Goal: Complete application form

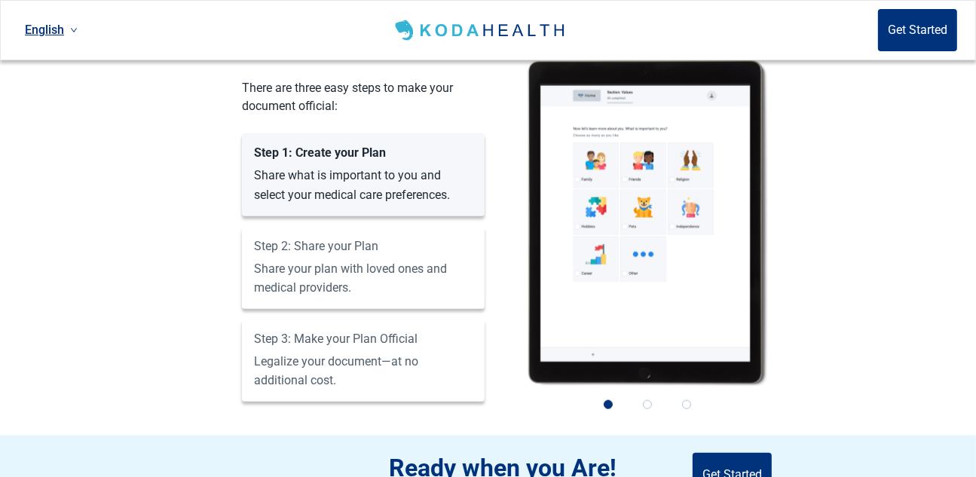
scroll to position [1231, 0]
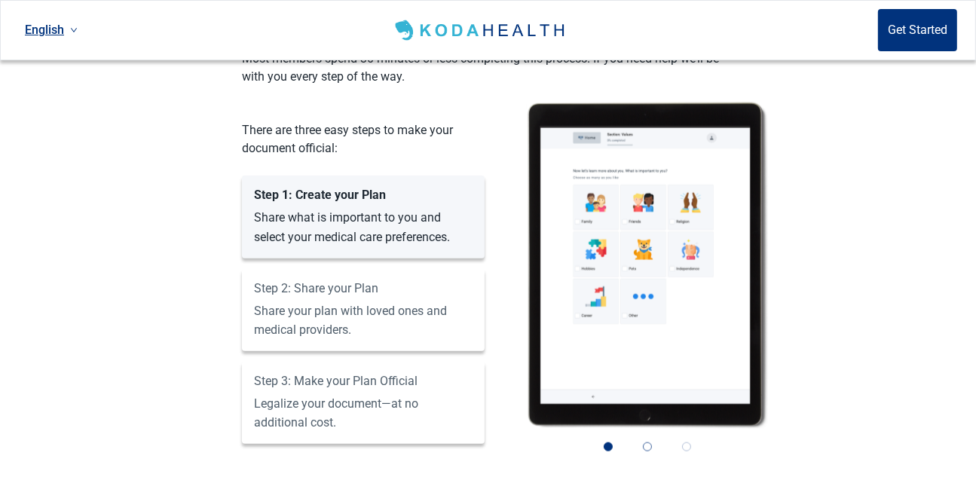
click at [652, 430] on button "2" at bounding box center [647, 446] width 33 height 33
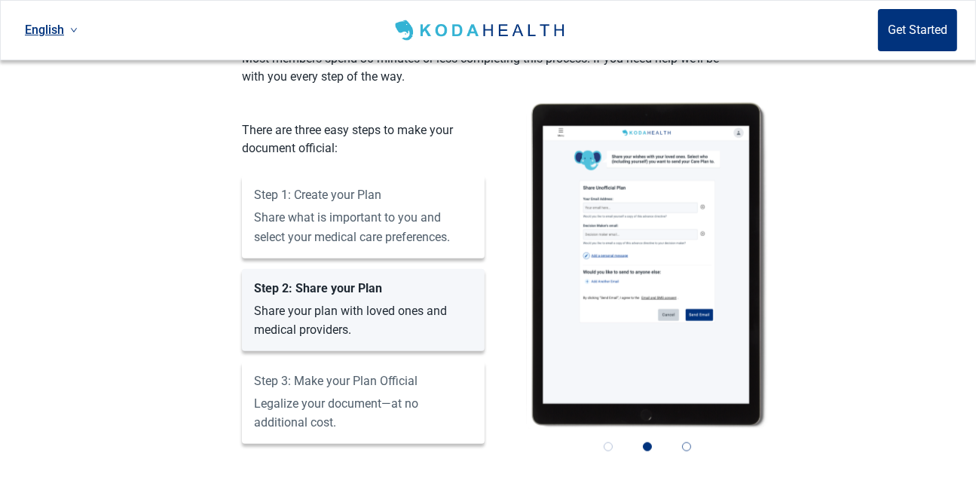
click at [686, 430] on button "3" at bounding box center [686, 446] width 33 height 33
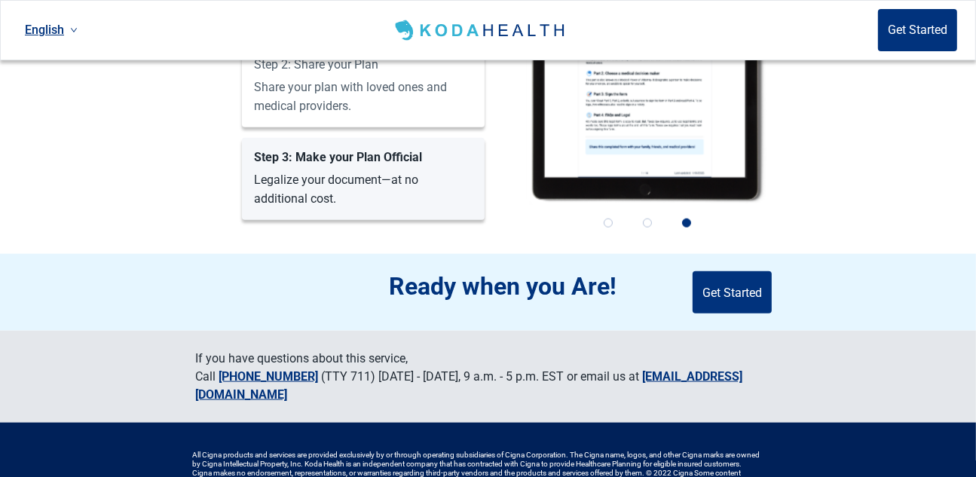
scroll to position [1482, 0]
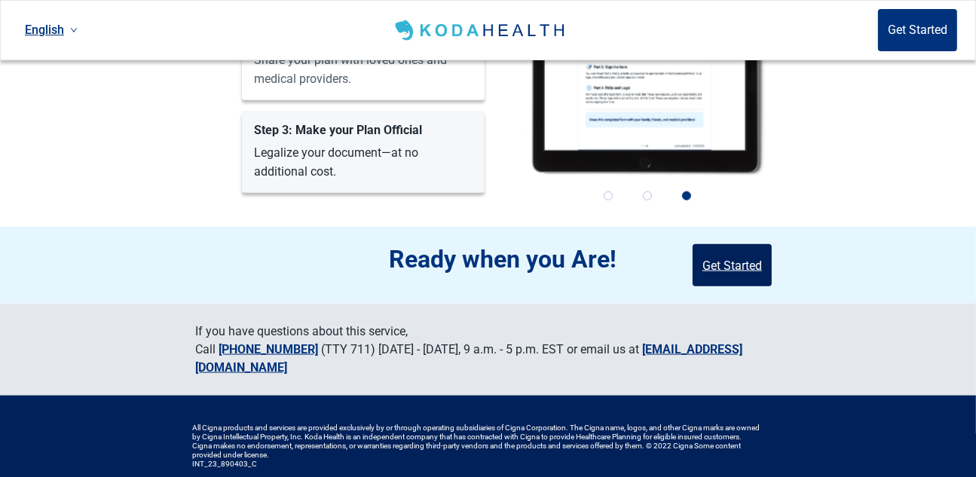
click at [719, 244] on button "Get Started" at bounding box center [732, 265] width 79 height 42
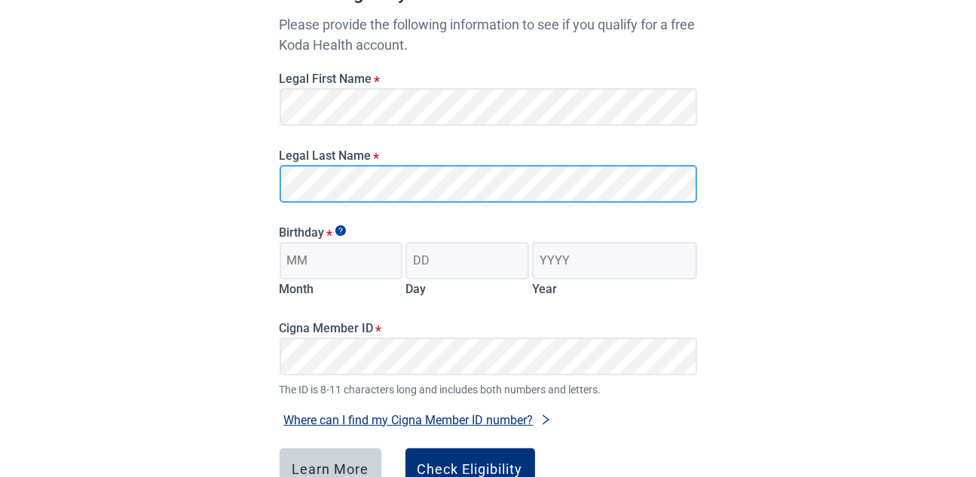
scroll to position [183, 0]
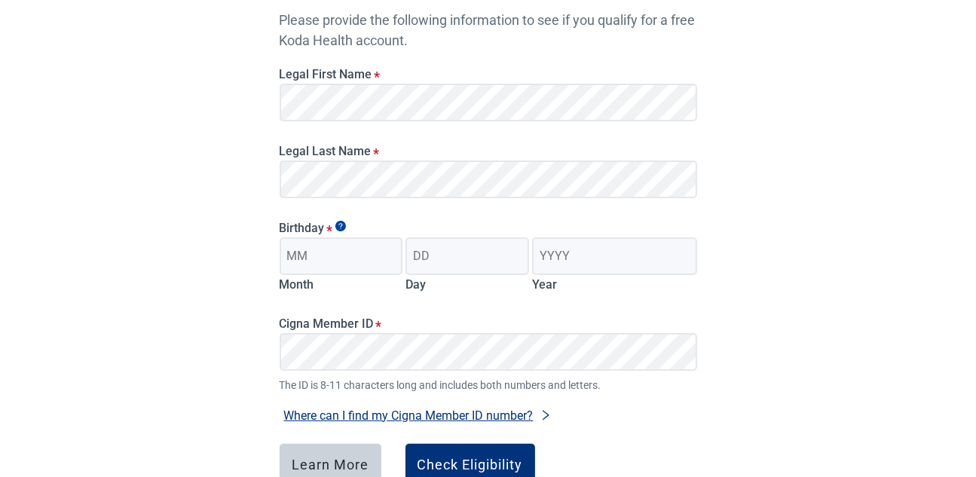
click at [844, 271] on div "Have Questions about Healthcare Planning? Learn More Here English Sign in Check…" at bounding box center [488, 197] width 976 height 761
click at [355, 267] on input "Month" at bounding box center [342, 256] width 124 height 38
type input "0"
type input "05"
click at [476, 259] on input "Day" at bounding box center [468, 256] width 124 height 38
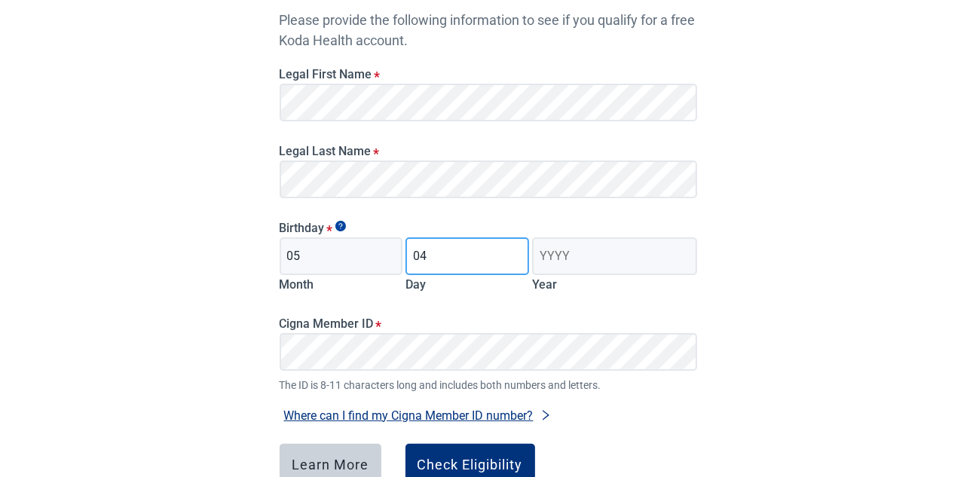
type input "04"
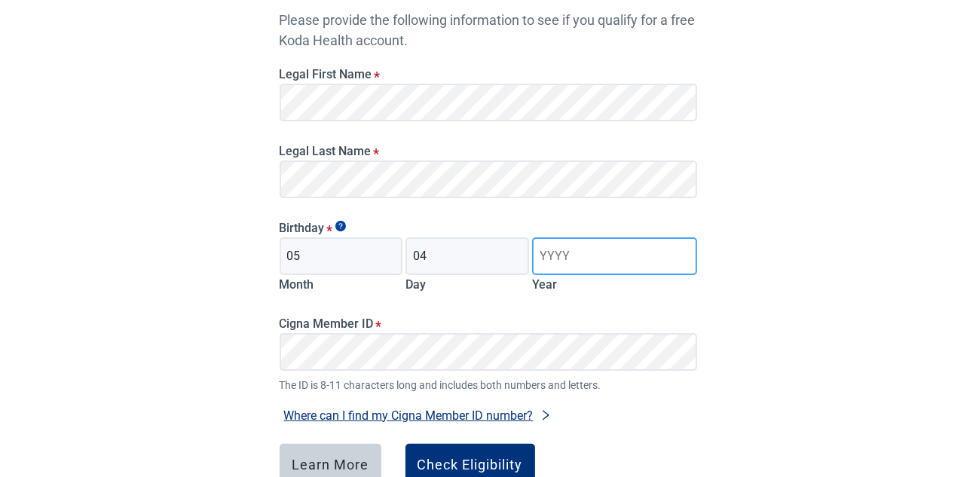
click at [580, 260] on input "Year" at bounding box center [614, 256] width 164 height 38
click at [813, 256] on div "Have Questions about Healthcare Planning? Learn More Here English Sign in Check…" at bounding box center [488, 197] width 976 height 761
click at [571, 262] on input "1957" at bounding box center [614, 256] width 164 height 38
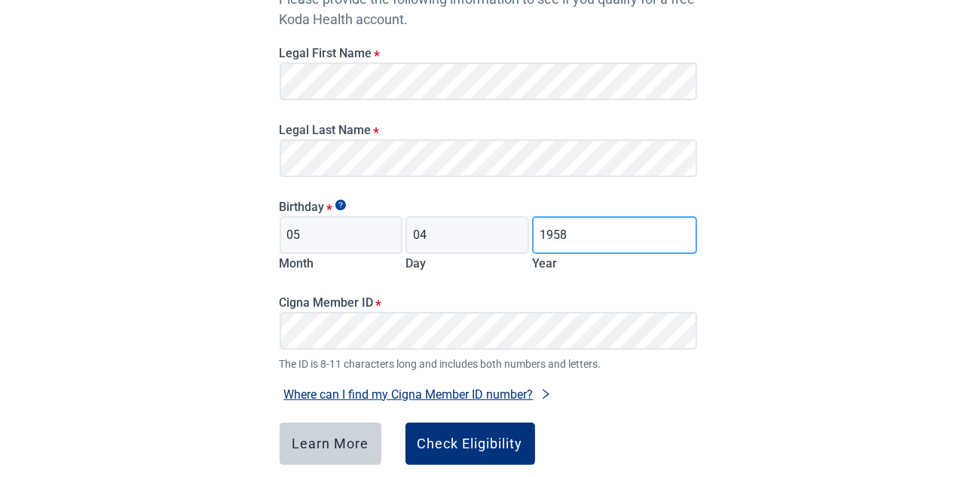
scroll to position [259, 0]
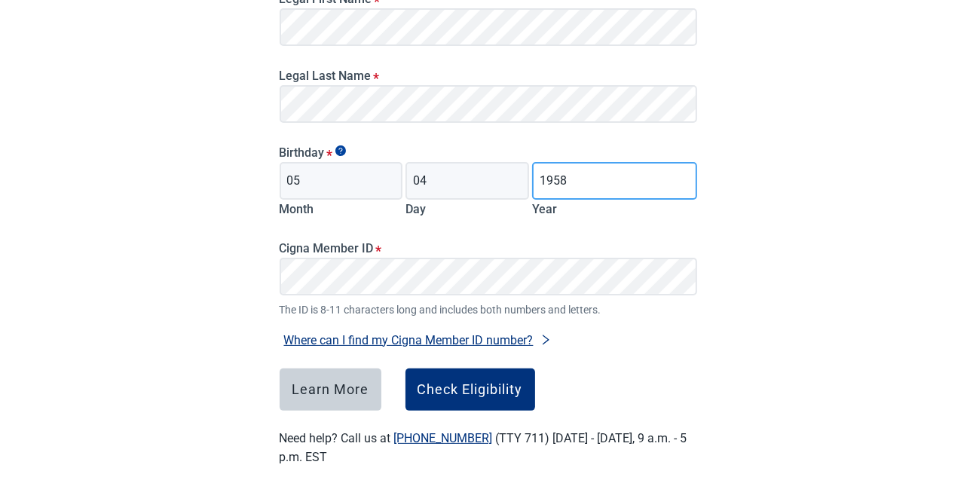
type input "1958"
click at [733, 305] on div "Have Questions about Healthcare Planning? Learn More Here English Sign in Check…" at bounding box center [488, 121] width 976 height 761
click at [479, 339] on button "Where can I find my Cigna Member ID number?" at bounding box center [418, 340] width 277 height 20
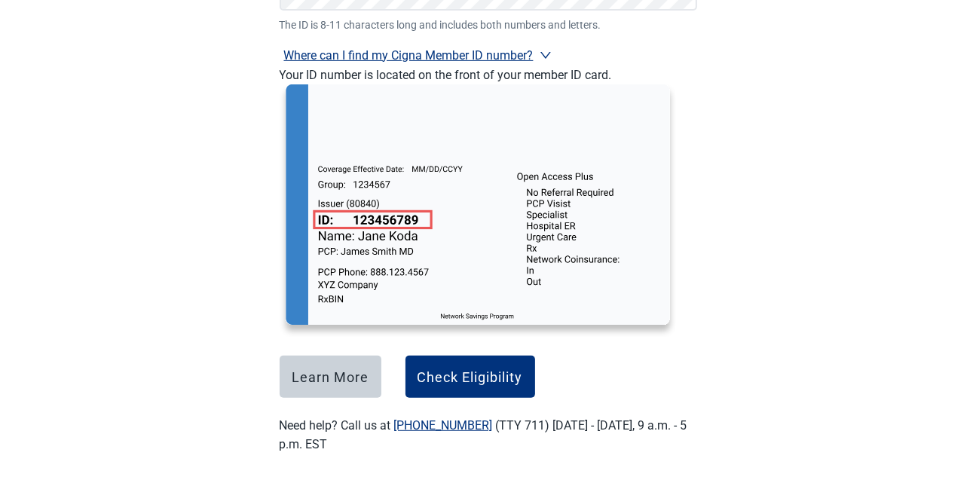
scroll to position [556, 0]
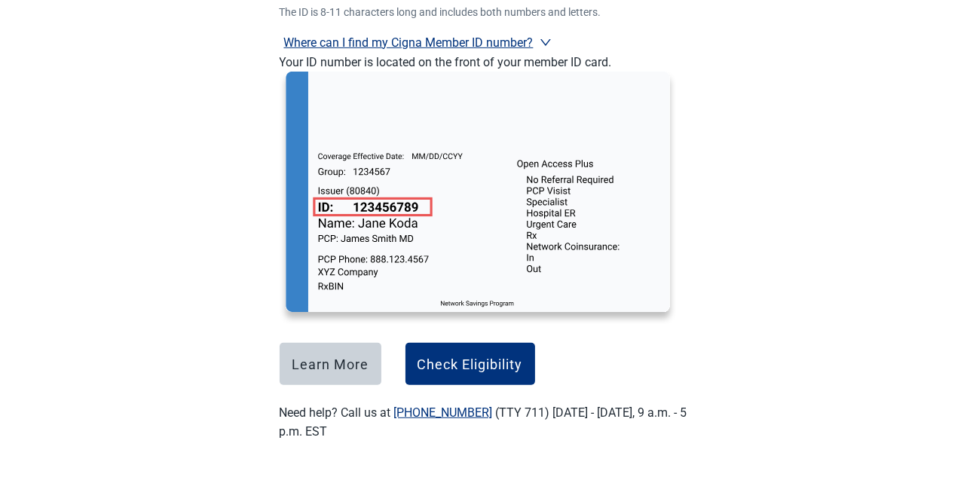
click at [703, 194] on div "Where can I find my Cigna Member ID number? Your ID number is located on the fr…" at bounding box center [489, 172] width 430 height 305
click at [542, 38] on icon "right" at bounding box center [546, 42] width 12 height 12
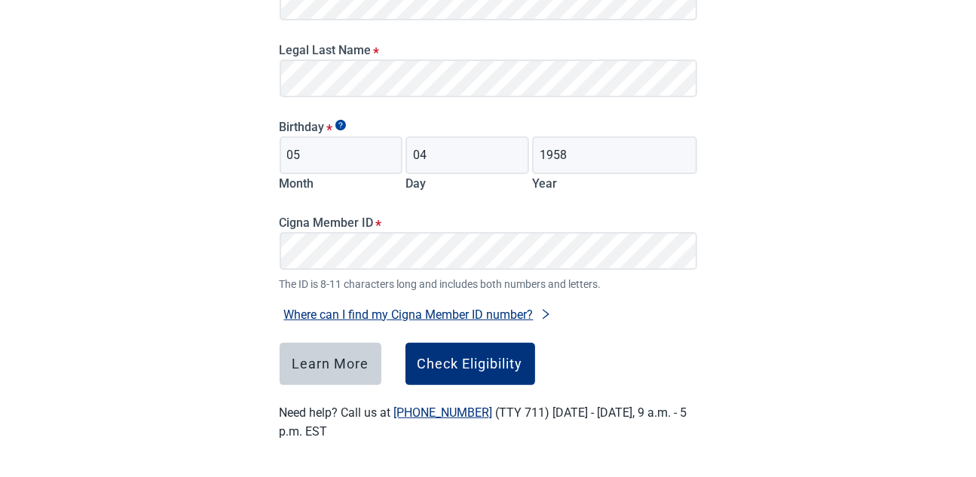
click at [483, 312] on button "Where can I find my Cigna Member ID number?" at bounding box center [418, 315] width 277 height 20
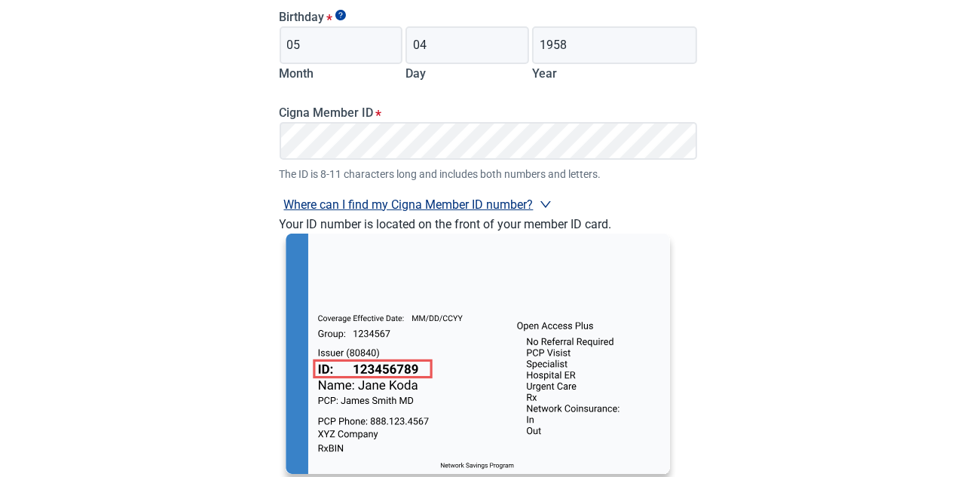
scroll to position [409, 0]
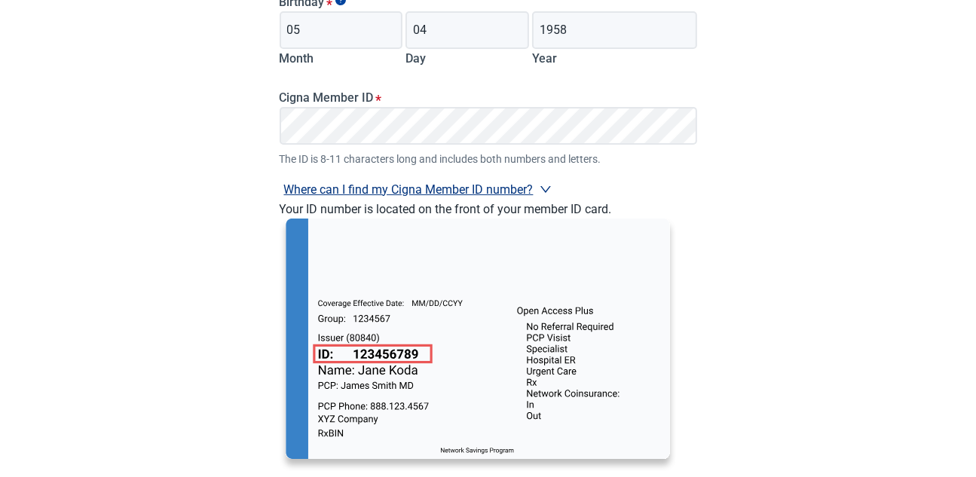
click at [841, 257] on div "Have Questions about Healthcare Planning? Learn More Here English Sign in Check…" at bounding box center [488, 108] width 976 height 1034
click at [544, 189] on icon "right" at bounding box center [546, 189] width 11 height 7
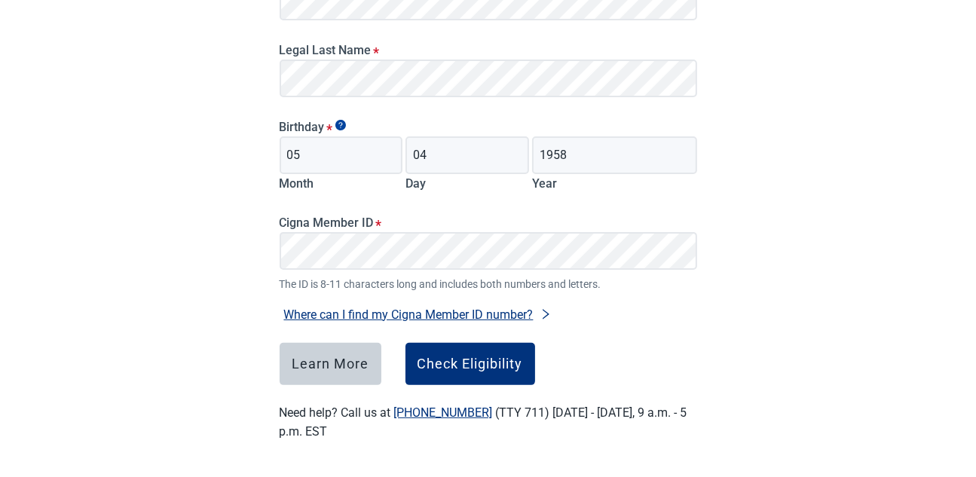
click at [703, 305] on main "Check eligibility Please provide the following information to see if you qualif…" at bounding box center [488, 108] width 490 height 737
click at [487, 364] on div "Check Eligibility" at bounding box center [471, 364] width 106 height 15
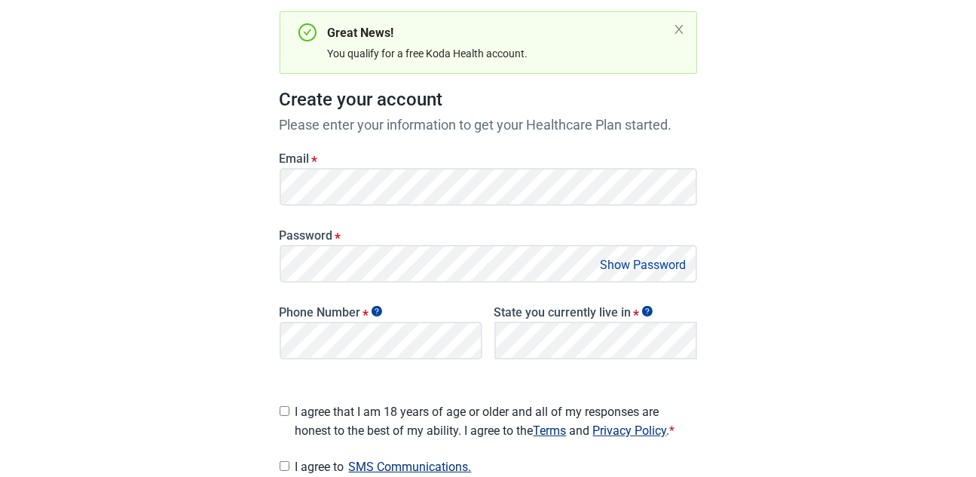
scroll to position [158, 0]
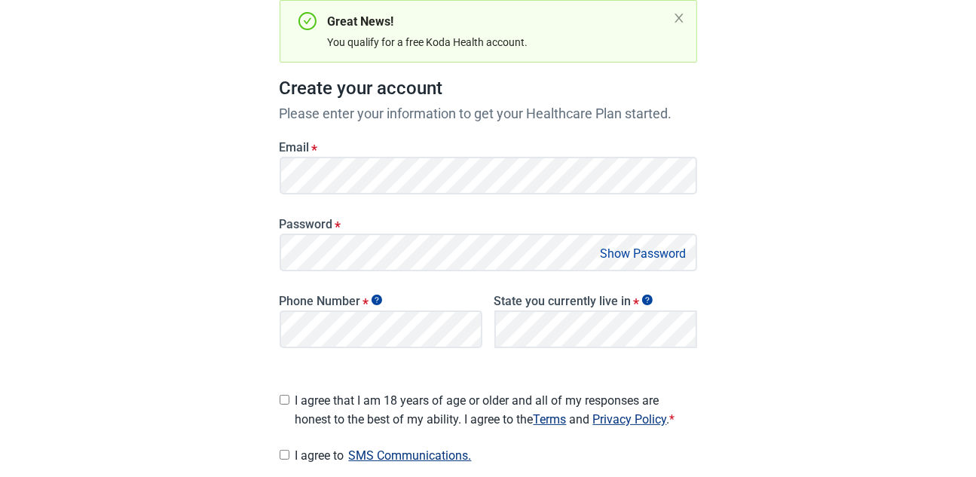
click at [666, 254] on button "Show Password" at bounding box center [643, 253] width 95 height 20
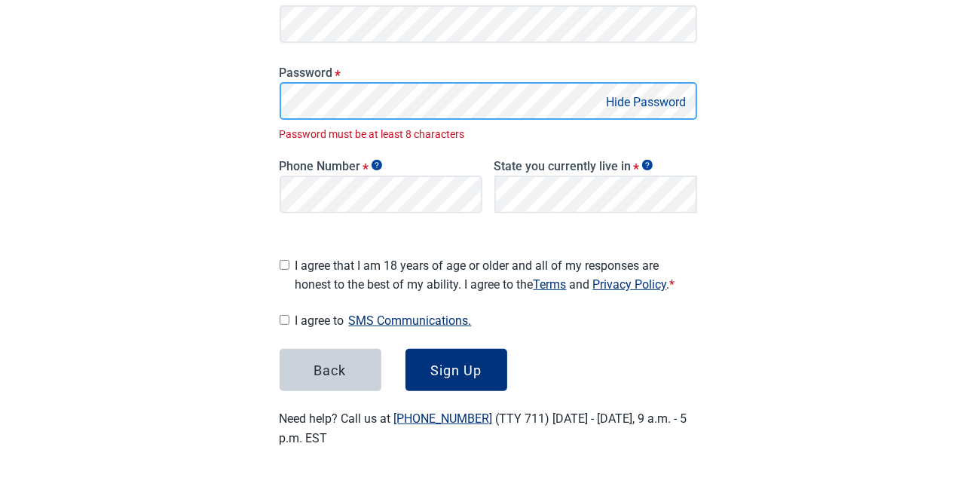
scroll to position [293, 0]
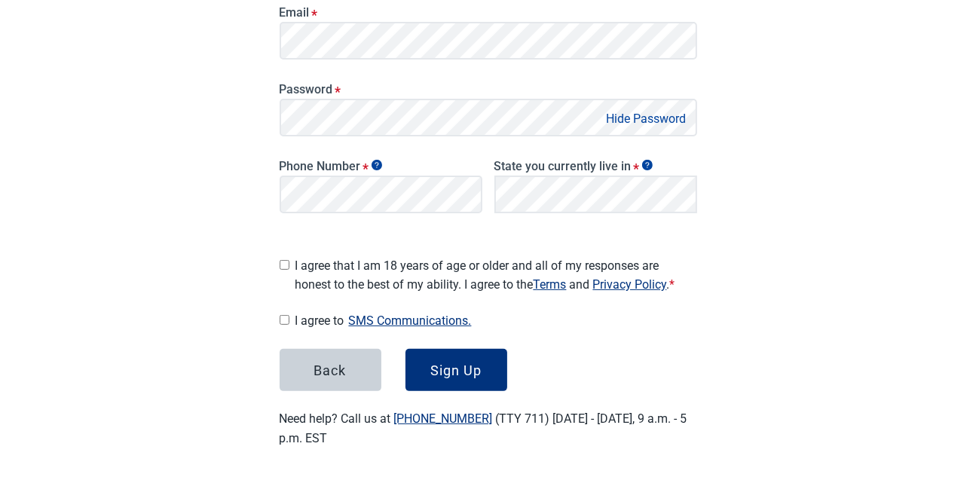
click at [676, 116] on button "Hide Password" at bounding box center [646, 119] width 89 height 20
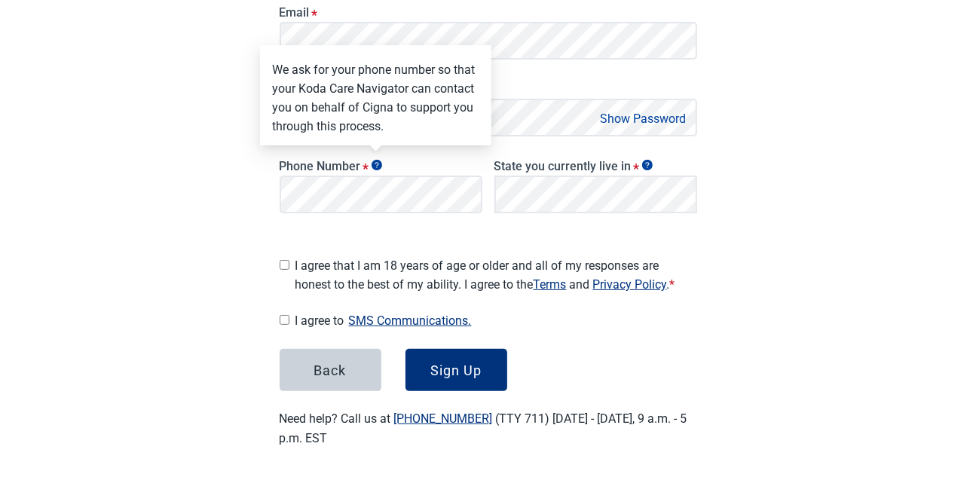
click at [377, 161] on icon "Show tooltip" at bounding box center [377, 165] width 11 height 11
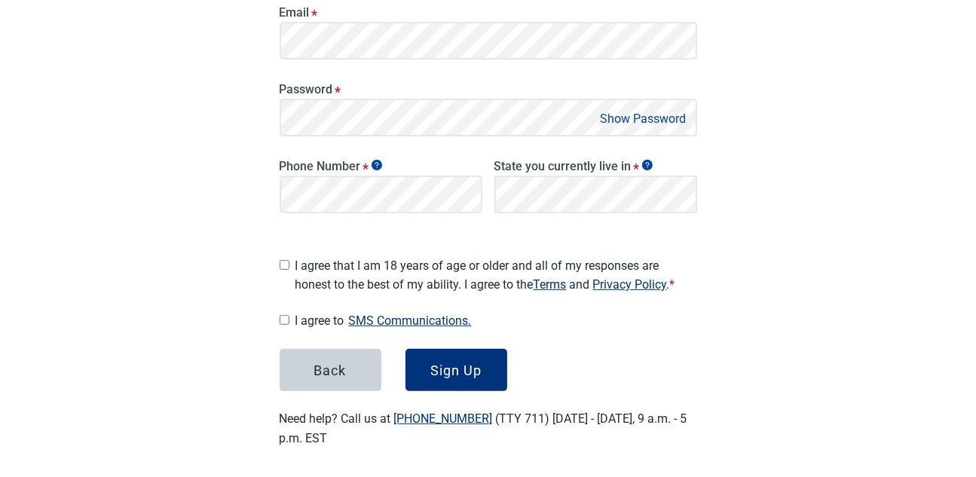
click at [377, 161] on icon "Show tooltip" at bounding box center [377, 165] width 11 height 11
click at [430, 155] on div "Phone Number *" at bounding box center [381, 183] width 215 height 82
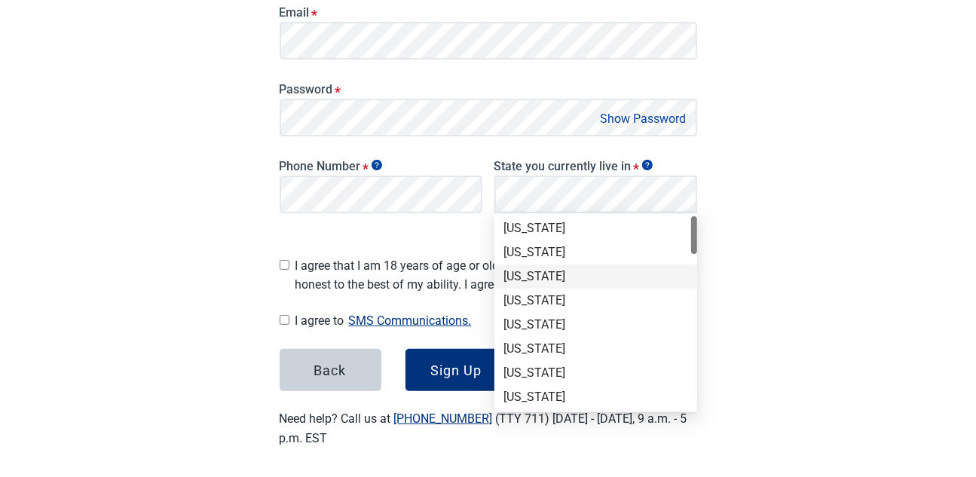
click at [559, 274] on div "[US_STATE]" at bounding box center [596, 276] width 185 height 17
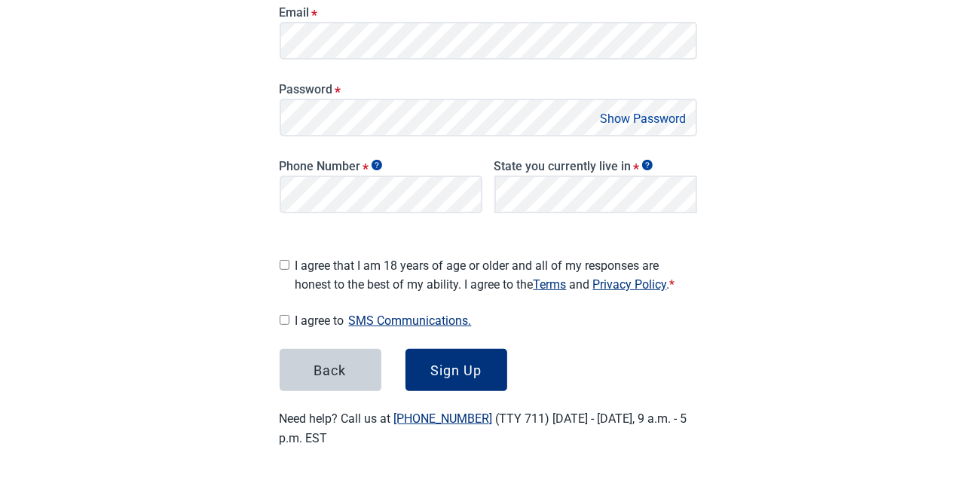
click at [800, 270] on div "Have Questions about Healthcare Planning? Learn More Here English Sign in Great…" at bounding box center [488, 95] width 976 height 777
click at [286, 260] on input "I agree that I am 18 years of age or older and all of my responses are honest t…" at bounding box center [285, 265] width 10 height 10
checkbox input "true"
click at [284, 315] on input "I agree to SMS Communications." at bounding box center [285, 320] width 10 height 10
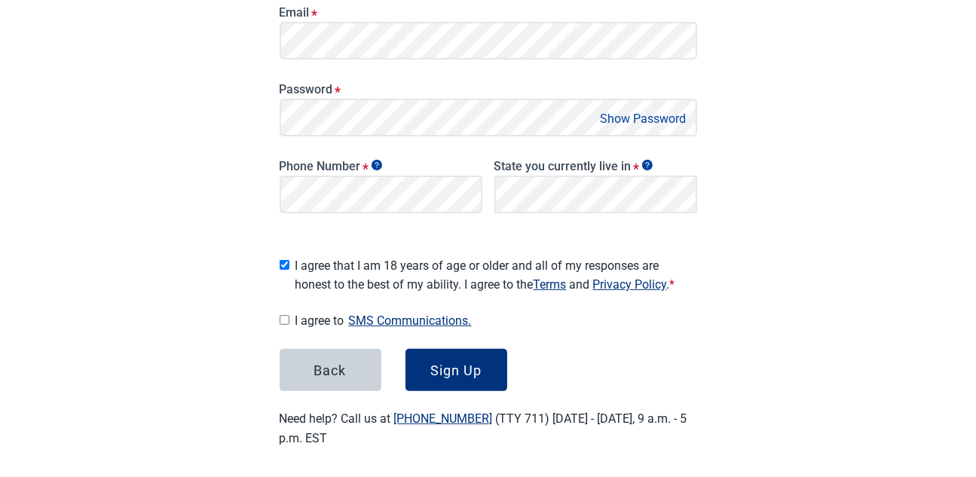
checkbox input "false"
click at [786, 334] on div "Have Questions about Healthcare Planning? Learn More Here English Sign in Great…" at bounding box center [488, 95] width 976 height 777
click at [471, 366] on div "Sign Up" at bounding box center [455, 370] width 51 height 15
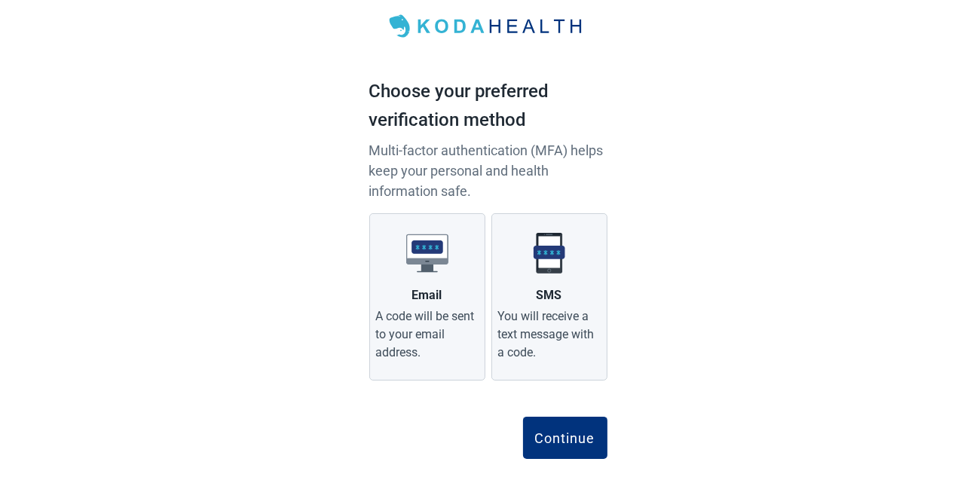
scroll to position [68, 0]
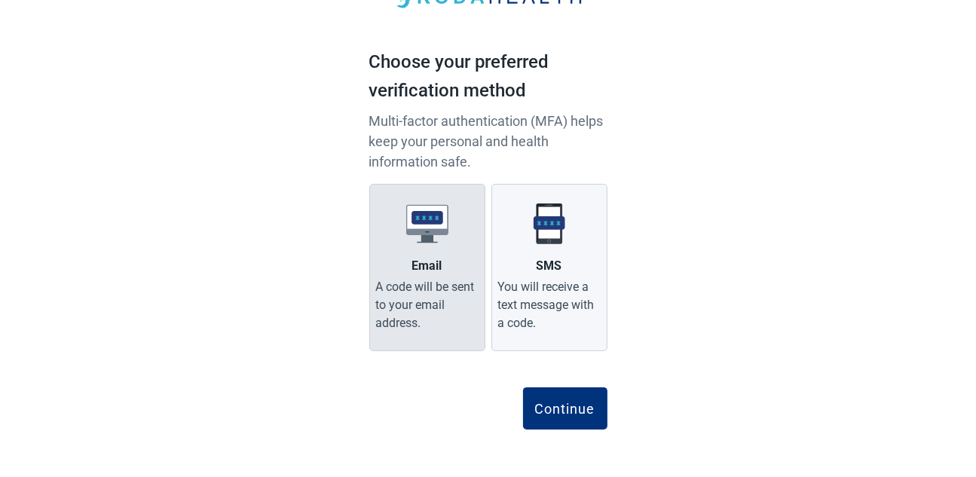
click at [421, 272] on div "Email" at bounding box center [427, 266] width 30 height 18
click at [0, 0] on input "Email A code will be sent to your email address." at bounding box center [0, 0] width 0 height 0
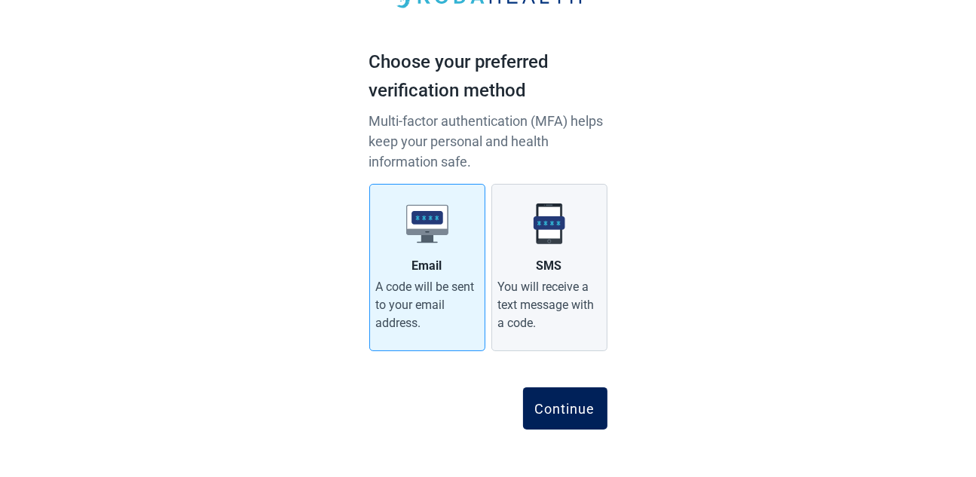
click at [582, 411] on div "Continue" at bounding box center [565, 408] width 60 height 15
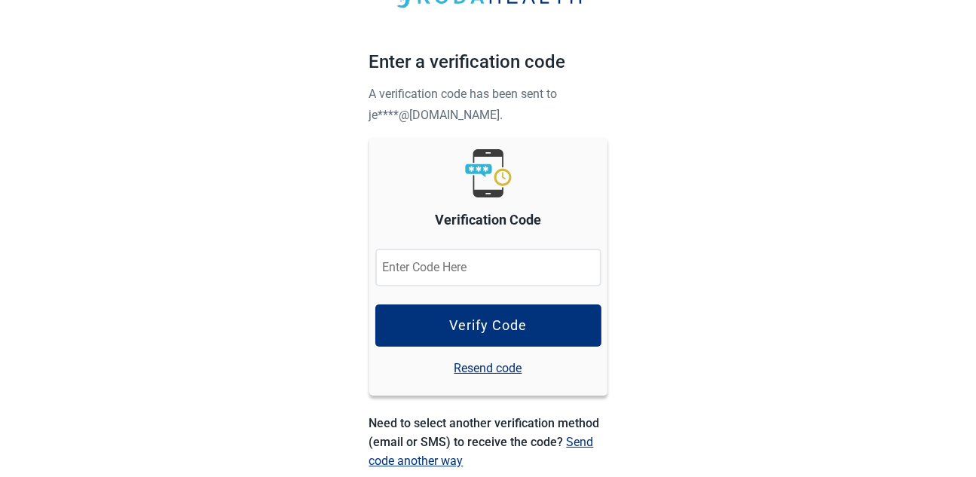
click at [504, 268] on input "Verification Code" at bounding box center [488, 268] width 226 height 38
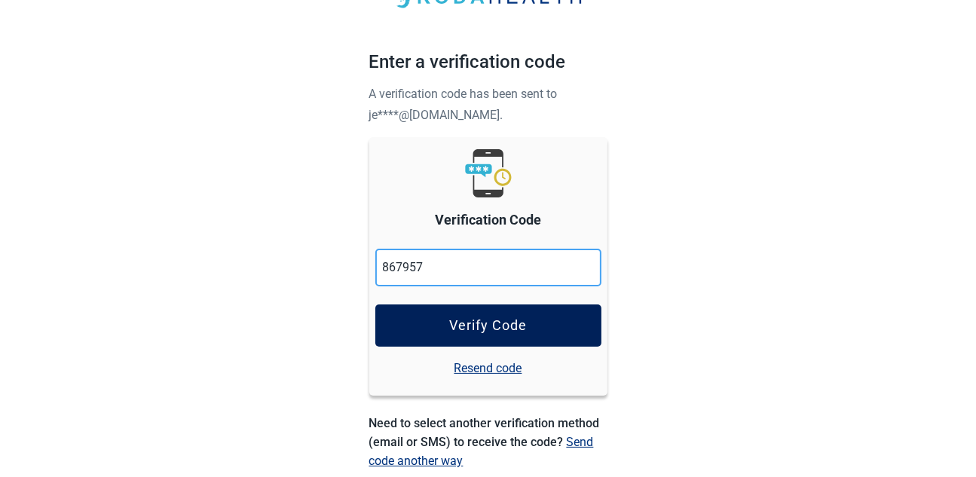
type input "867957"
click at [558, 319] on button "Verify Code" at bounding box center [488, 326] width 226 height 42
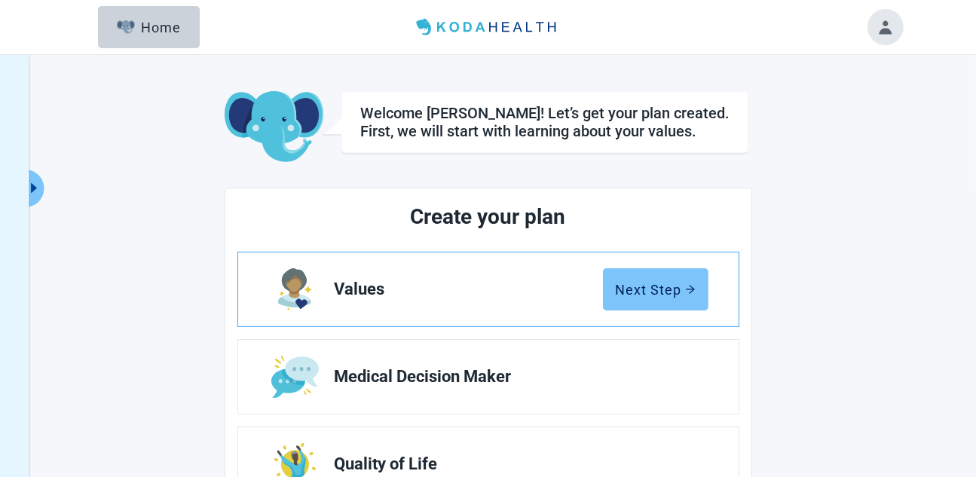
click at [672, 286] on div "Next Step" at bounding box center [656, 289] width 80 height 15
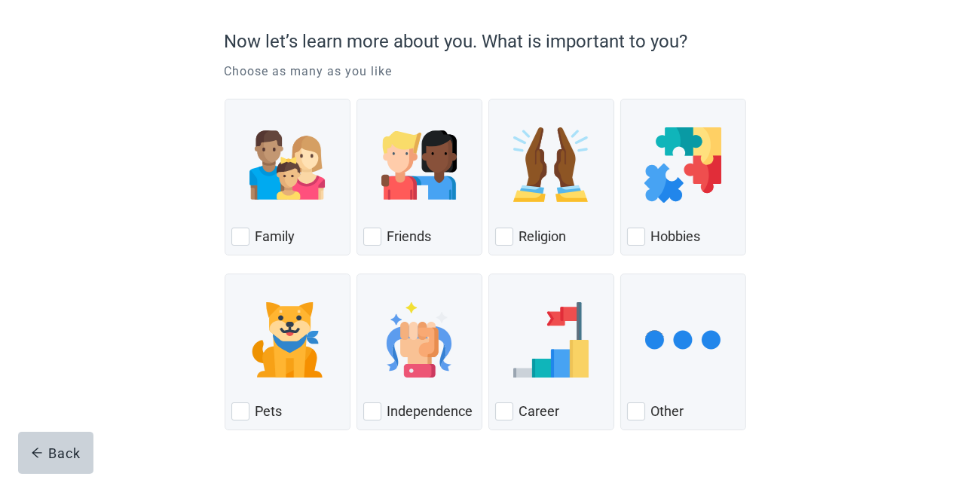
scroll to position [151, 0]
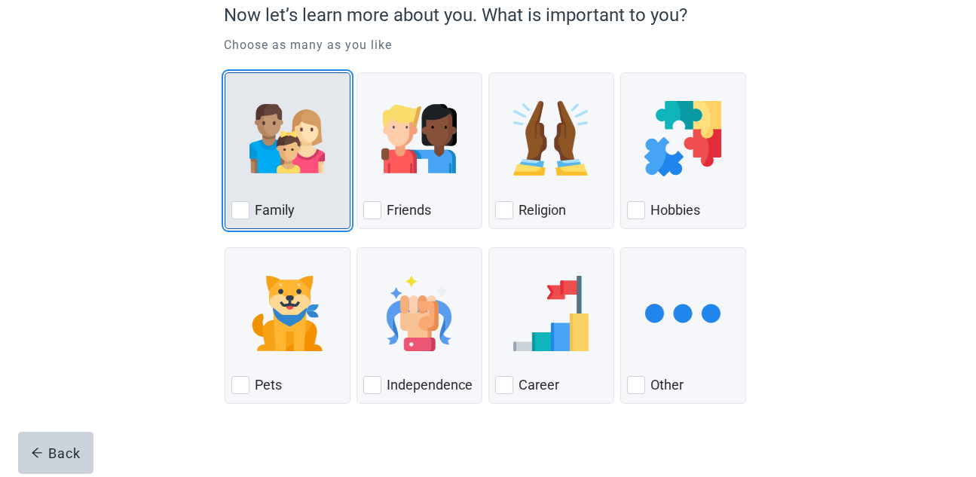
click at [236, 207] on div "Family, checkbox, not checked" at bounding box center [240, 210] width 18 height 18
click at [225, 73] on input "Family" at bounding box center [225, 72] width 1 height 1
checkbox input "true"
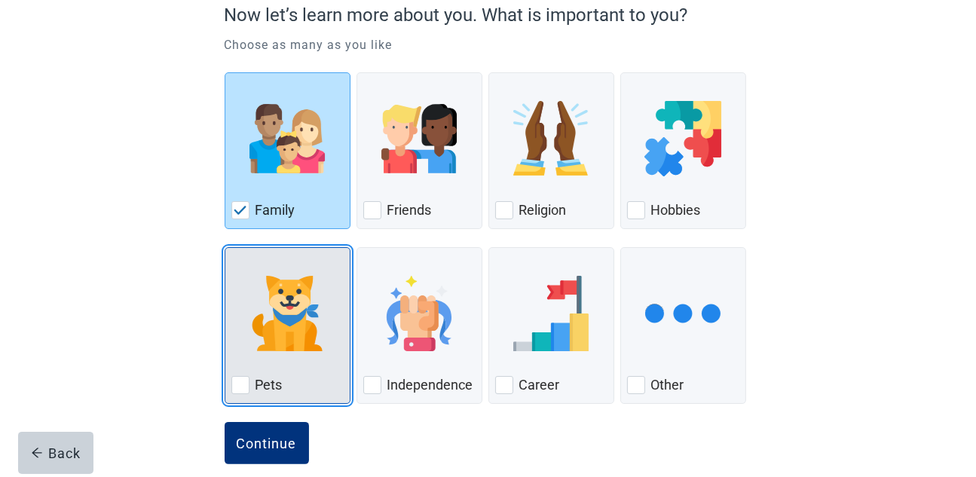
click at [231, 379] on div "Pets, checkbox, not checked" at bounding box center [240, 385] width 18 height 18
click at [225, 248] on input "Pets" at bounding box center [225, 247] width 1 height 1
checkbox input "true"
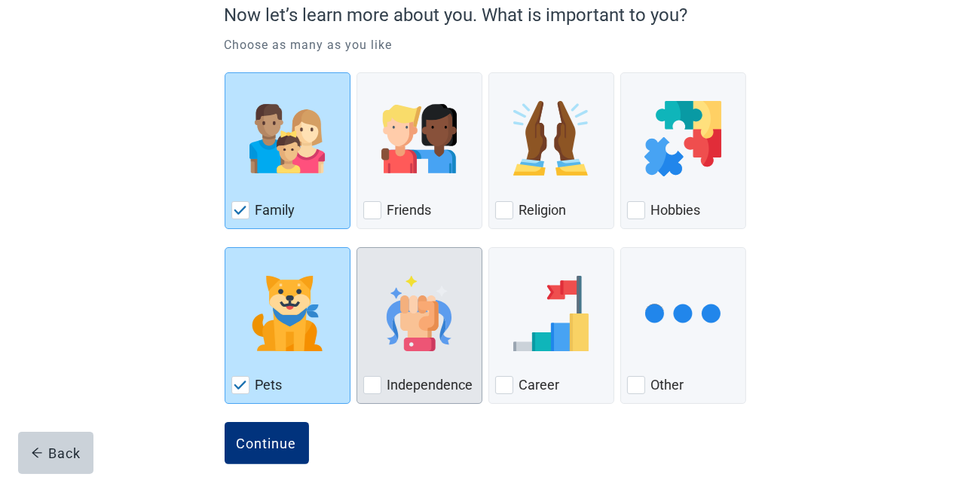
click at [372, 381] on div "Independence, checkbox, not checked" at bounding box center [372, 385] width 18 height 18
click at [357, 248] on input "Independence" at bounding box center [357, 247] width 1 height 1
checkbox input "true"
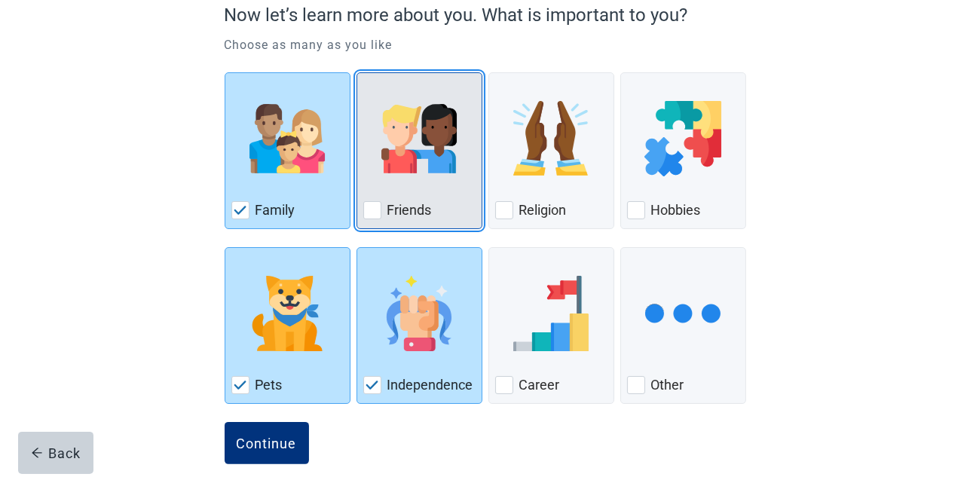
click at [372, 210] on div "Friends, checkbox, not checked" at bounding box center [372, 210] width 18 height 18
click at [357, 73] on input "Friends" at bounding box center [357, 72] width 1 height 1
checkbox input "true"
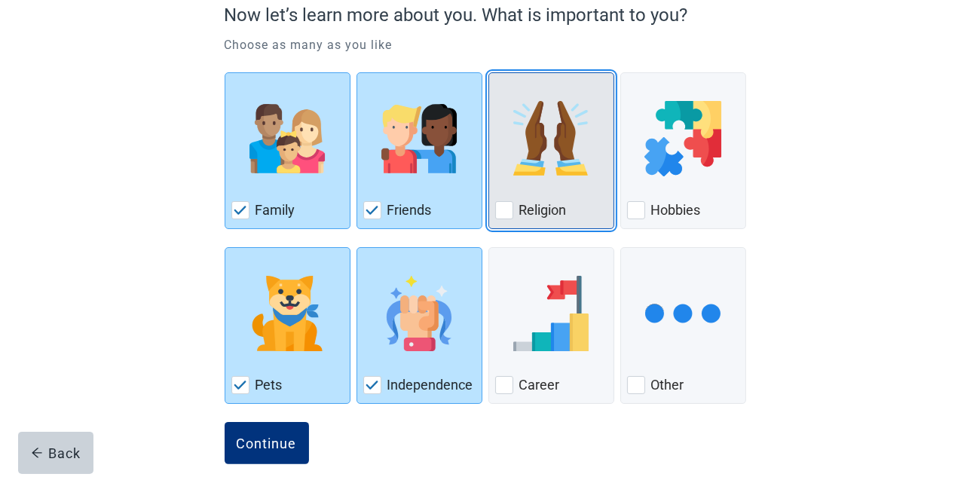
click at [504, 207] on div "Religion, checkbox, not checked" at bounding box center [504, 210] width 18 height 18
click at [489, 73] on input "Religion" at bounding box center [489, 72] width 1 height 1
checkbox input "true"
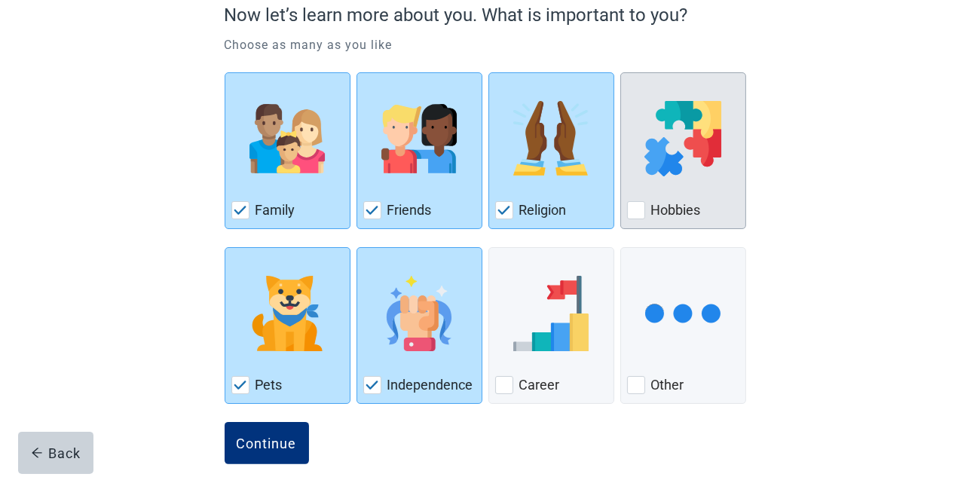
click at [640, 207] on div "Hobbies, checkbox, not checked" at bounding box center [636, 210] width 18 height 18
click at [621, 73] on input "Hobbies" at bounding box center [620, 72] width 1 height 1
checkbox input "true"
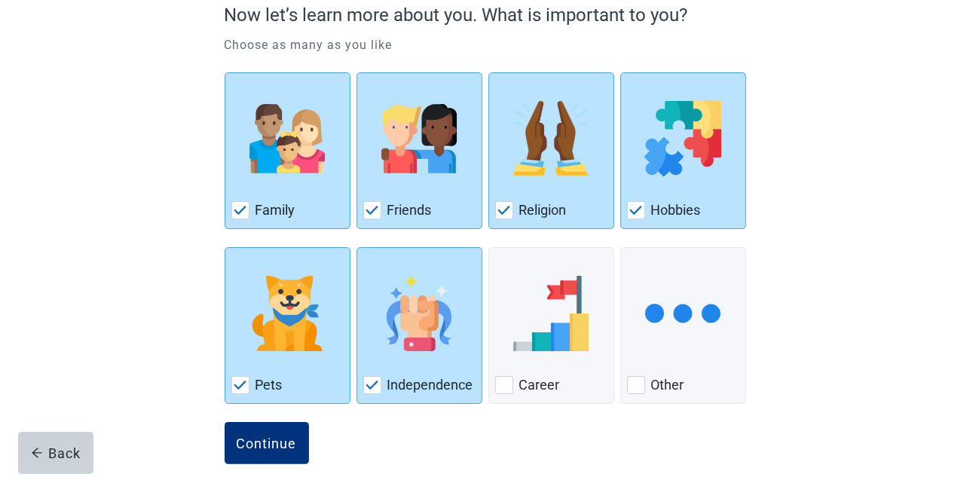
scroll to position [170, 0]
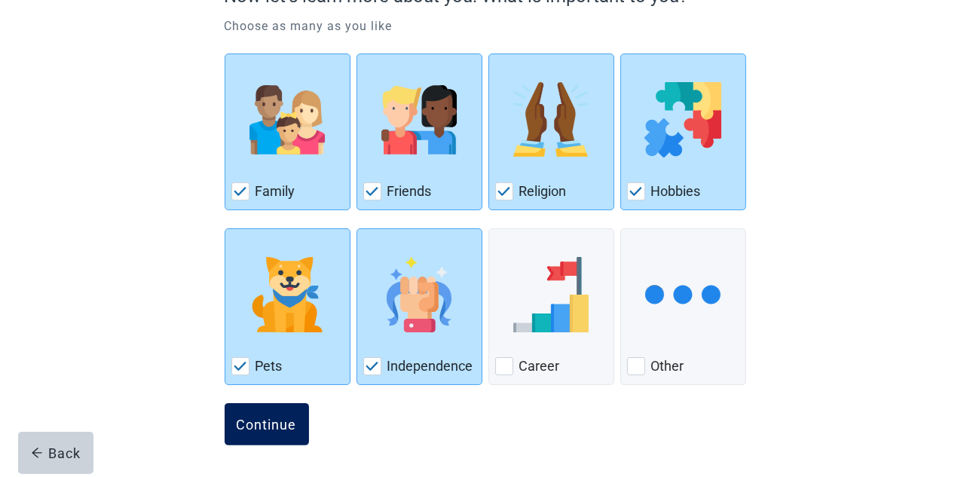
click at [262, 414] on button "Continue" at bounding box center [267, 424] width 84 height 42
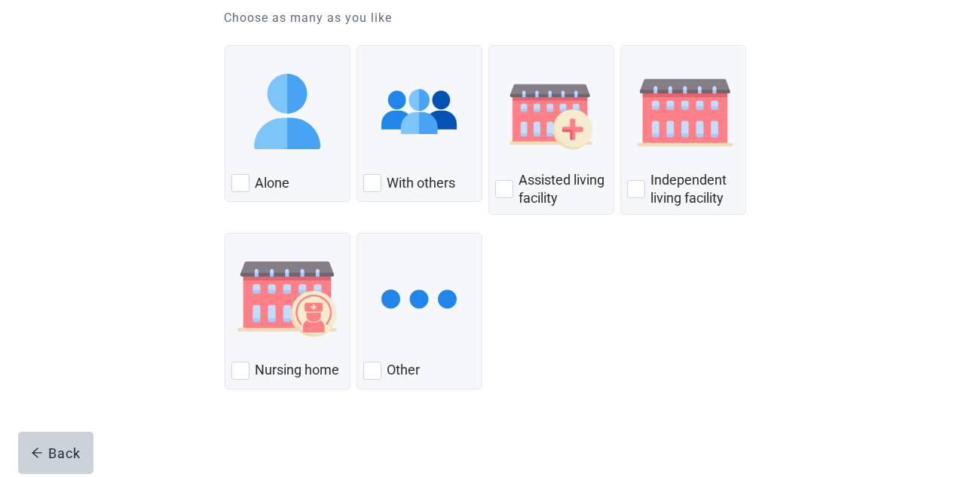
scroll to position [182, 0]
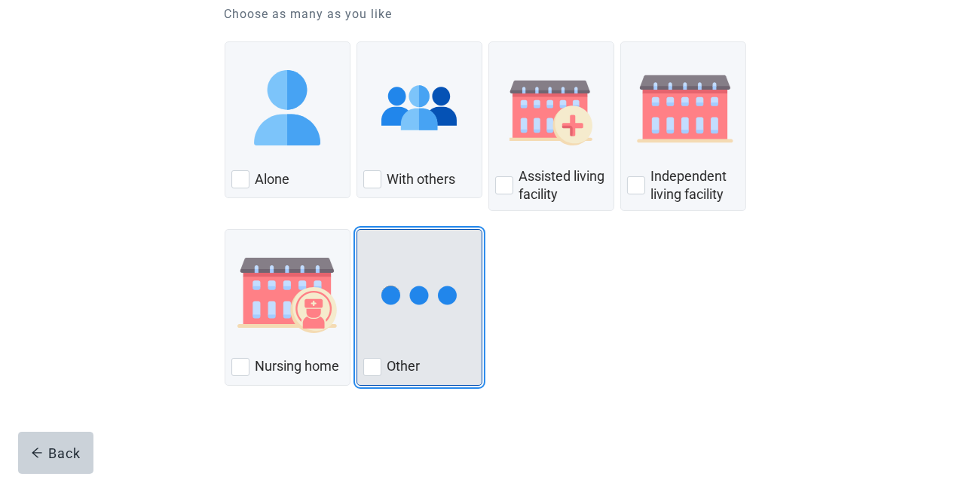
click at [373, 368] on div "Other, checkbox, not checked" at bounding box center [372, 367] width 18 height 18
click at [357, 230] on input "Other" at bounding box center [357, 229] width 1 height 1
checkbox input "true"
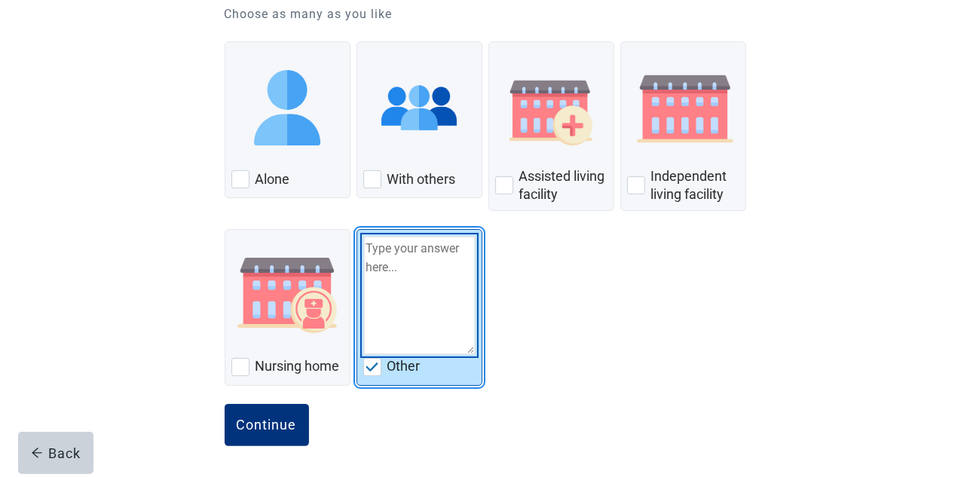
click at [378, 256] on textarea "Other" at bounding box center [419, 295] width 112 height 119
type textarea "Live with my elderly sister"
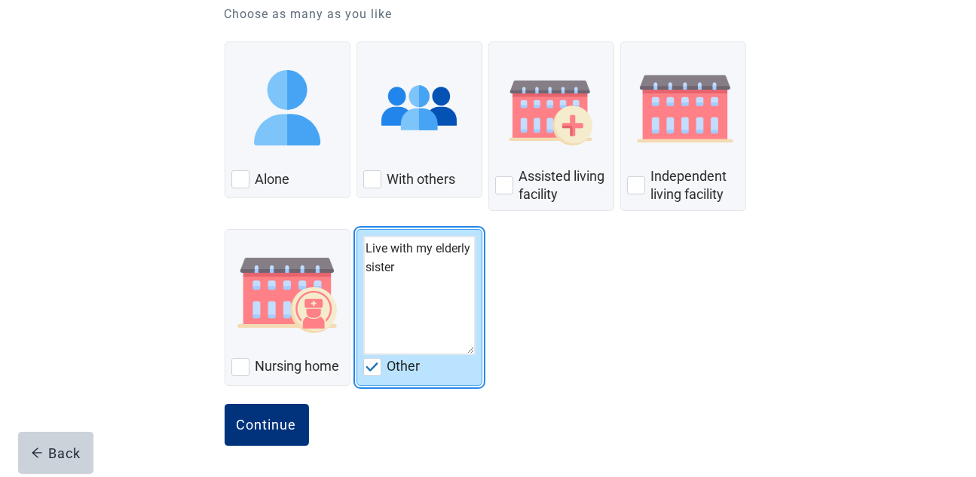
click at [584, 354] on div "Alone With others Assisted living facility Independent living facility Nursing …" at bounding box center [489, 210] width 528 height 363
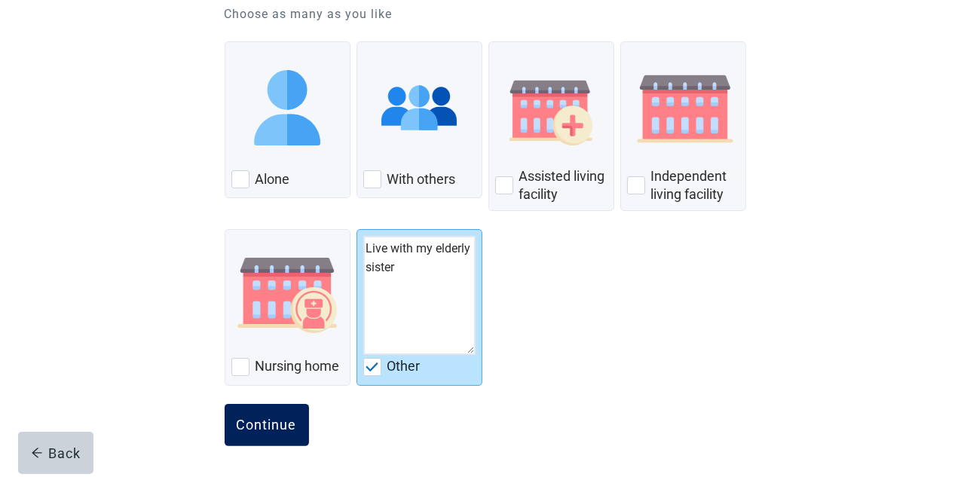
click at [271, 410] on button "Continue" at bounding box center [267, 425] width 84 height 42
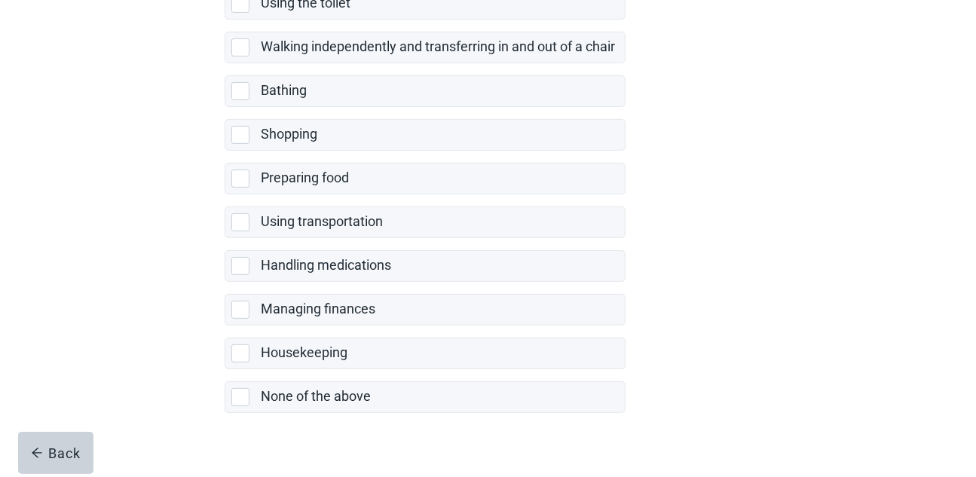
scroll to position [351, 0]
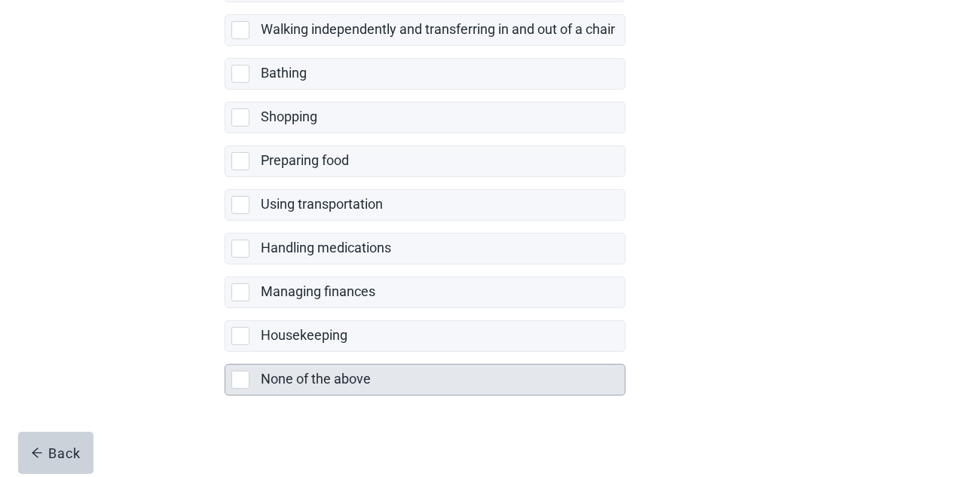
click at [245, 375] on div "None of the above, checkbox, not selected" at bounding box center [240, 380] width 18 height 18
click at [225, 353] on input "None of the above" at bounding box center [225, 352] width 1 height 1
checkbox input "true"
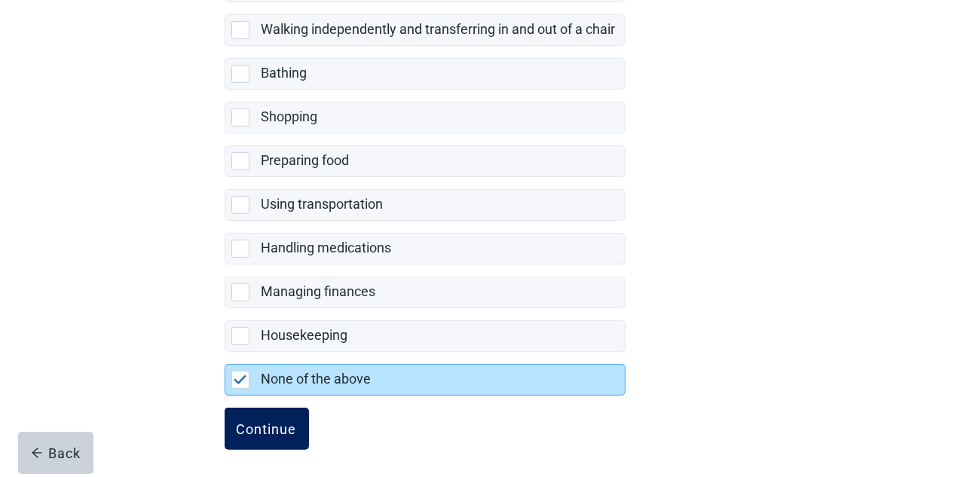
click at [266, 421] on div "Continue" at bounding box center [267, 428] width 60 height 15
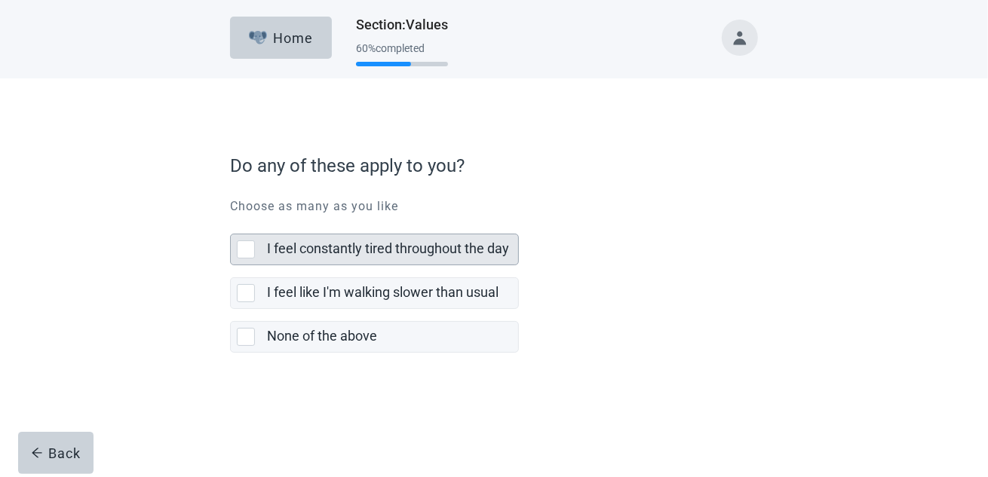
click at [247, 247] on div "I feel constantly tired throughout the day, checkbox, not selected" at bounding box center [246, 249] width 18 height 18
click at [231, 222] on input "I feel constantly tired throughout the day" at bounding box center [230, 222] width 1 height 1
checkbox input "true"
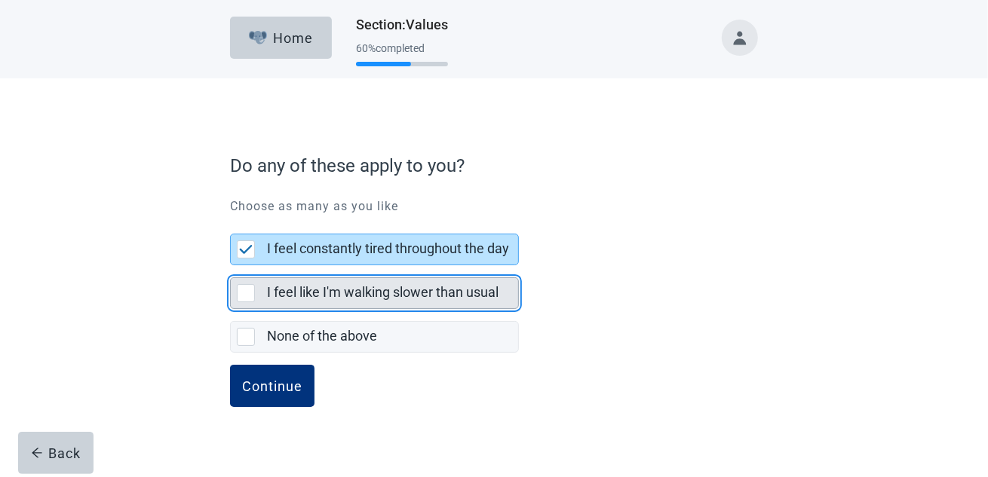
click at [240, 287] on div "I feel like I'm walking slower than usual, checkbox, not selected" at bounding box center [246, 293] width 18 height 18
click at [231, 266] on input "I feel like I'm walking slower than usual" at bounding box center [230, 265] width 1 height 1
checkbox input "true"
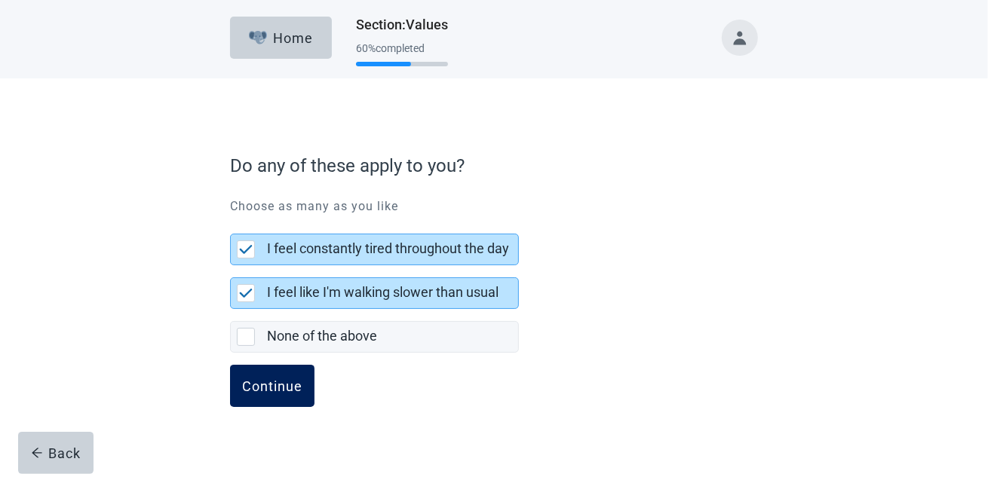
click at [282, 384] on div "Continue" at bounding box center [272, 385] width 60 height 15
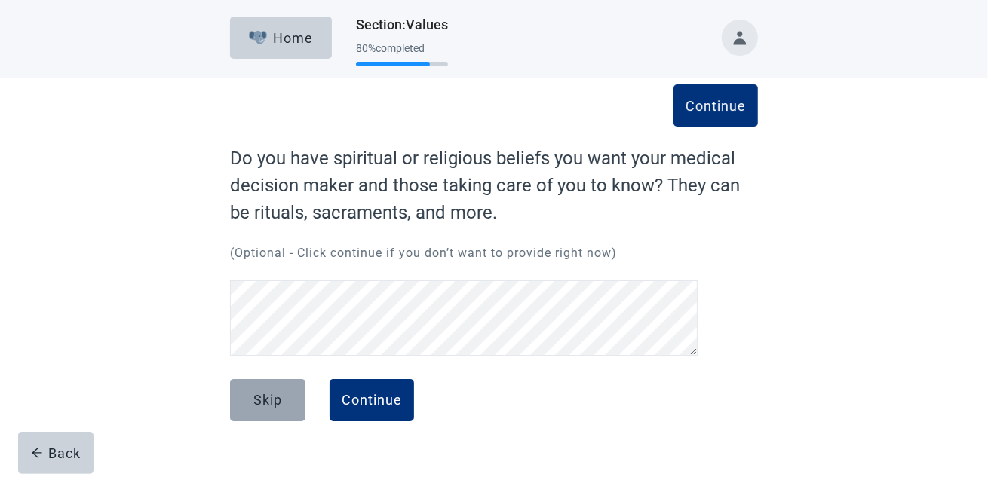
click at [273, 406] on div "Skip" at bounding box center [267, 400] width 29 height 15
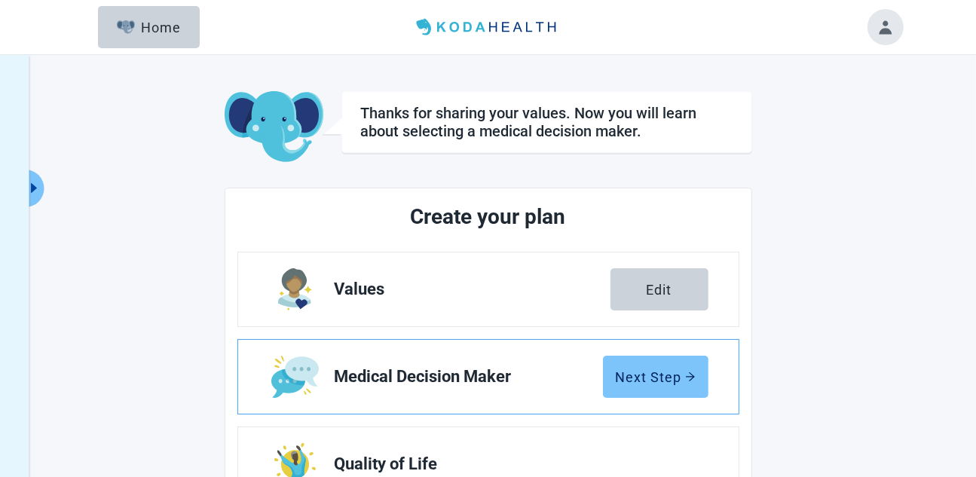
click at [654, 369] on div "Next Step" at bounding box center [656, 376] width 80 height 15
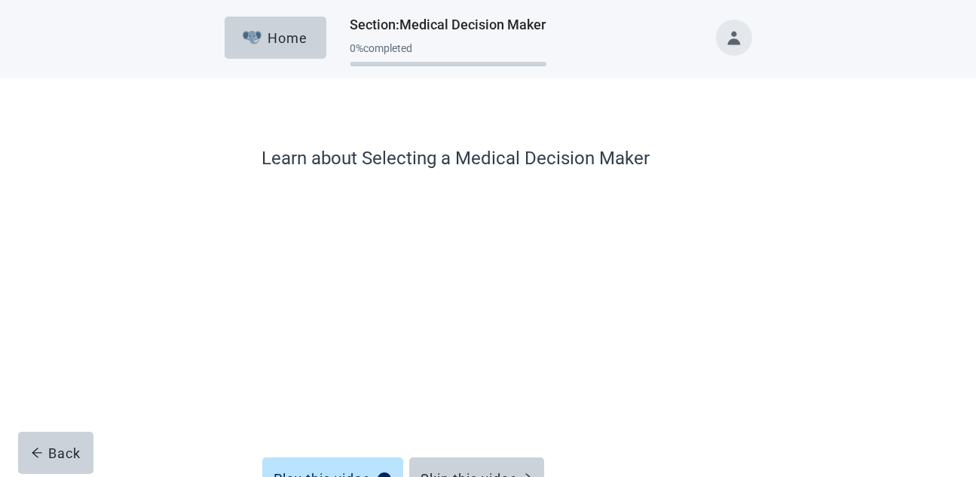
click at [753, 316] on div "Learn about Selecting a Medical Decision Maker Play this video Skip this video …" at bounding box center [488, 345] width 633 height 473
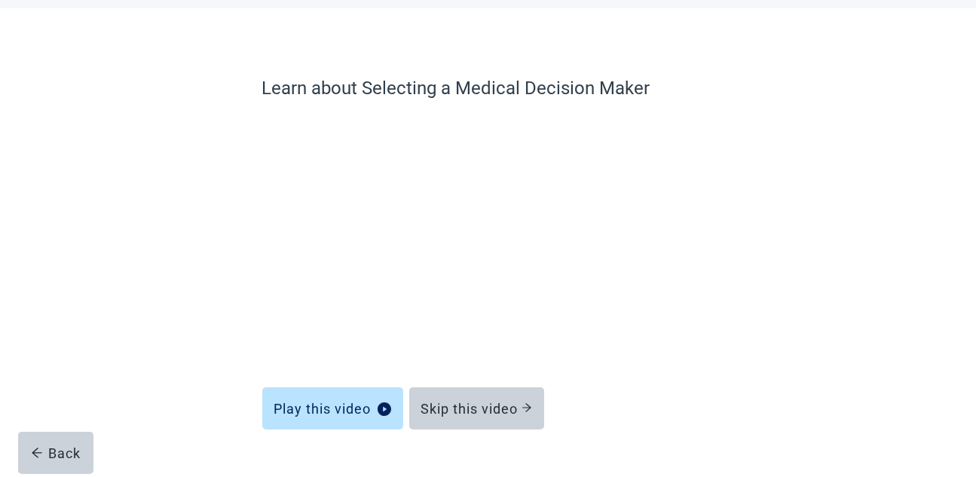
scroll to position [75, 0]
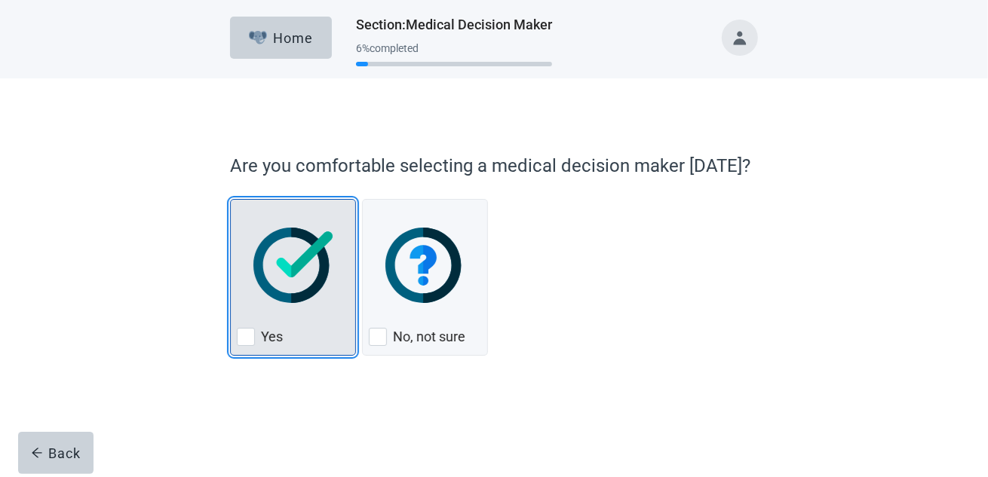
click at [240, 337] on div "Yes, checkbox, not checked" at bounding box center [246, 337] width 18 height 18
click at [231, 200] on input "Yes" at bounding box center [230, 199] width 1 height 1
checkbox input "true"
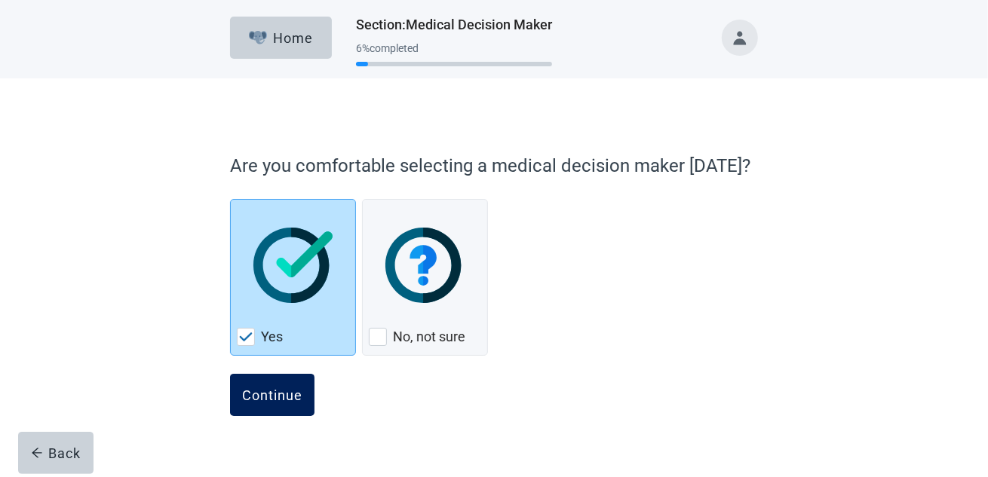
click at [259, 397] on div "Continue" at bounding box center [272, 394] width 60 height 15
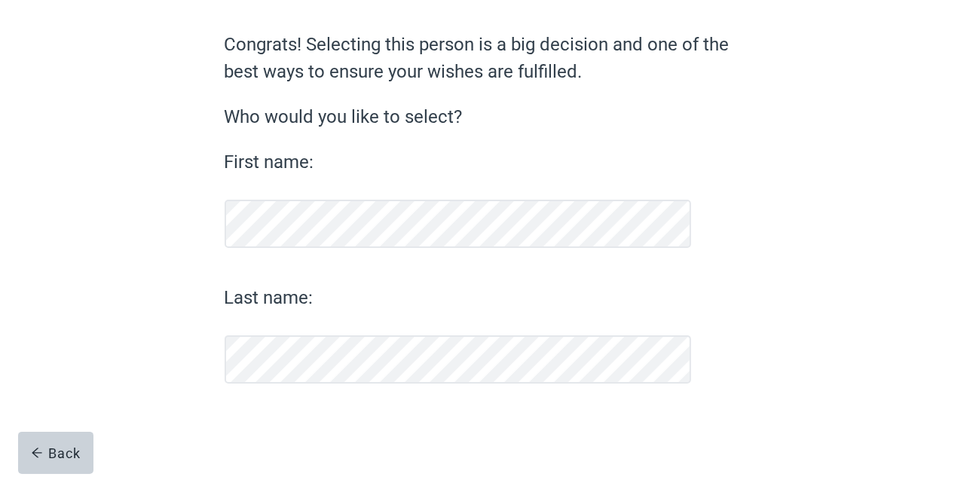
scroll to position [113, 0]
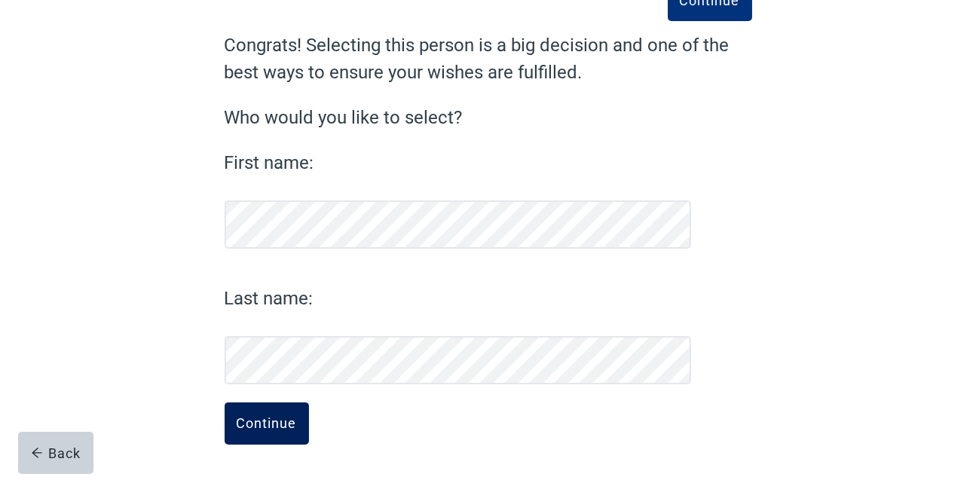
click at [266, 420] on div "Continue" at bounding box center [267, 423] width 60 height 15
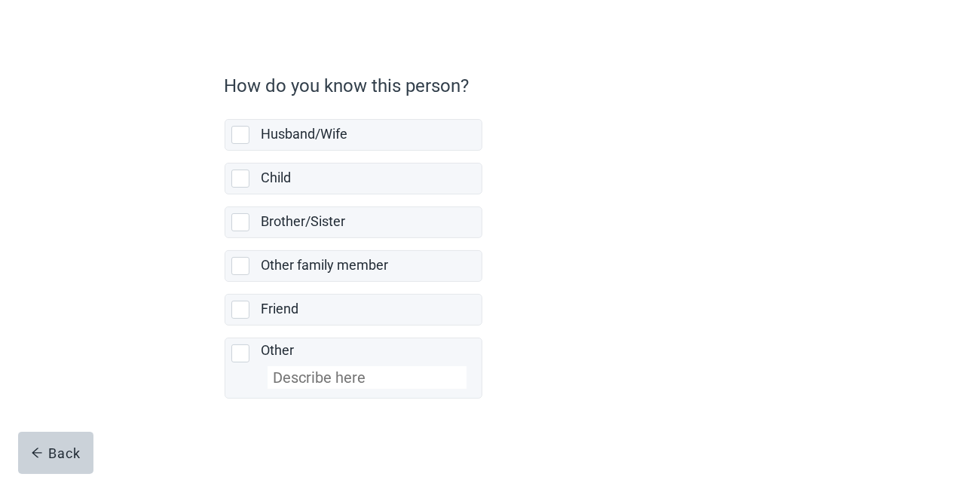
scroll to position [85, 0]
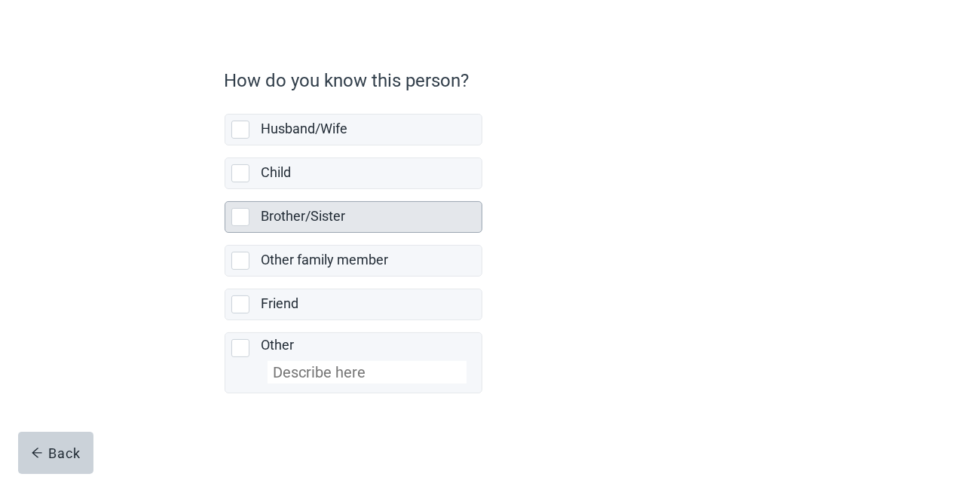
click at [237, 214] on div "Brother/Sister, checkbox, not selected" at bounding box center [240, 217] width 18 height 18
click at [225, 190] on input "Brother/Sister" at bounding box center [225, 189] width 1 height 1
checkbox input "true"
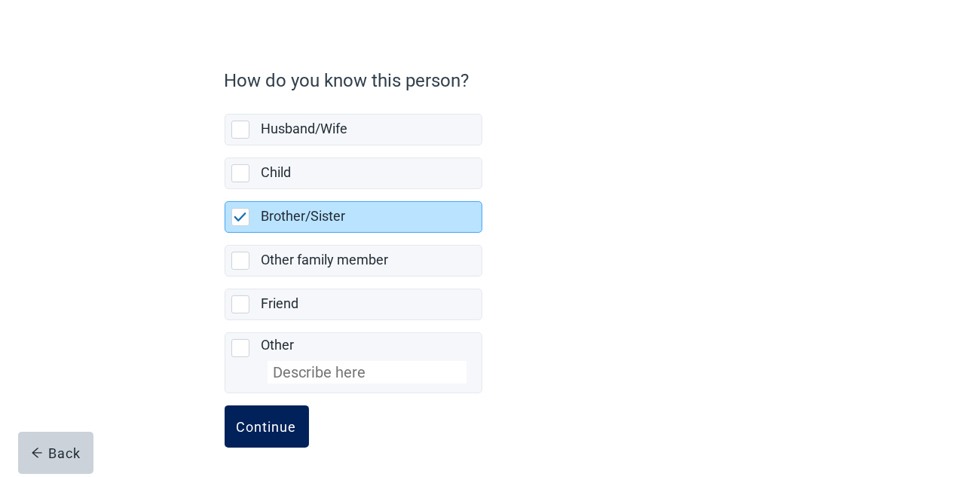
click at [294, 419] on div "Continue" at bounding box center [267, 426] width 60 height 15
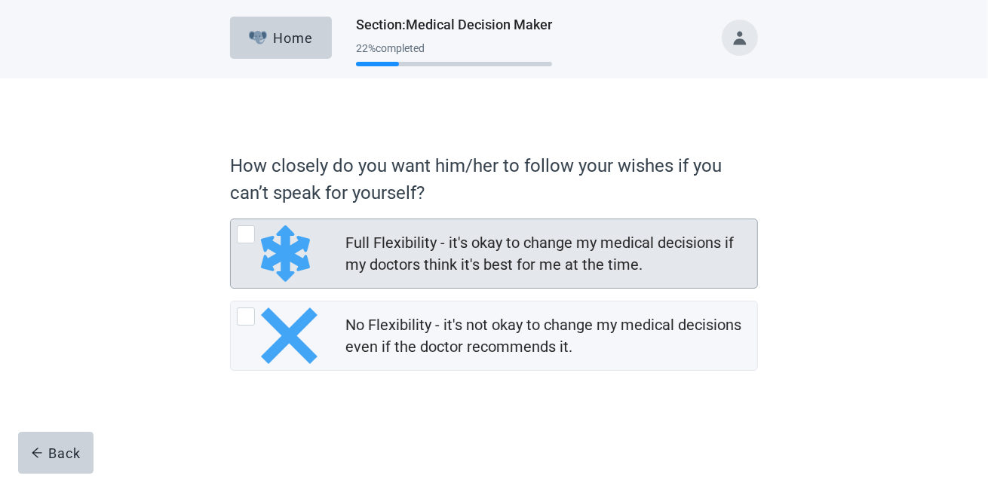
click at [248, 231] on div "Full Flexibility - it's okay to change my medical decisions if my doctors think…" at bounding box center [246, 234] width 18 height 18
click at [231, 219] on input "Full Flexibility - it's okay to change my medical decisions if my doctors think…" at bounding box center [230, 219] width 1 height 1
radio input "true"
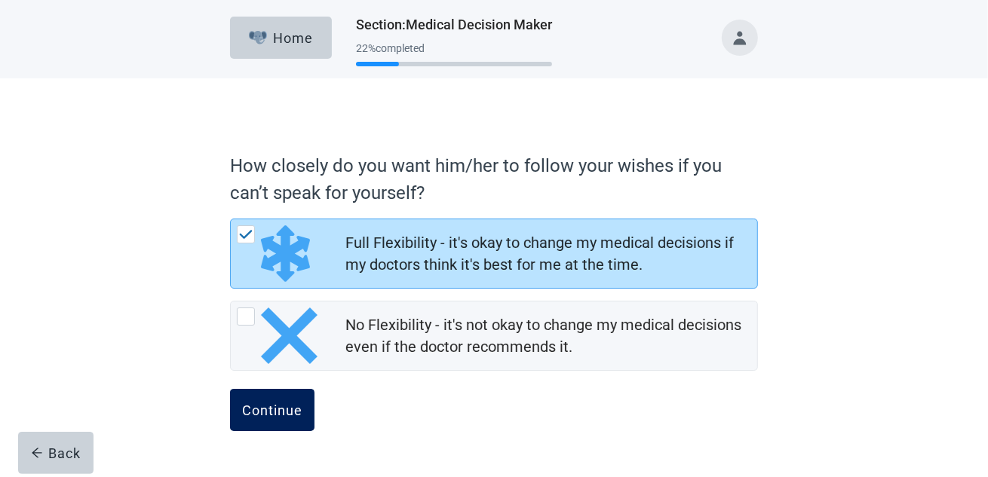
click at [267, 412] on div "Continue" at bounding box center [272, 410] width 60 height 15
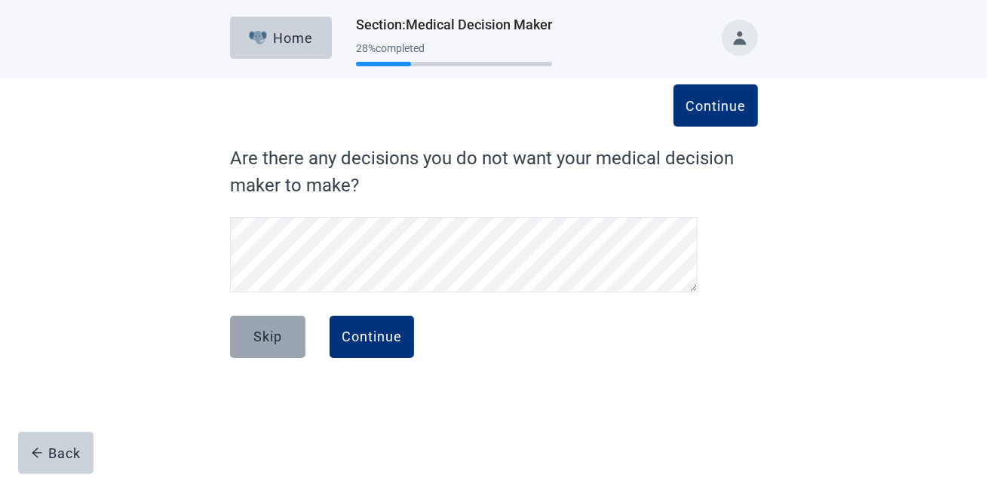
click at [279, 334] on div "Skip" at bounding box center [267, 336] width 29 height 15
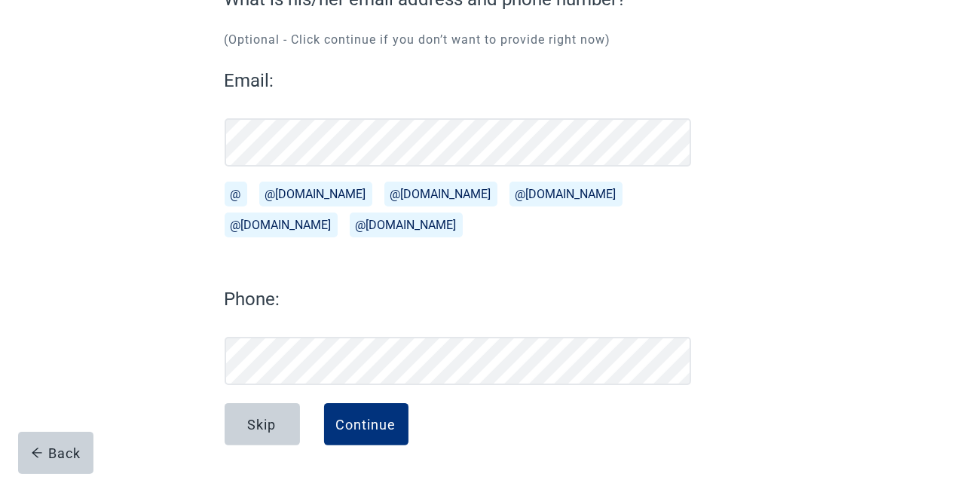
scroll to position [160, 0]
click at [240, 412] on button "Skip" at bounding box center [262, 424] width 75 height 42
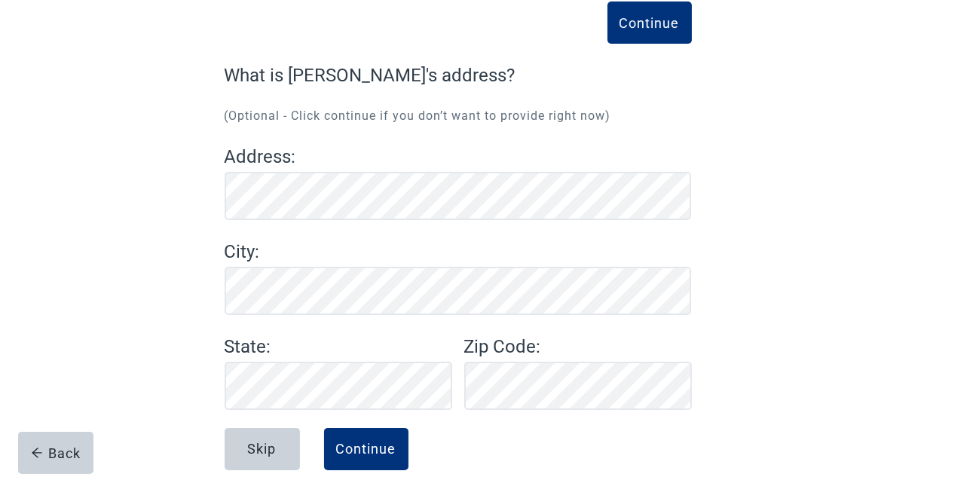
scroll to position [109, 0]
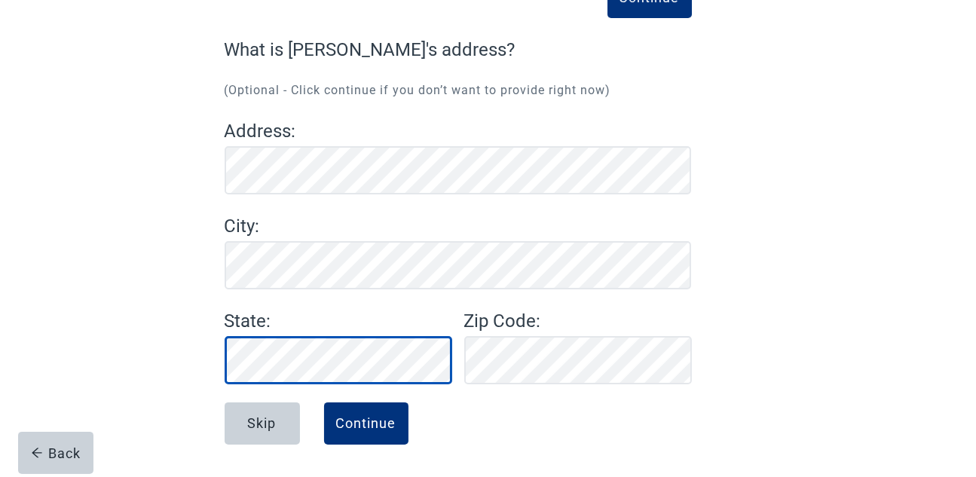
click at [213, 361] on div "Continue What is [PERSON_NAME]'s address? (Optional - Click continue if you don…" at bounding box center [488, 239] width 633 height 478
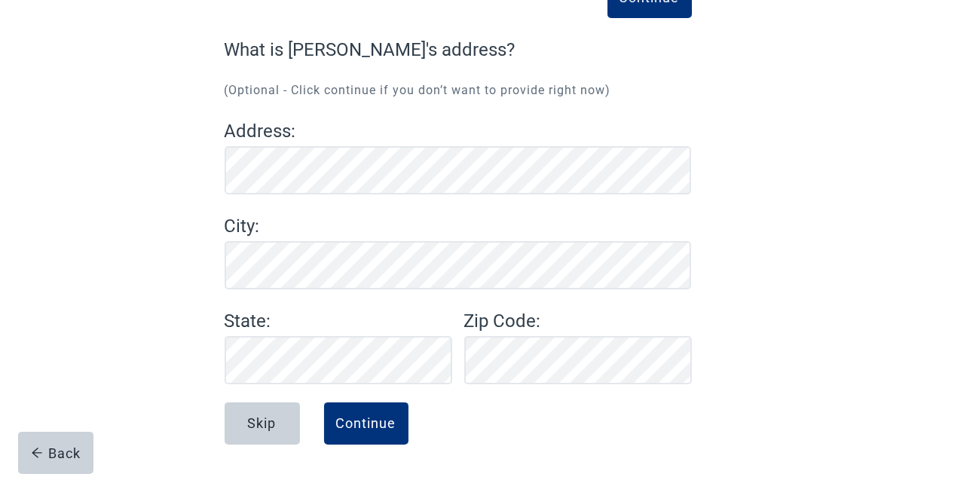
click at [816, 338] on div "Continue What is [PERSON_NAME]'s address? (Optional - Click continue if you don…" at bounding box center [488, 224] width 879 height 508
click at [375, 418] on div "Continue" at bounding box center [366, 423] width 60 height 15
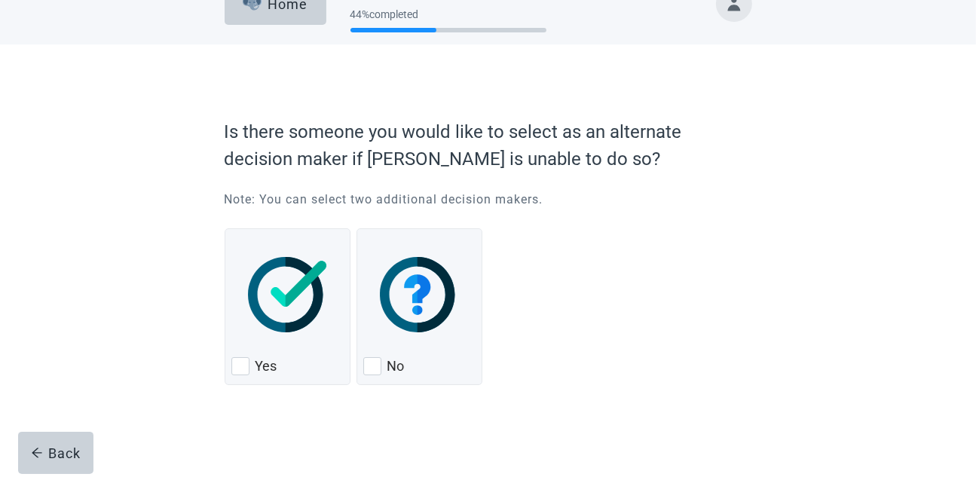
scroll to position [34, 0]
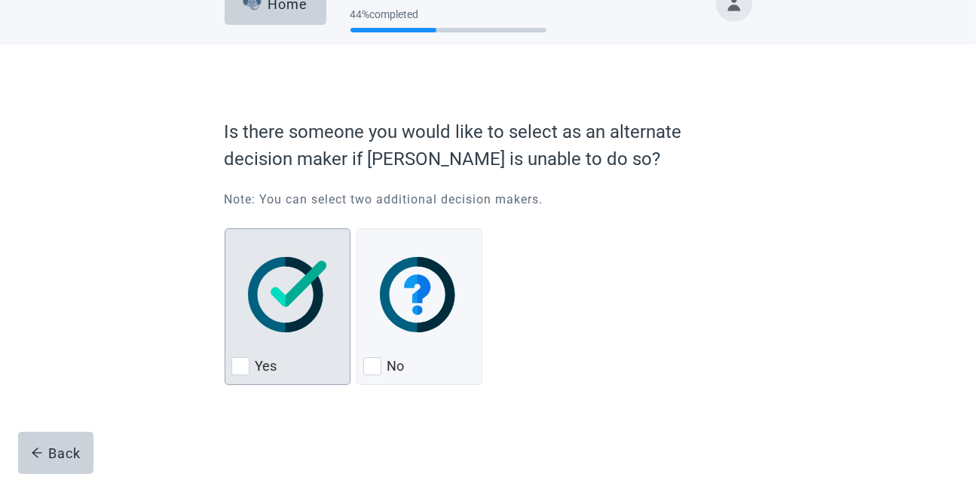
click at [244, 362] on div "Yes, checkbox, not checked" at bounding box center [240, 366] width 18 height 18
click at [225, 229] on input "Yes" at bounding box center [225, 228] width 1 height 1
checkbox input "true"
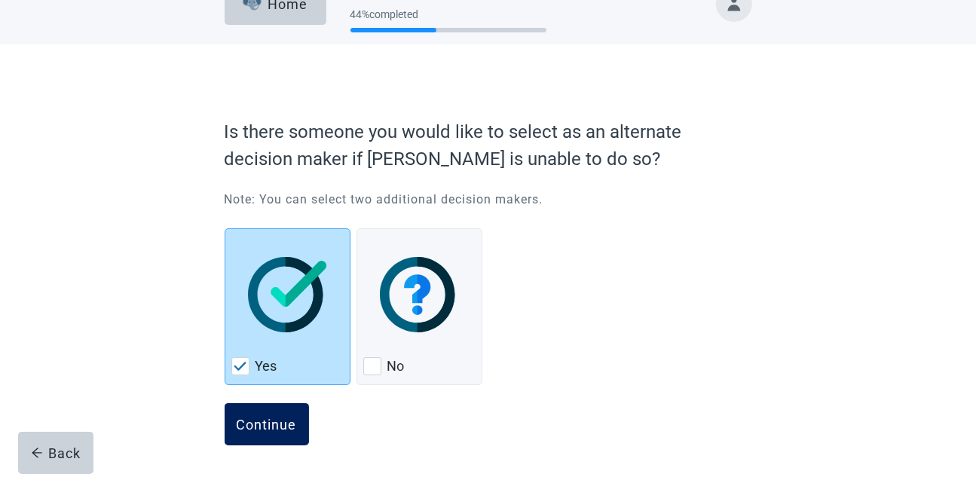
click at [285, 423] on div "Continue" at bounding box center [267, 424] width 60 height 15
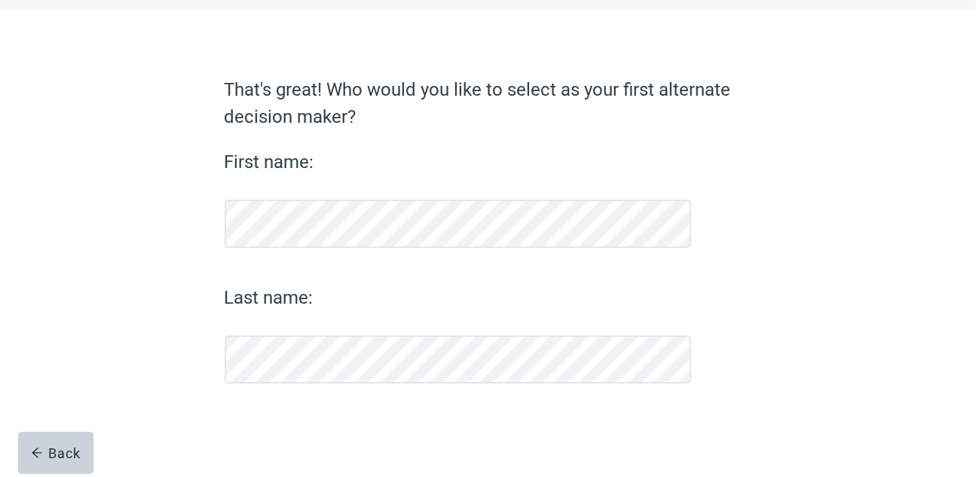
scroll to position [68, 0]
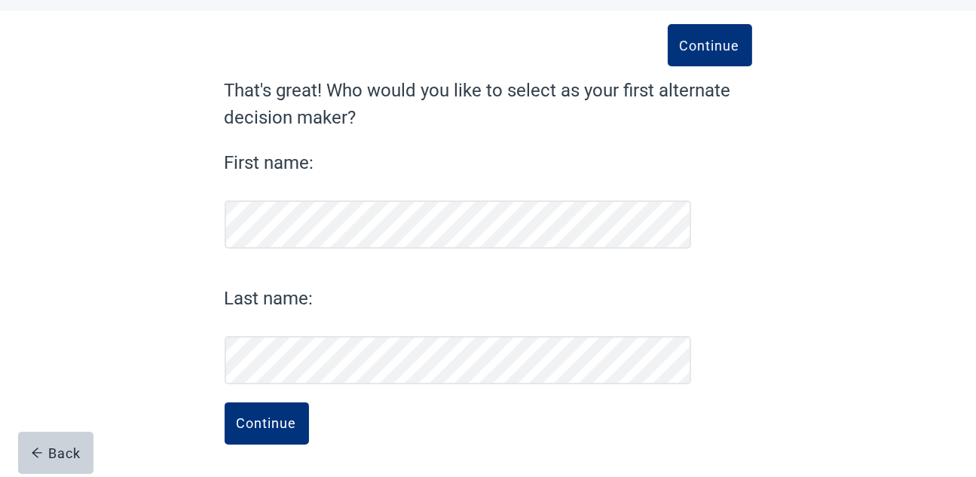
click at [369, 414] on div "Continue" at bounding box center [489, 440] width 528 height 75
click at [264, 416] on div "Continue" at bounding box center [267, 423] width 60 height 15
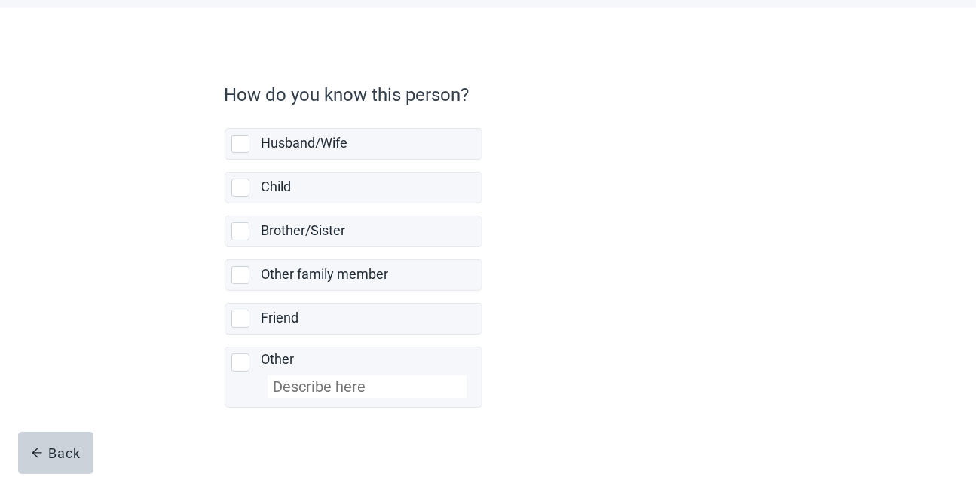
scroll to position [85, 0]
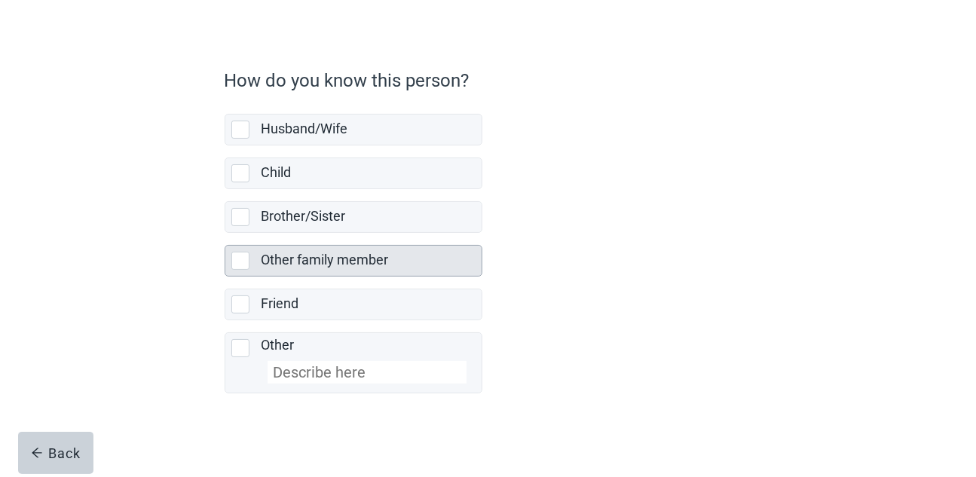
click at [237, 253] on div "Other family member, checkbox, not selected" at bounding box center [240, 261] width 18 height 18
click at [225, 234] on input "Other family member" at bounding box center [225, 233] width 1 height 1
checkbox input "true"
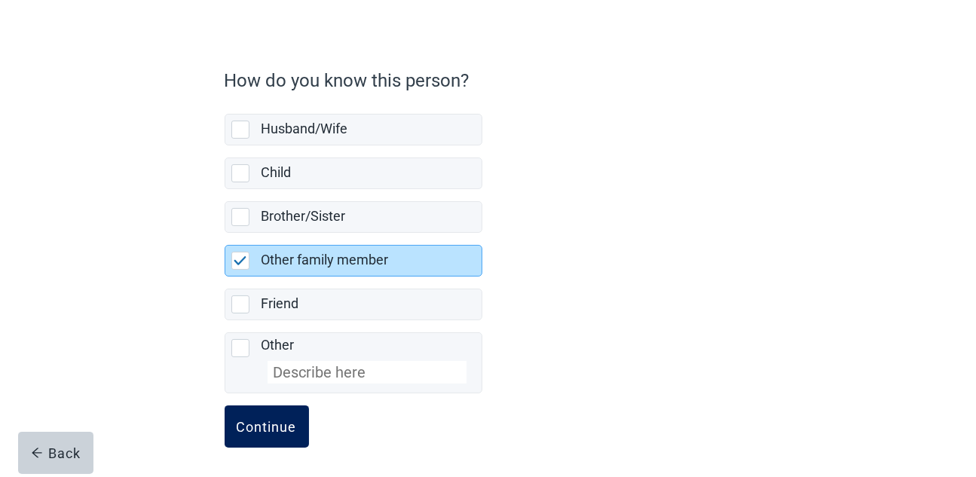
click at [274, 419] on div "Continue" at bounding box center [267, 426] width 60 height 15
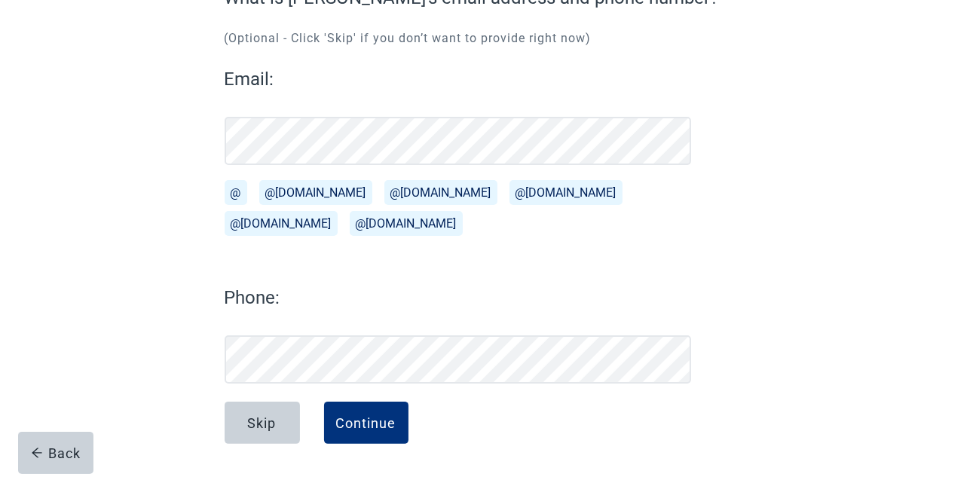
scroll to position [160, 0]
click at [272, 422] on div "Skip" at bounding box center [262, 423] width 29 height 15
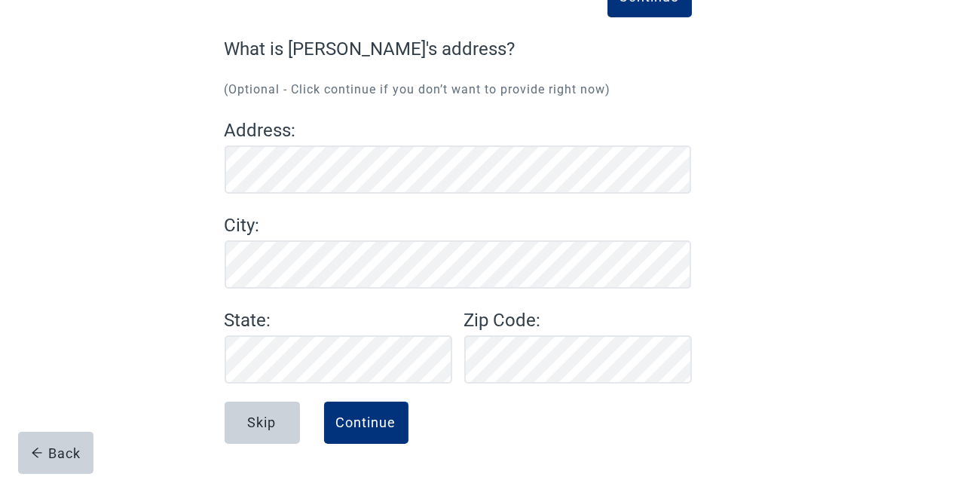
scroll to position [109, 0]
click at [264, 417] on div "Skip" at bounding box center [262, 423] width 29 height 15
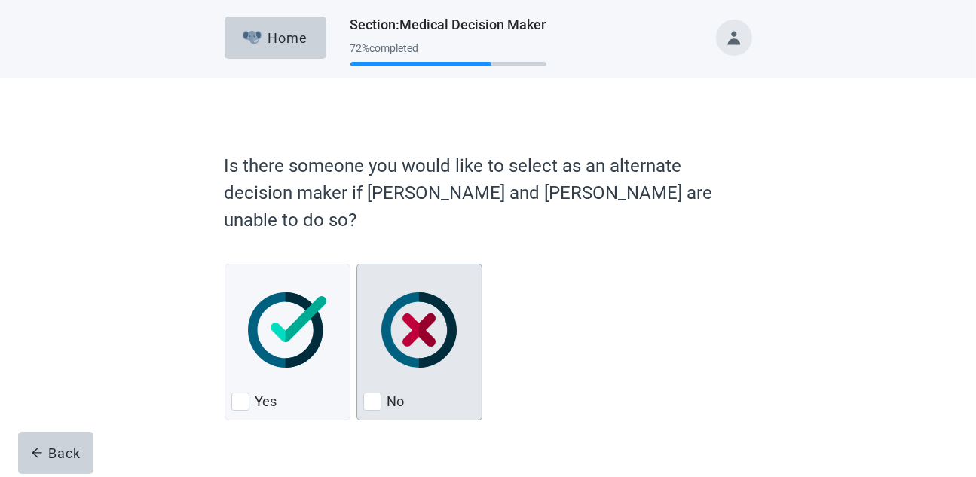
click at [375, 393] on div "No, checkbox, not checked" at bounding box center [372, 402] width 18 height 18
click at [357, 265] on input "No" at bounding box center [357, 264] width 1 height 1
checkbox input "true"
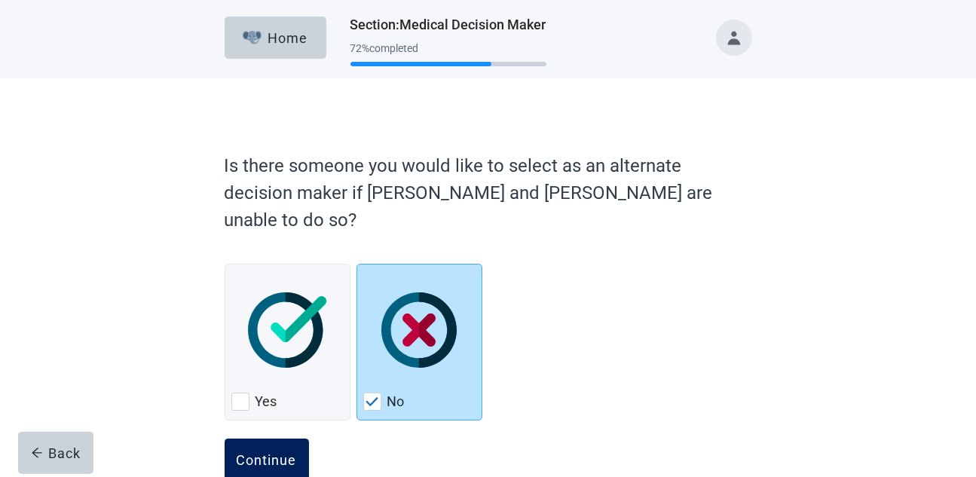
click at [253, 439] on button "Continue" at bounding box center [267, 460] width 84 height 42
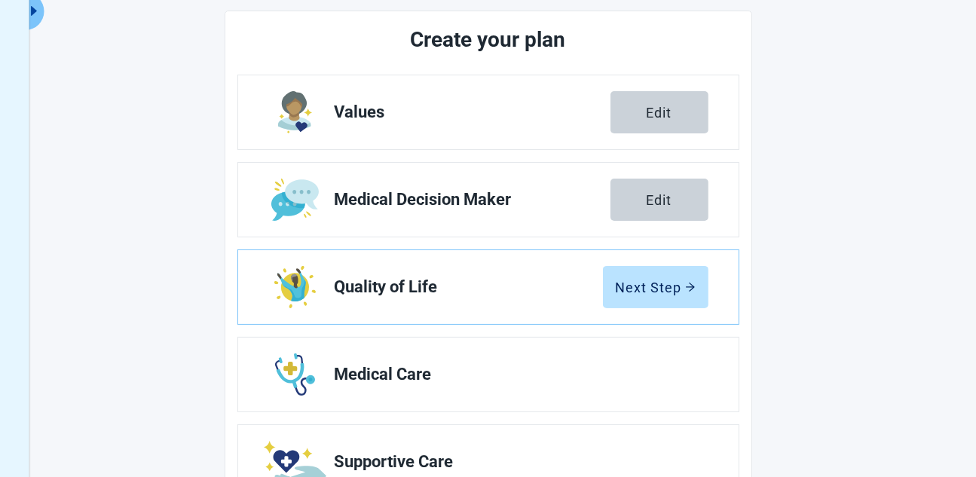
scroll to position [147, 0]
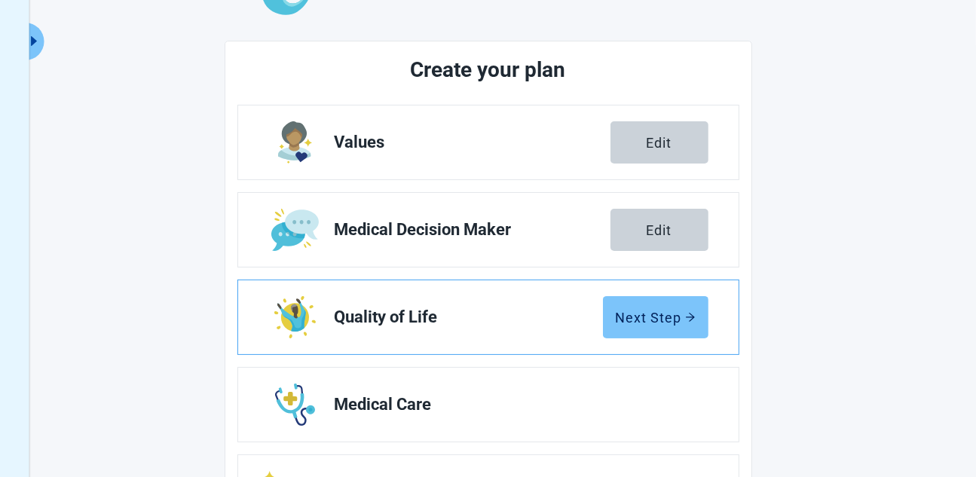
click at [668, 312] on div "Next Step" at bounding box center [656, 317] width 80 height 15
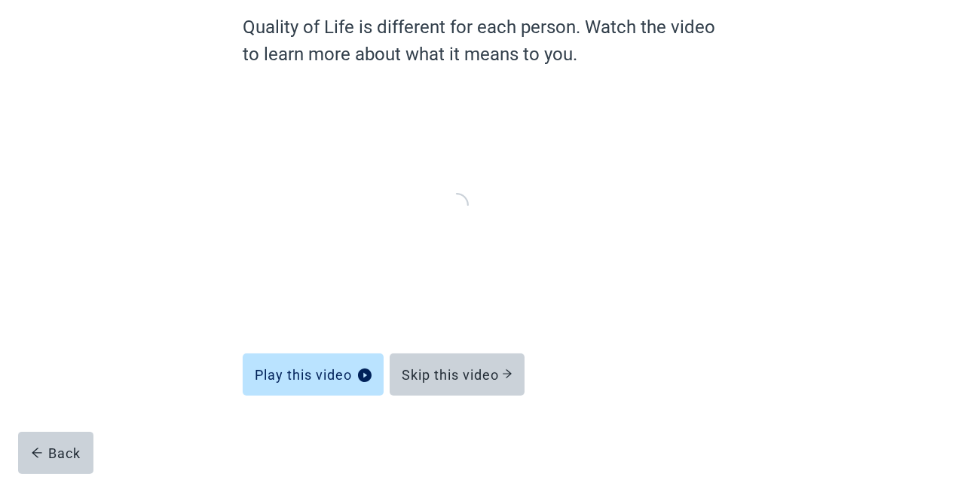
scroll to position [130, 0]
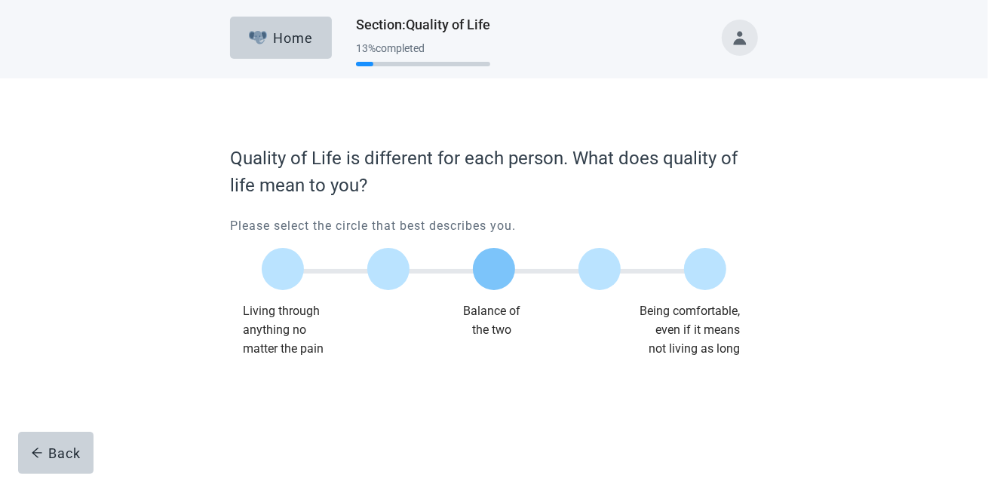
click at [493, 263] on label "Main content" at bounding box center [494, 269] width 42 height 42
click at [494, 269] on input "Quality of life scale: 50 out of 100. Balance of the two" at bounding box center [494, 269] width 0 height 0
click at [285, 383] on div "Continue" at bounding box center [272, 388] width 60 height 15
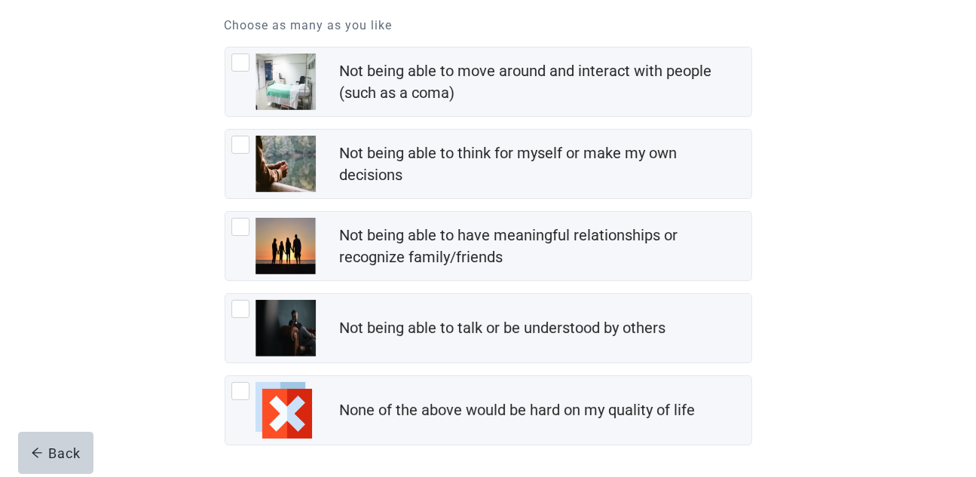
scroll to position [201, 0]
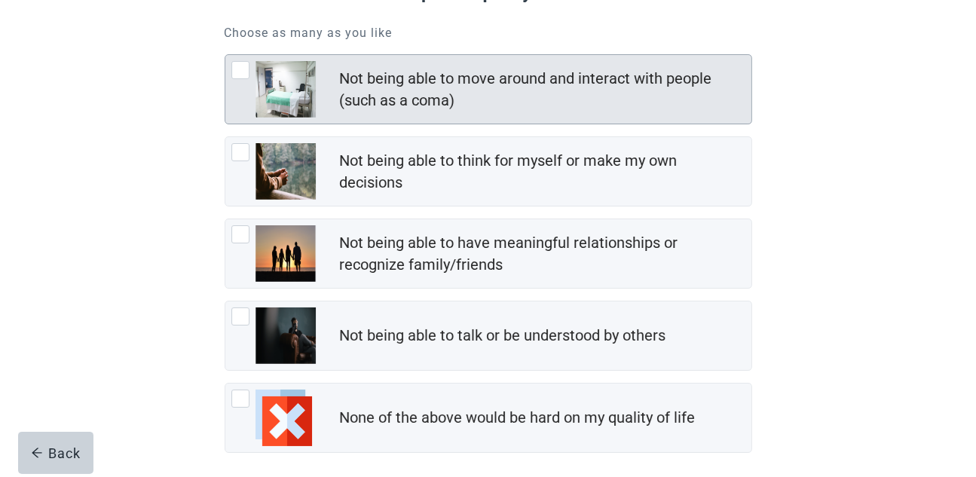
click at [239, 71] on div "Not being able to move around and interact with people (such as a coma), checkb…" at bounding box center [240, 70] width 18 height 18
click at [225, 55] on input "Not being able to move around and interact with people (such as a coma)" at bounding box center [225, 54] width 1 height 1
checkbox input "true"
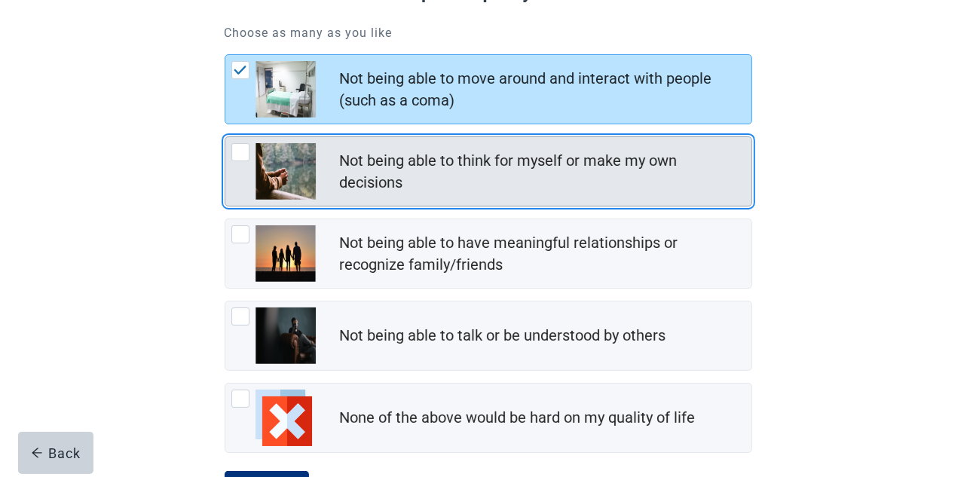
click at [236, 149] on div "Not being able to think for myself or make my own decisions, checkbox, not chec…" at bounding box center [240, 152] width 18 height 18
click at [225, 137] on input "Not being able to think for myself or make my own decisions" at bounding box center [225, 136] width 1 height 1
checkbox input "true"
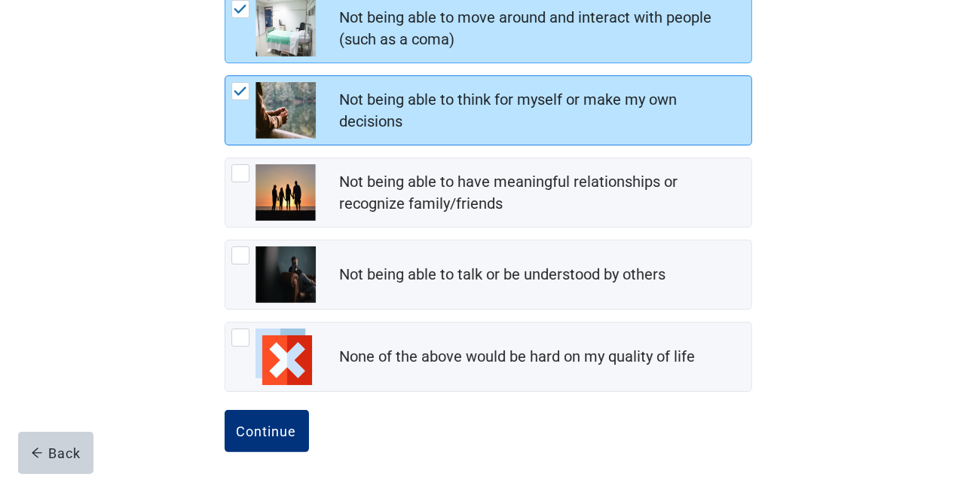
scroll to position [267, 0]
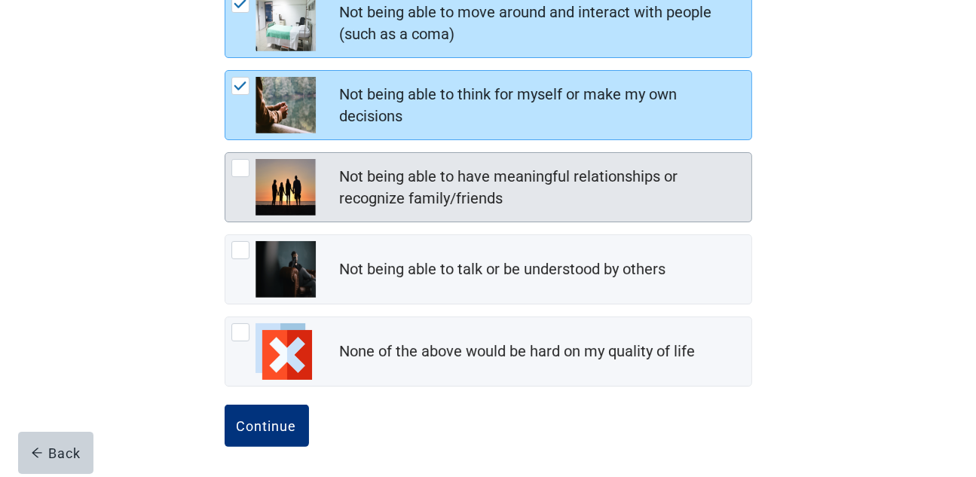
click at [233, 162] on div "Not being able to have meaningful relationships or recognize family/friends, ch…" at bounding box center [240, 168] width 18 height 18
click at [225, 153] on input "Not being able to have meaningful relationships or recognize family/friends" at bounding box center [225, 152] width 1 height 1
checkbox input "true"
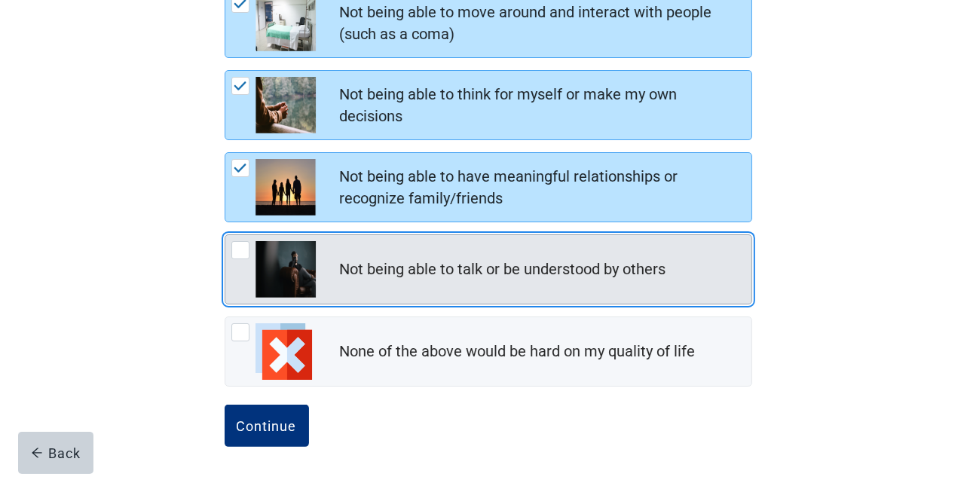
click at [235, 242] on div "Not being able to talk or be understood by others, checkbox, not checked" at bounding box center [240, 250] width 18 height 18
click at [225, 235] on input "Not being able to talk or be understood by others" at bounding box center [225, 234] width 1 height 1
checkbox input "true"
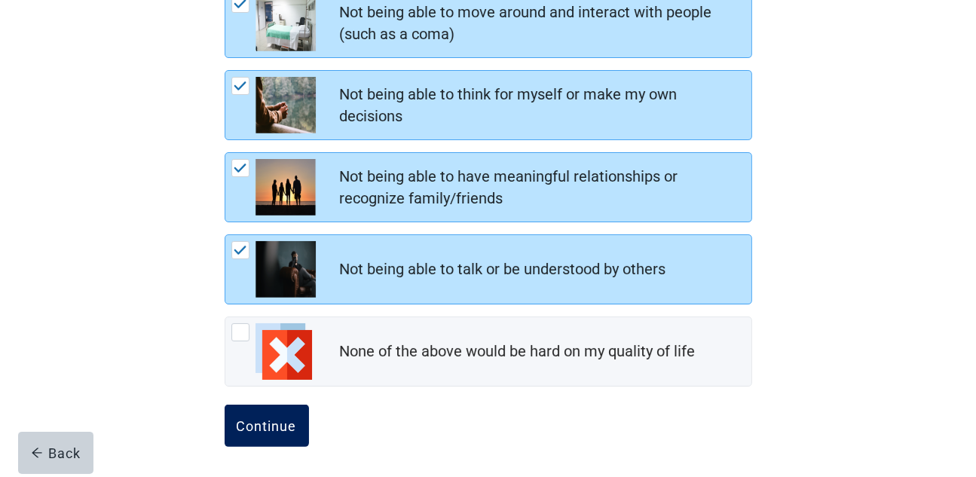
click at [283, 421] on div "Continue" at bounding box center [267, 425] width 60 height 15
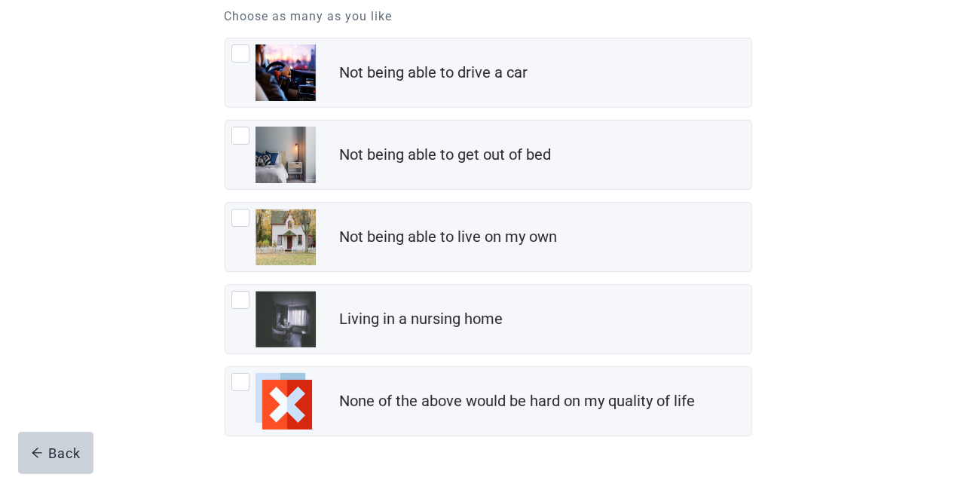
scroll to position [216, 0]
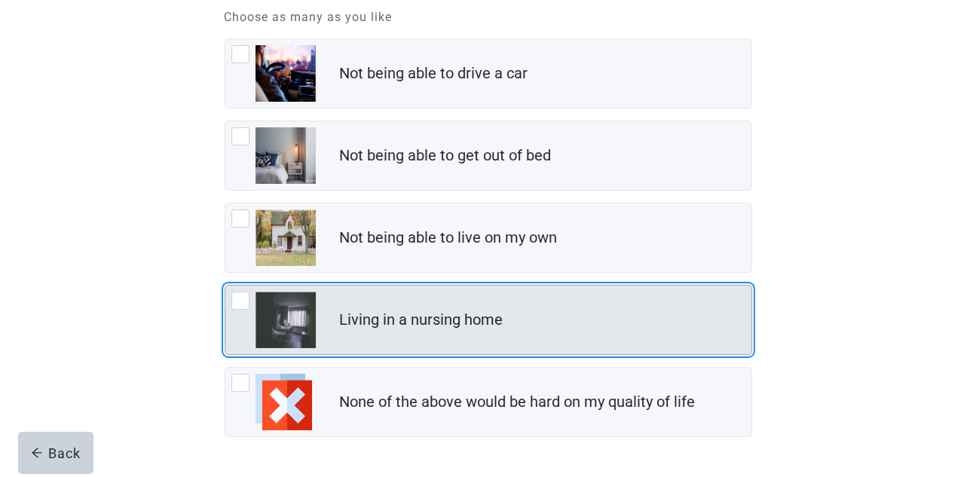
click at [240, 295] on div "Living in a nursing home, checkbox, not checked" at bounding box center [240, 301] width 18 height 18
click at [225, 286] on input "Living in a nursing home" at bounding box center [225, 285] width 1 height 1
checkbox input "true"
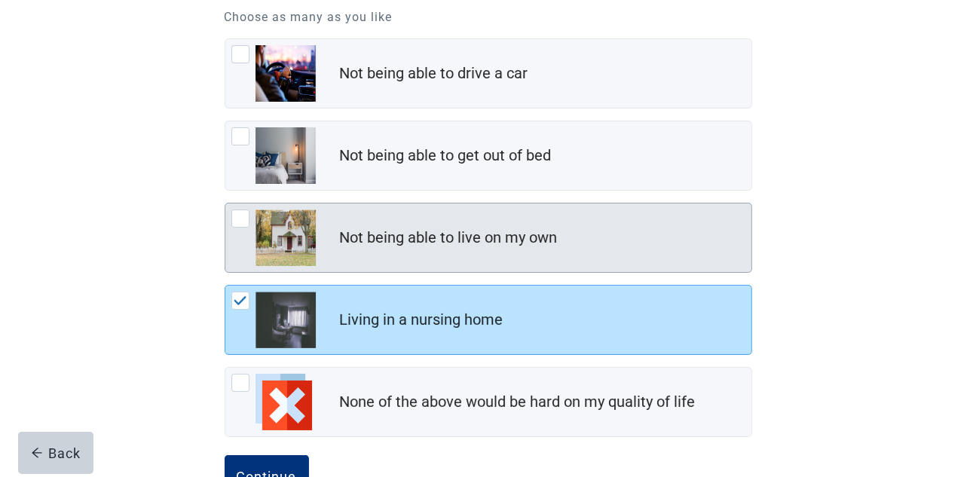
click at [234, 213] on div "Not being able to live on my own, checkbox, not checked" at bounding box center [240, 219] width 18 height 18
click at [225, 204] on input "Not being able to live on my own" at bounding box center [225, 203] width 1 height 1
checkbox input "true"
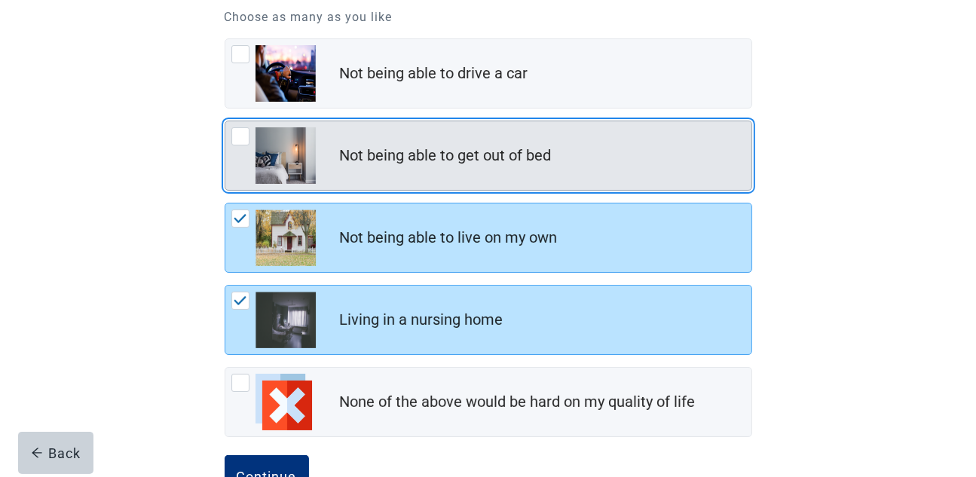
click at [243, 127] on div "Not being able to get out of bed, checkbox, not checked" at bounding box center [240, 136] width 18 height 18
click at [225, 121] on input "Not being able to get out of bed" at bounding box center [225, 121] width 1 height 1
checkbox input "true"
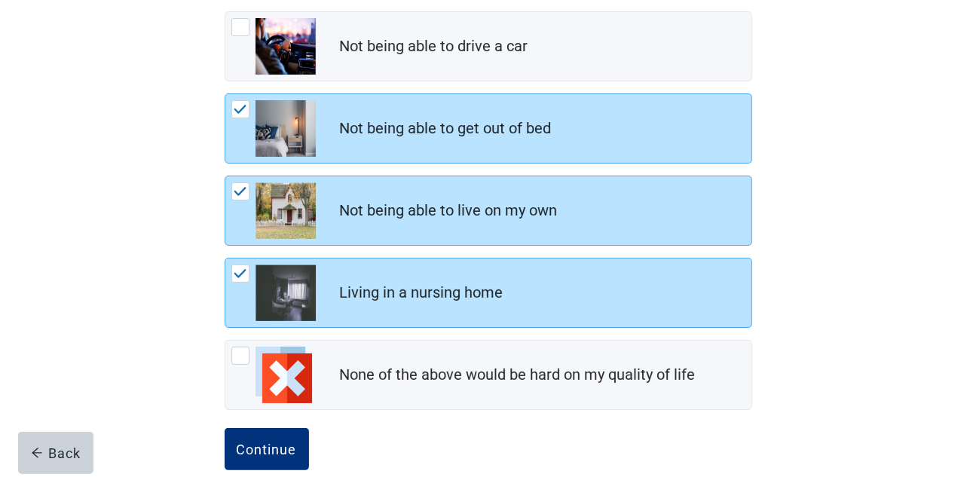
scroll to position [267, 0]
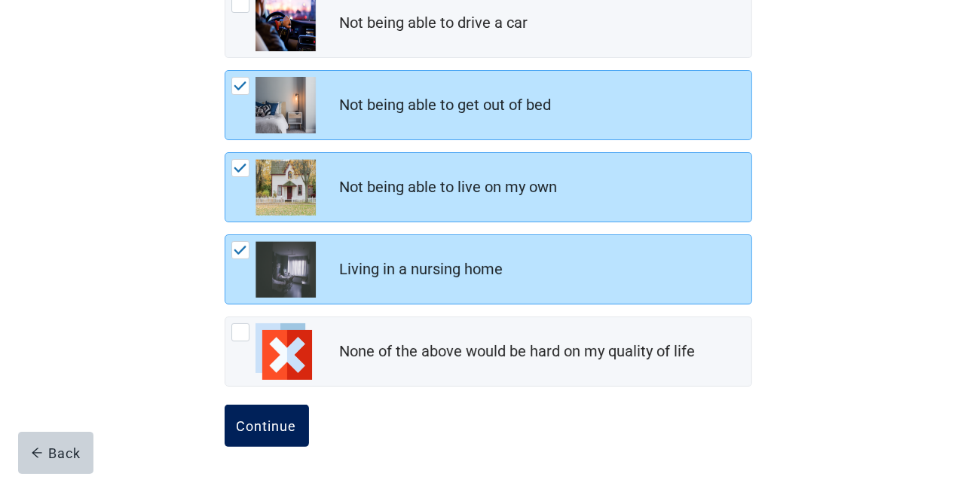
click at [275, 421] on div "Continue" at bounding box center [267, 425] width 60 height 15
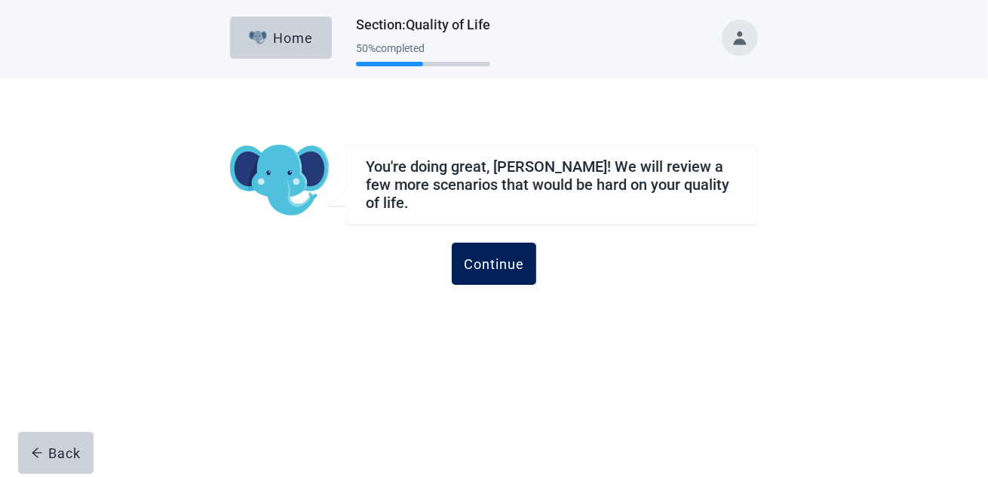
click at [492, 256] on div "Continue" at bounding box center [494, 263] width 60 height 15
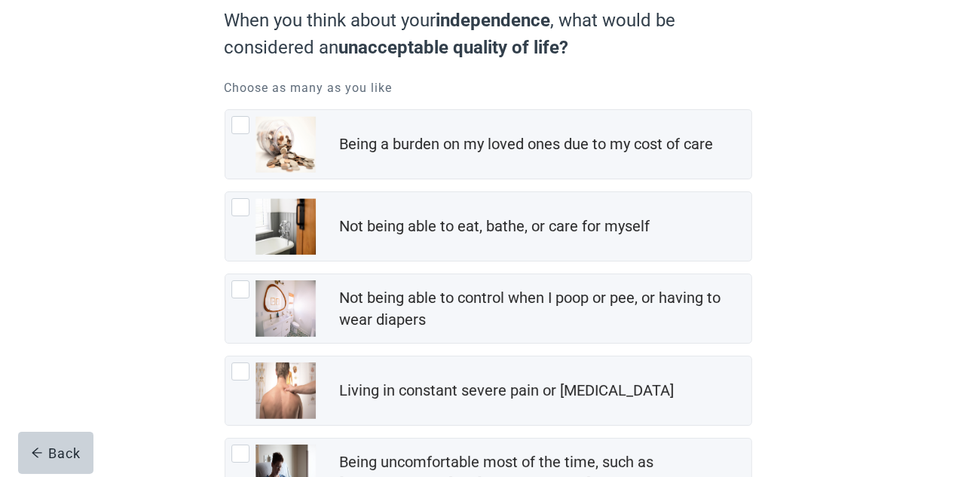
scroll to position [151, 0]
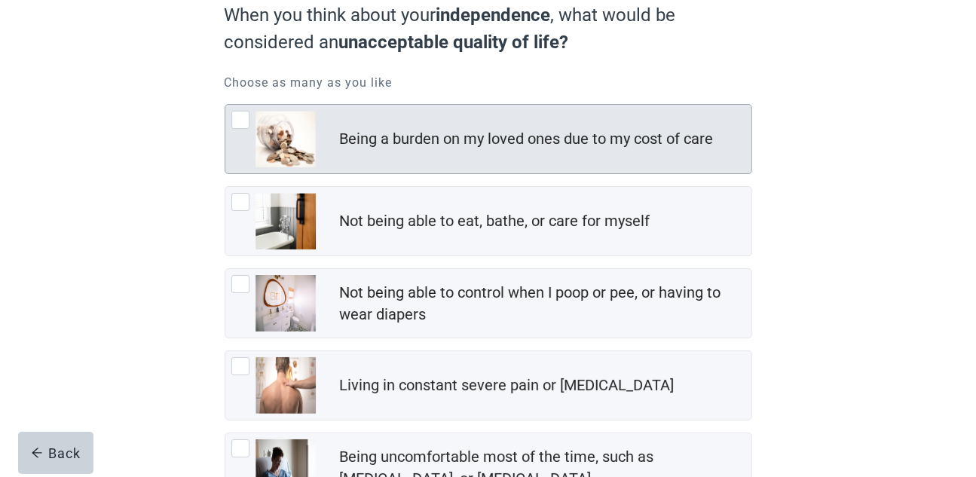
click at [234, 115] on div "Being a burden on my loved ones due to my cost of care, checkbox, not checked" at bounding box center [240, 120] width 18 height 18
click at [225, 105] on input "Being a burden on my loved ones due to my cost of care" at bounding box center [225, 104] width 1 height 1
checkbox input "true"
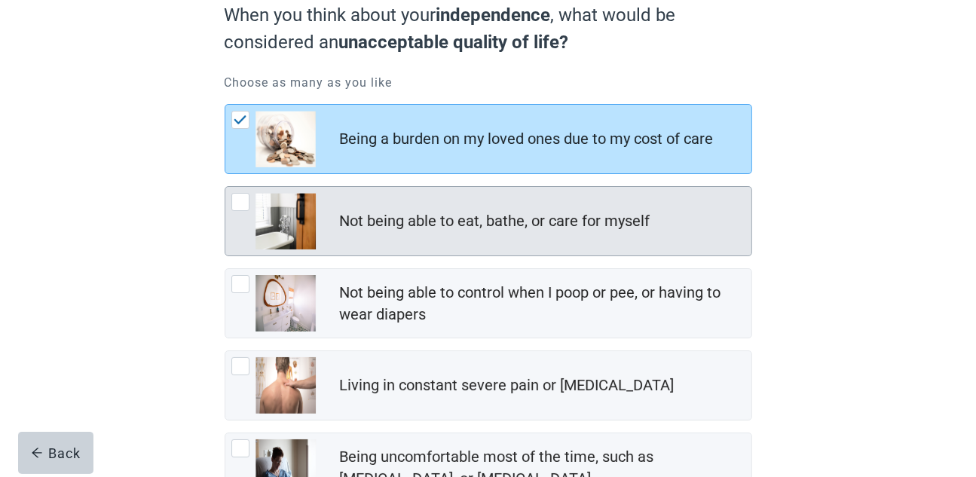
click at [239, 200] on div "Not being able to eat, bathe, or care for myself, checkbox, not checked" at bounding box center [240, 202] width 18 height 18
click at [225, 187] on input "Not being able to eat, bathe, or care for myself" at bounding box center [225, 186] width 1 height 1
checkbox input "true"
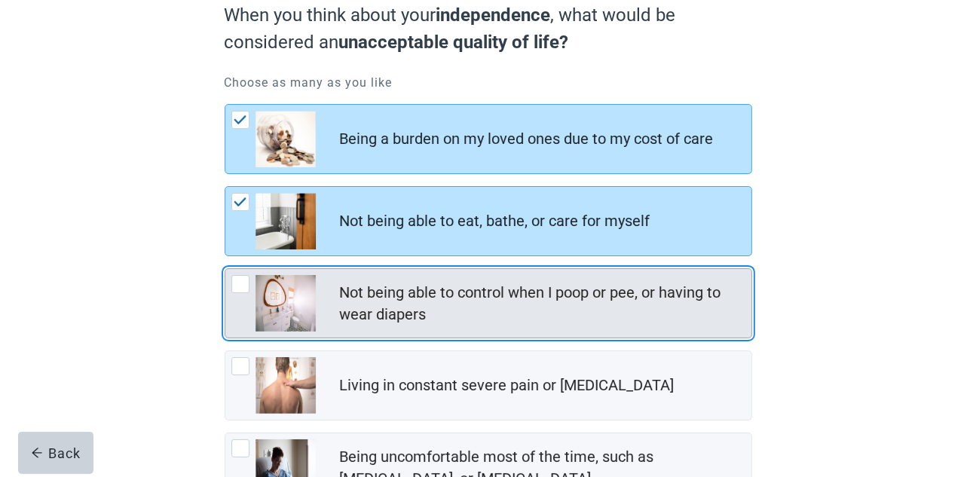
click at [237, 278] on div "Not being able to control when I poop or pee, or having to wear diapers, checkb…" at bounding box center [240, 284] width 18 height 18
click at [225, 269] on input "Not being able to control when I poop or pee, or having to wear diapers" at bounding box center [225, 268] width 1 height 1
checkbox input "true"
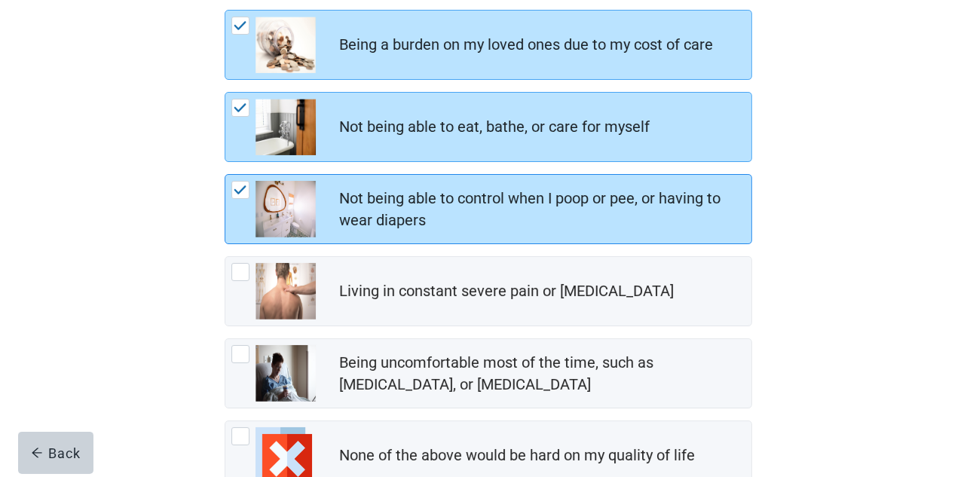
scroll to position [251, 0]
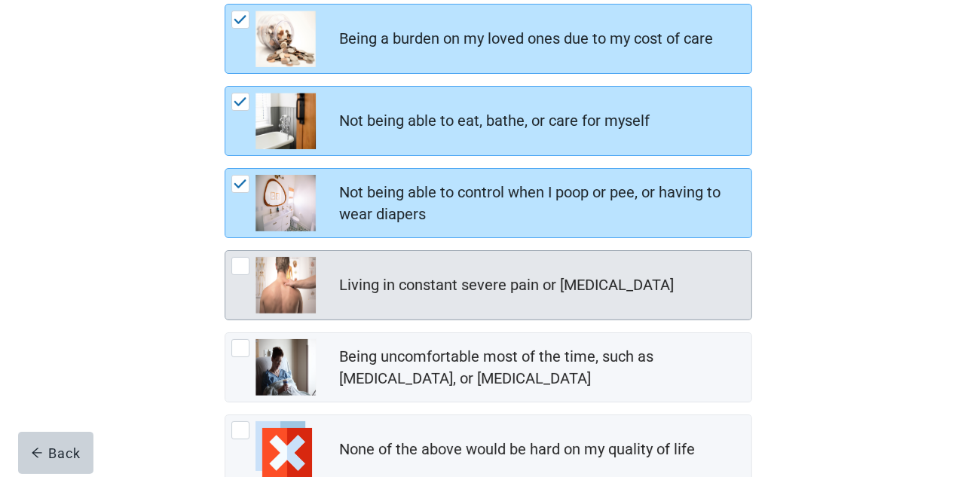
click at [233, 259] on div "Living in constant severe pain or shortness of breath, checkbox, not checked" at bounding box center [240, 266] width 18 height 18
click at [225, 251] on input "Living in constant severe pain or [MEDICAL_DATA]" at bounding box center [225, 250] width 1 height 1
checkbox input "true"
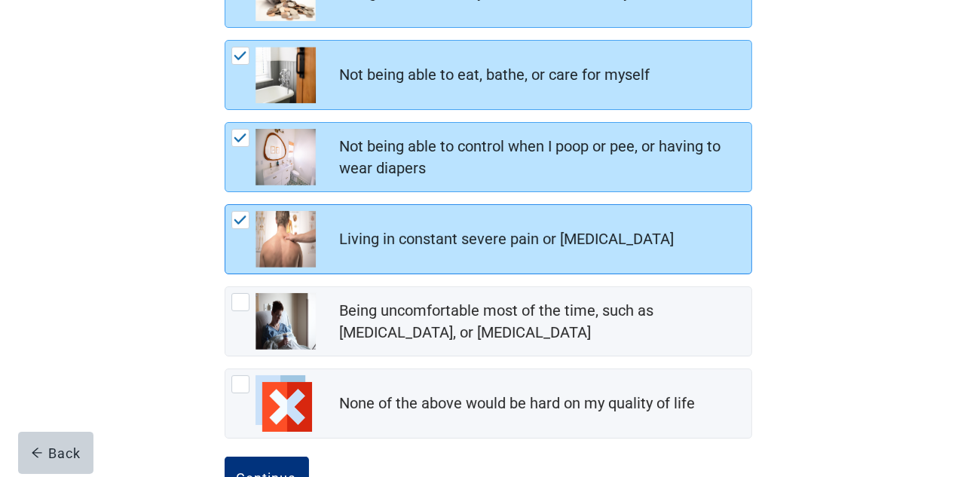
scroll to position [326, 0]
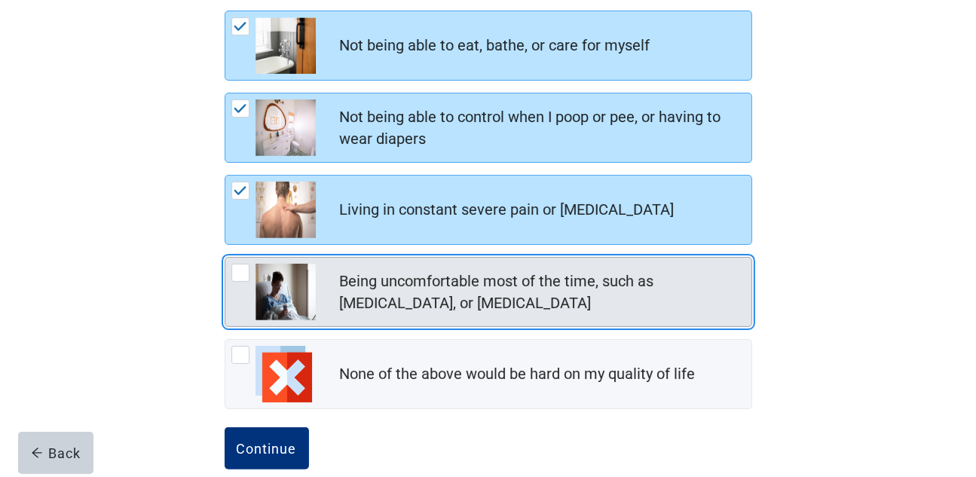
click at [241, 267] on div "Being uncomfortable most of the time, such as nausea, vomiting, or diarrhea, ch…" at bounding box center [240, 273] width 18 height 18
click at [225, 258] on input "Being uncomfortable most of the time, such as [MEDICAL_DATA], or [MEDICAL_DATA]" at bounding box center [225, 257] width 1 height 1
checkbox input "true"
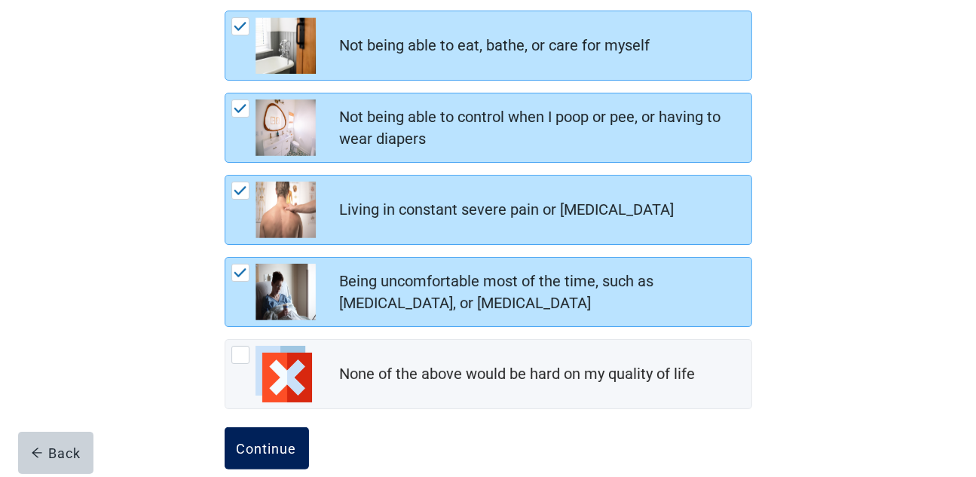
click at [272, 430] on button "Continue" at bounding box center [267, 448] width 84 height 42
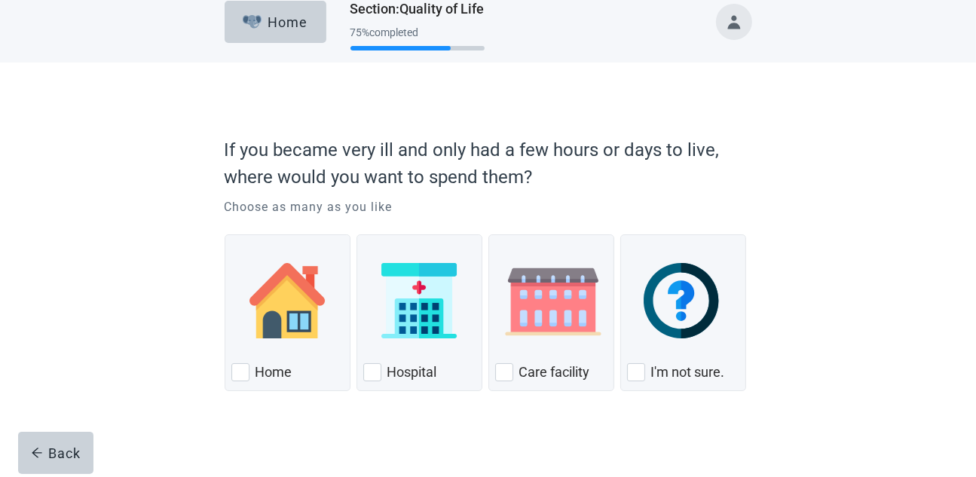
scroll to position [22, 0]
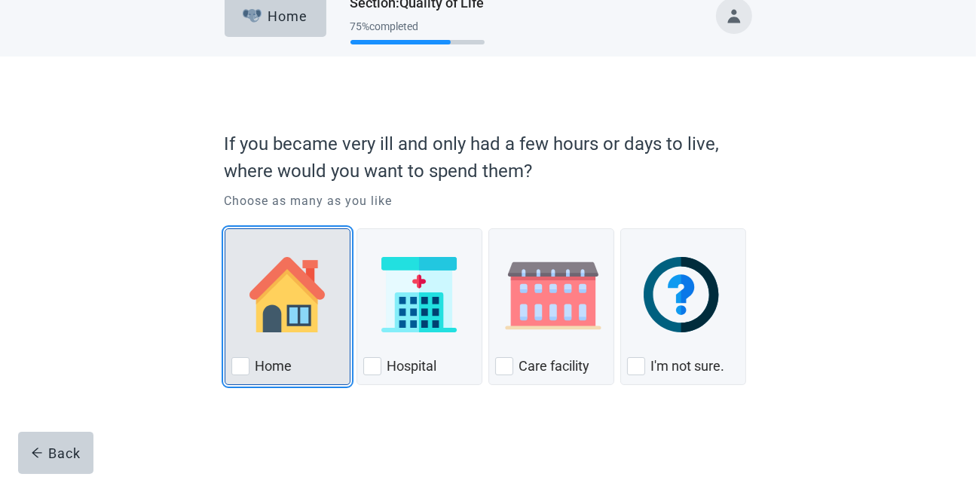
click at [239, 362] on div "Home, checkbox, not checked" at bounding box center [240, 366] width 18 height 18
click at [225, 229] on input "Home" at bounding box center [225, 228] width 1 height 1
checkbox input "true"
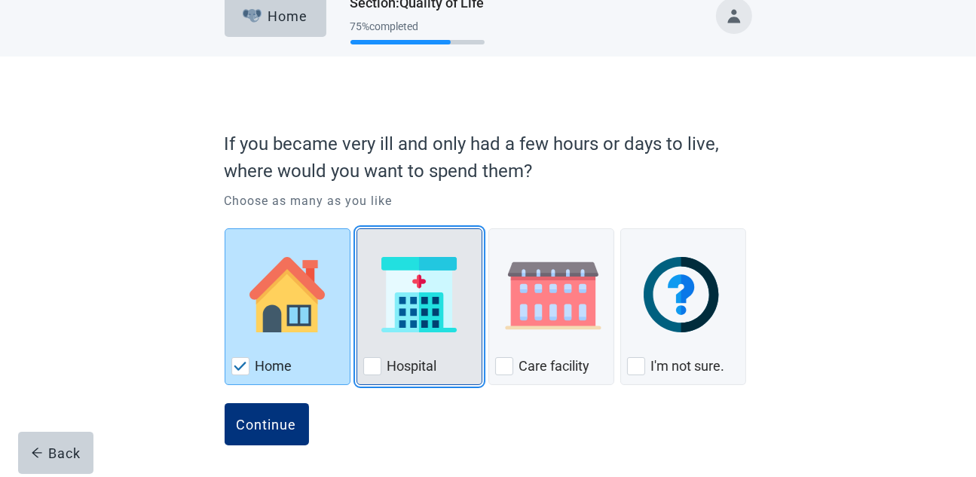
click at [373, 362] on div "Hospital, checkbox, not checked" at bounding box center [372, 366] width 18 height 18
click at [357, 229] on input "Hospital" at bounding box center [357, 228] width 1 height 1
checkbox input "true"
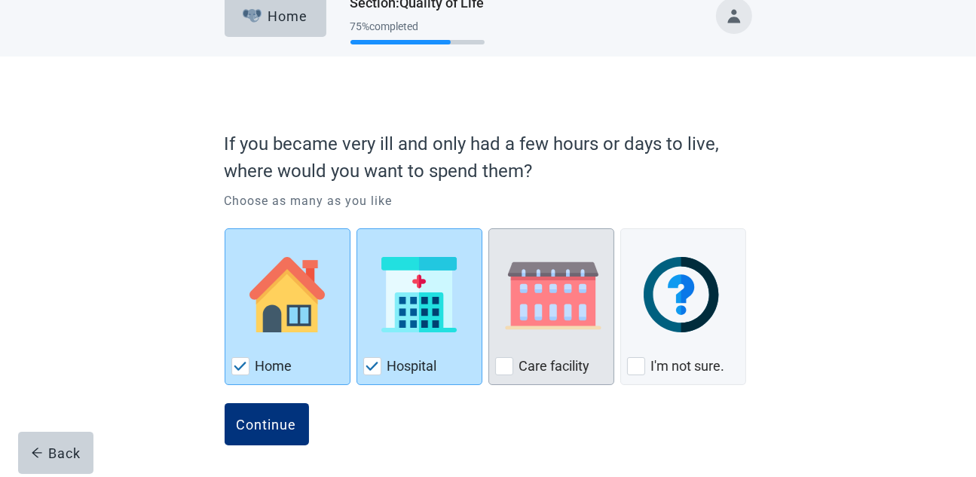
click at [499, 357] on div "Care Facility, checkbox, not checked" at bounding box center [504, 366] width 18 height 18
click at [489, 229] on input "Care facility" at bounding box center [489, 228] width 1 height 1
checkbox input "true"
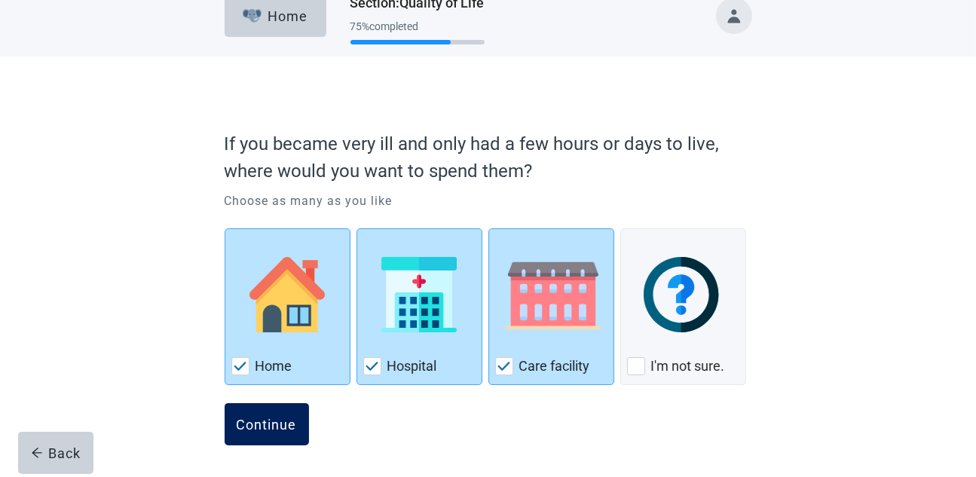
click at [275, 412] on button "Continue" at bounding box center [267, 424] width 84 height 42
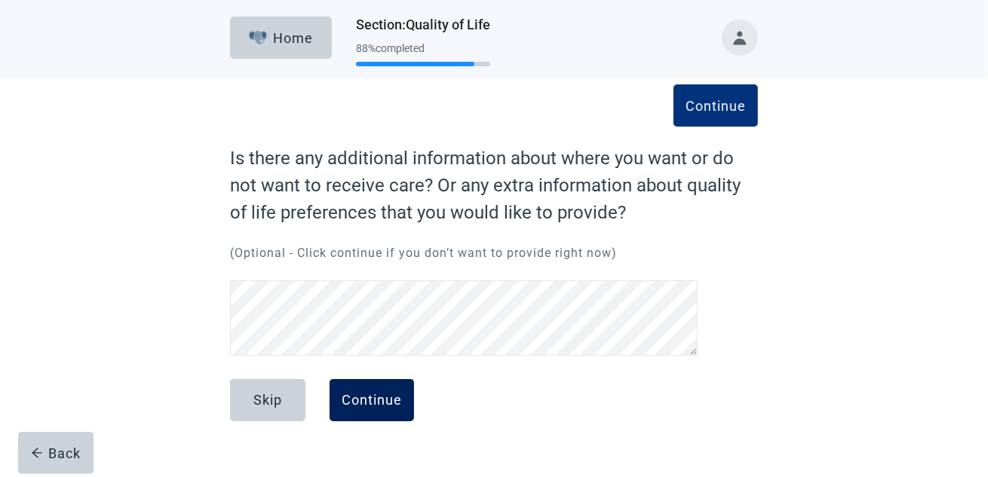
click at [369, 409] on button "Continue" at bounding box center [371, 400] width 84 height 42
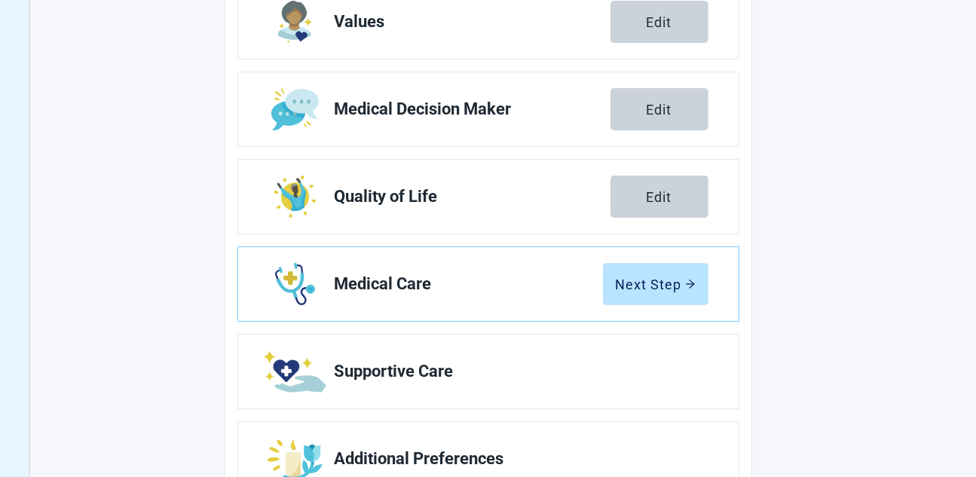
scroll to position [276, 0]
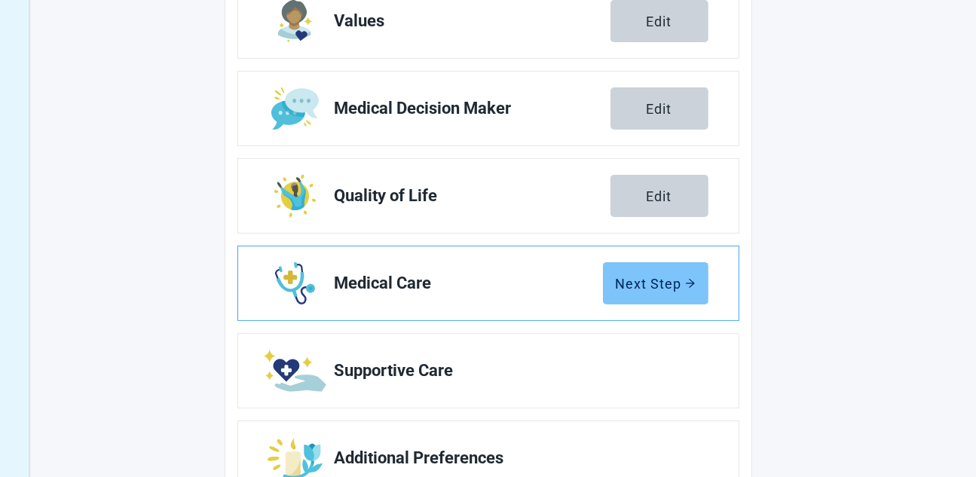
click at [651, 285] on div "Next Step" at bounding box center [656, 283] width 80 height 15
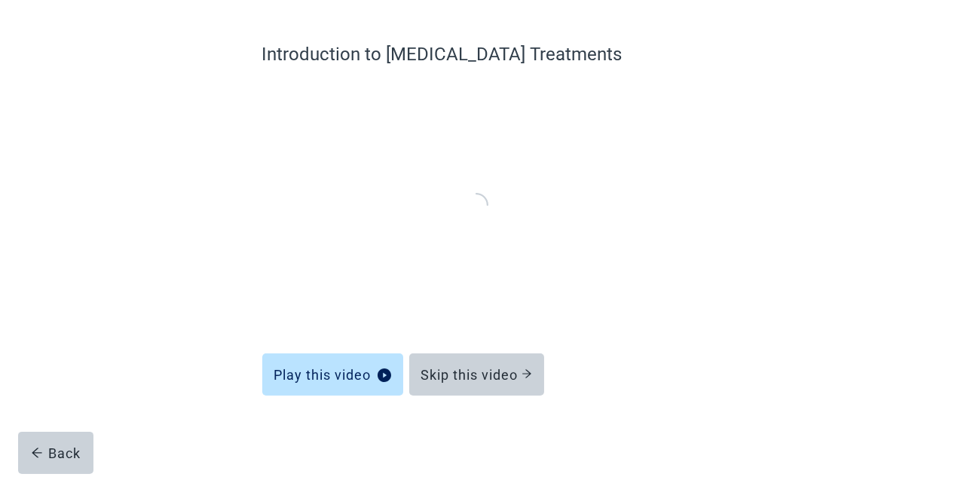
scroll to position [103, 0]
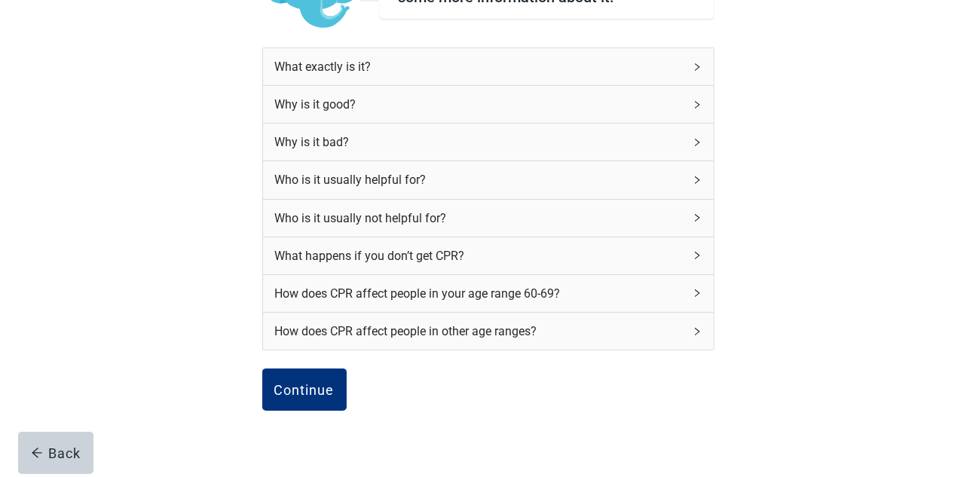
scroll to position [176, 0]
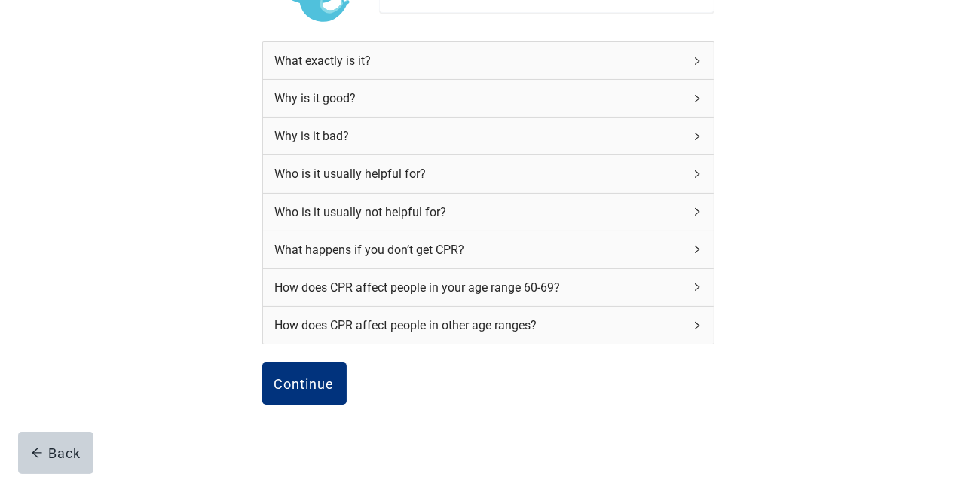
click at [695, 251] on icon "right" at bounding box center [697, 249] width 9 height 9
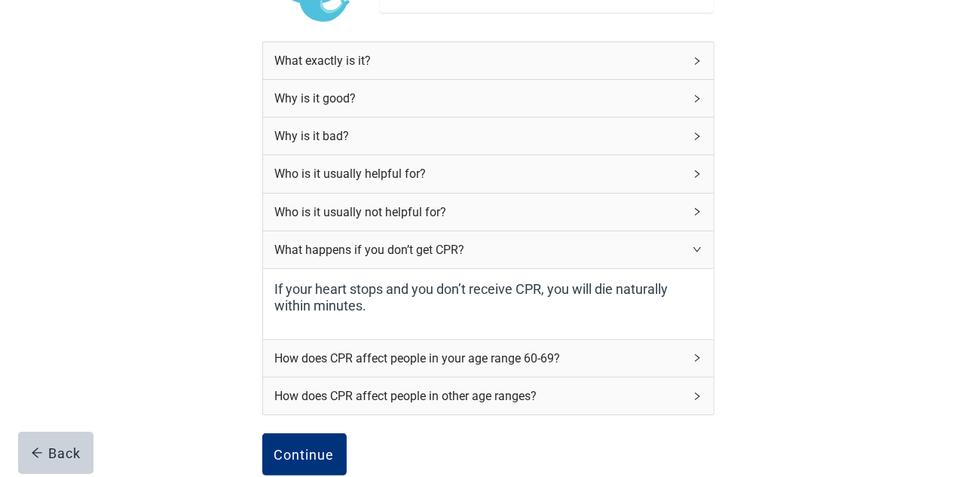
click at [697, 251] on icon "right" at bounding box center [697, 249] width 9 height 9
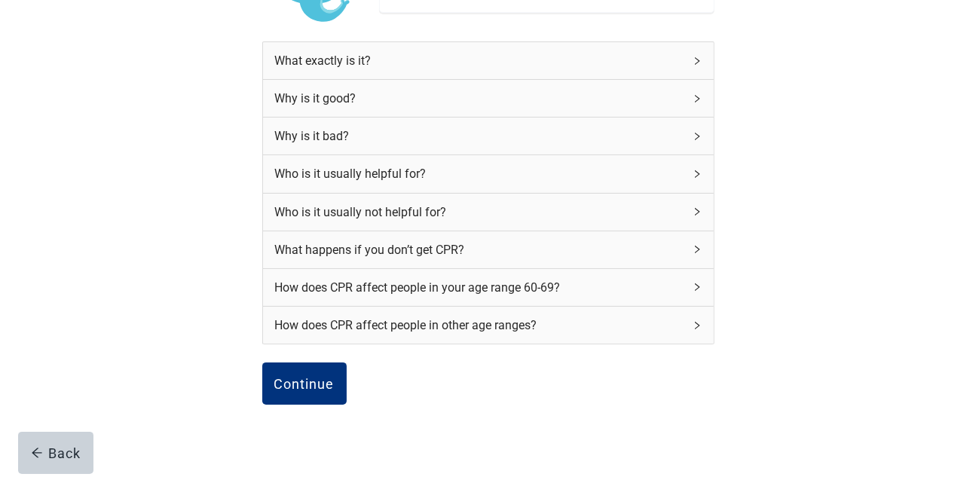
click at [693, 288] on icon "right" at bounding box center [697, 287] width 9 height 9
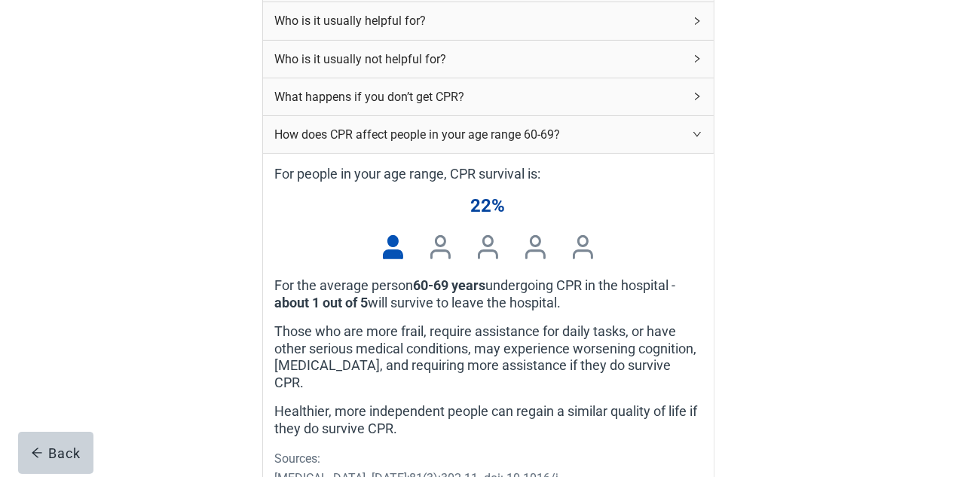
scroll to position [276, 0]
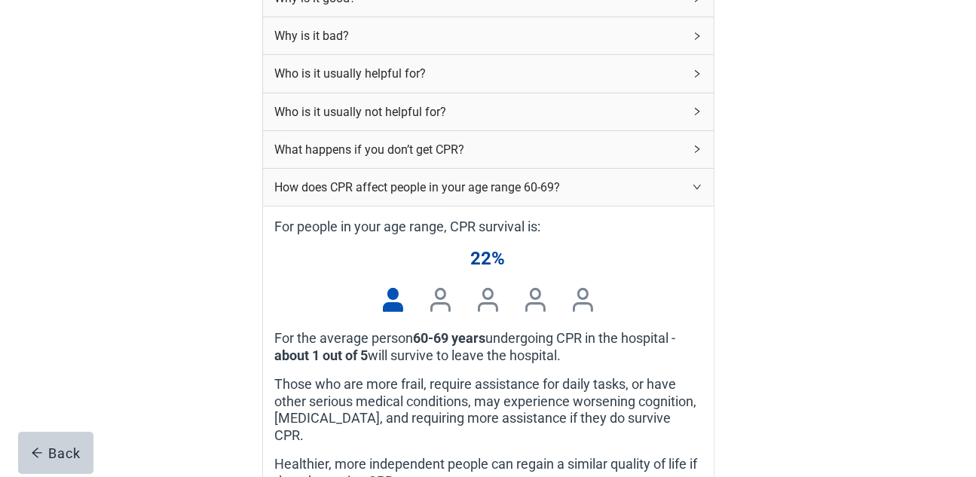
click at [697, 187] on icon "right" at bounding box center [697, 186] width 9 height 9
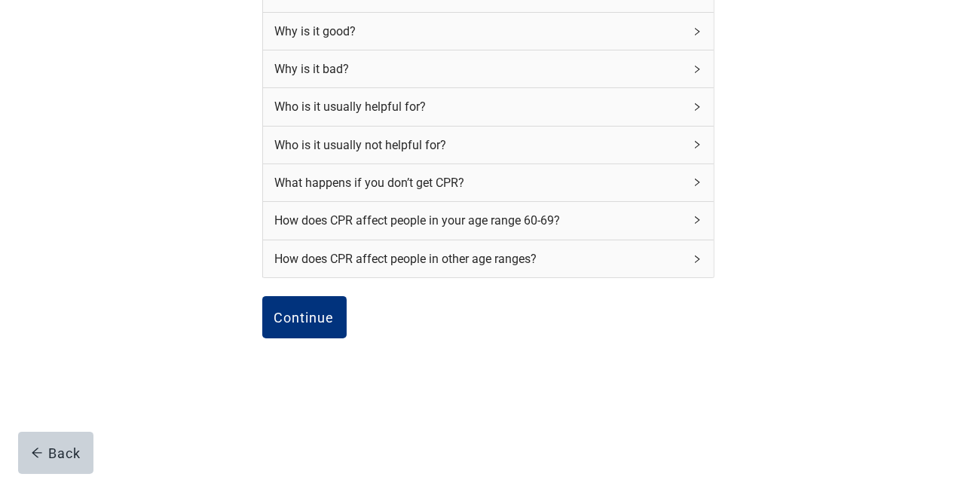
scroll to position [246, 0]
click at [694, 257] on icon "right" at bounding box center [697, 259] width 9 height 9
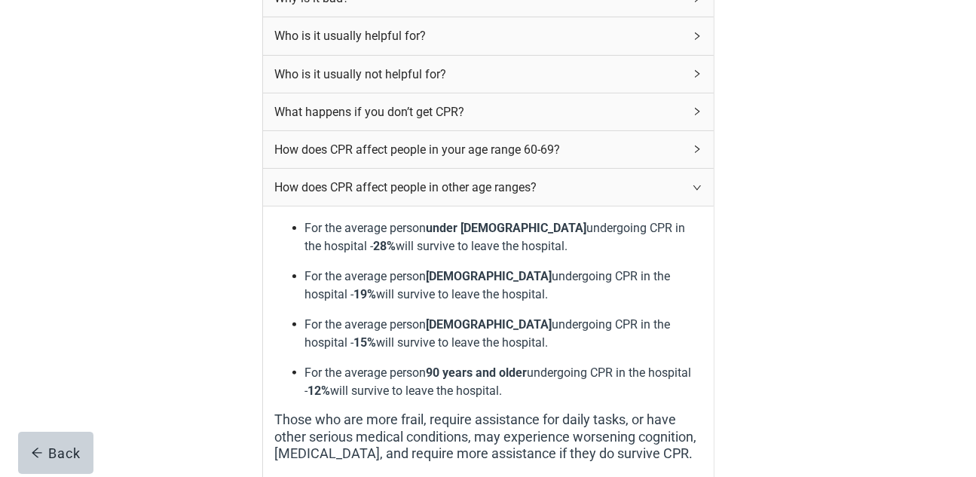
scroll to position [296, 0]
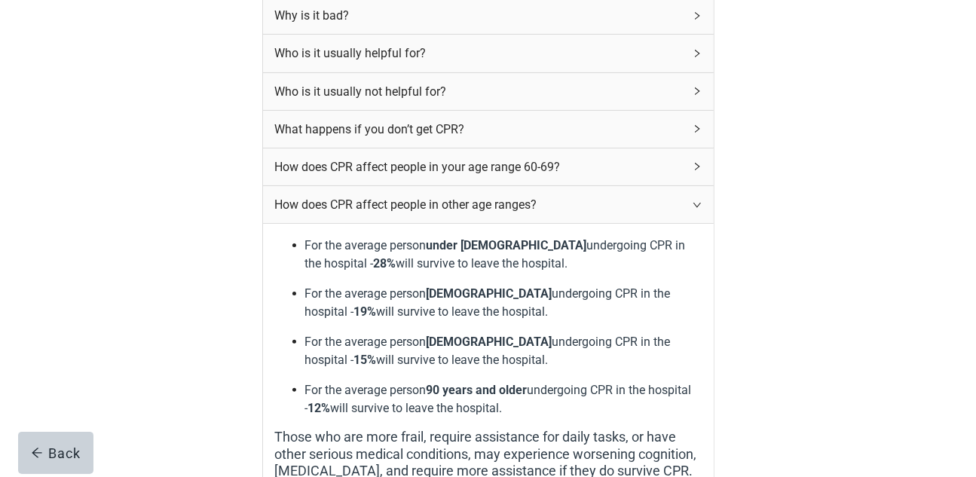
click at [698, 204] on div "How does CPR affect people in other age ranges?" at bounding box center [488, 204] width 451 height 37
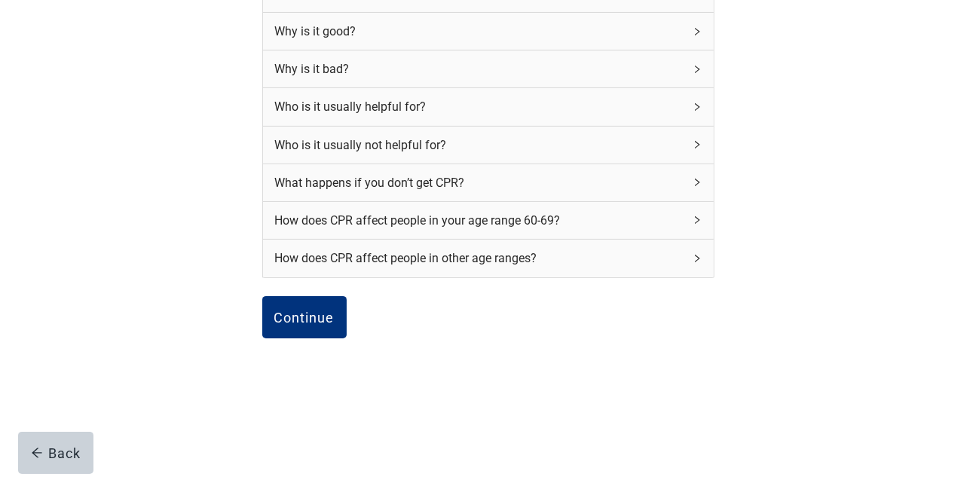
scroll to position [246, 0]
click at [296, 315] on div "Continue" at bounding box center [304, 317] width 60 height 15
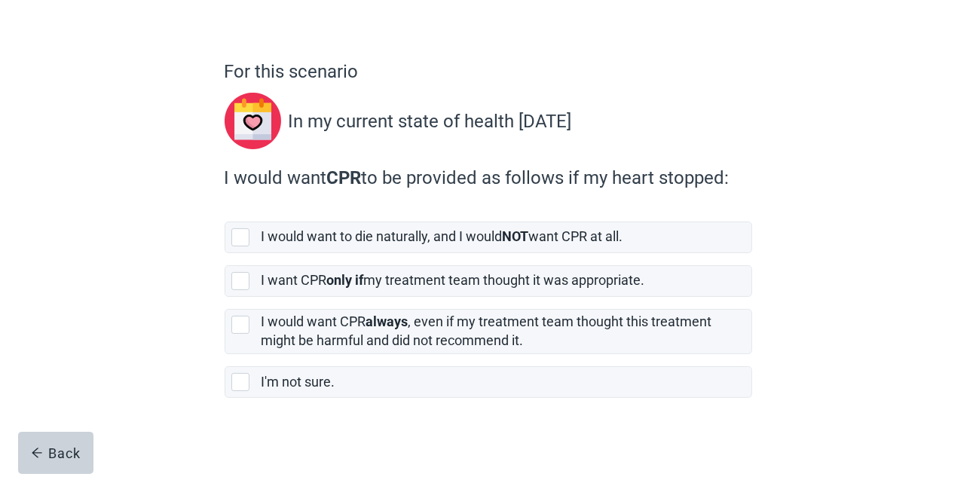
scroll to position [93, 0]
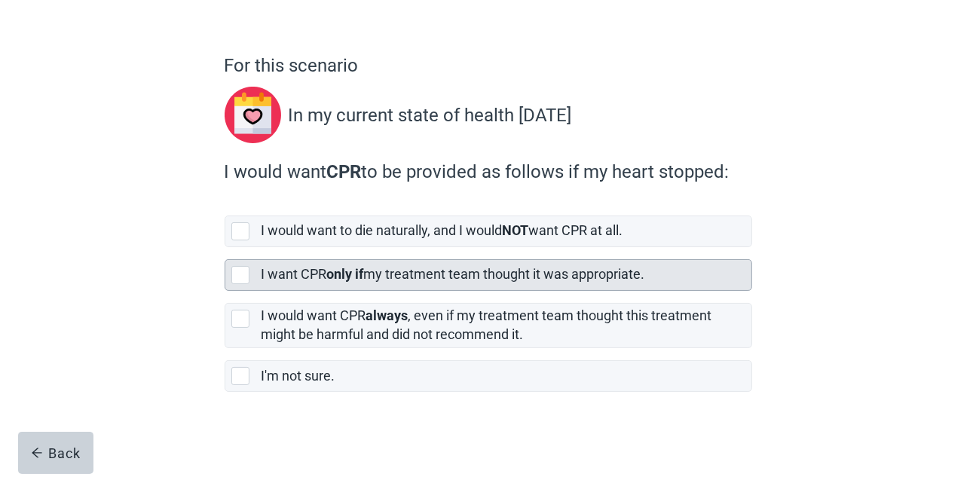
click at [234, 269] on div "[object Object], checkbox, not selected" at bounding box center [240, 275] width 18 height 18
click at [225, 248] on input "I want CPR only if my treatment team thought it was appropriate." at bounding box center [225, 247] width 1 height 1
checkbox input "true"
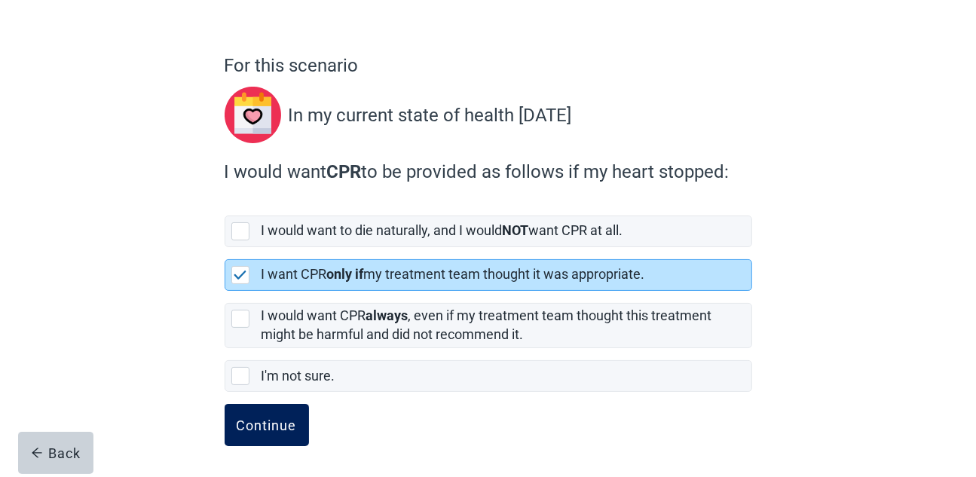
click at [274, 414] on button "Continue" at bounding box center [267, 425] width 84 height 42
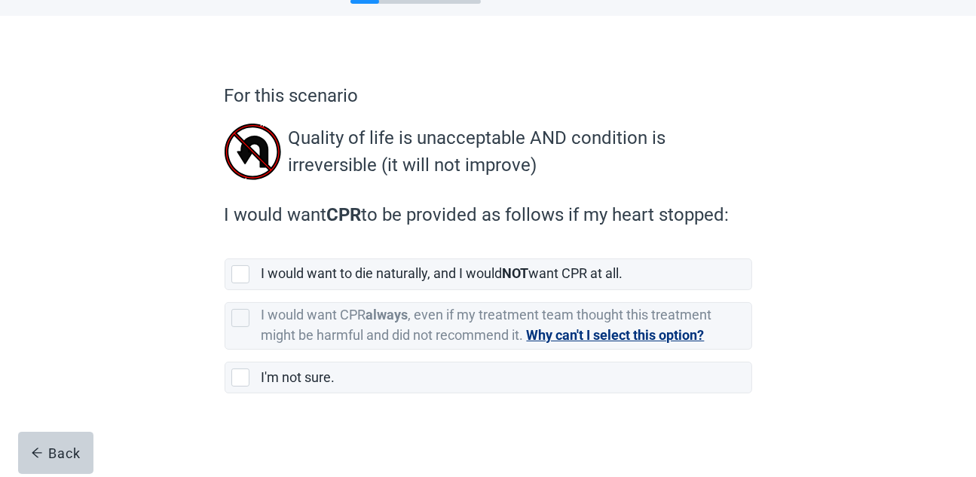
scroll to position [64, 0]
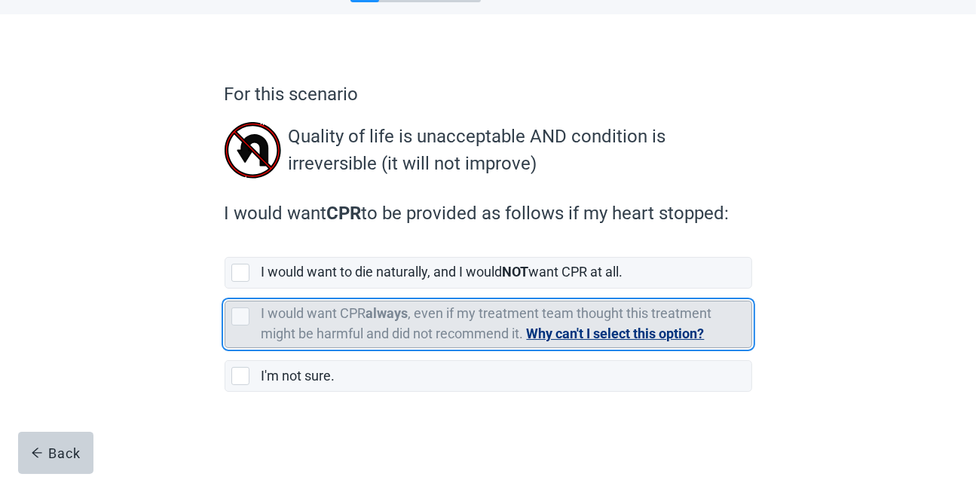
click at [647, 327] on button "Why can't I select this option?" at bounding box center [616, 333] width 178 height 21
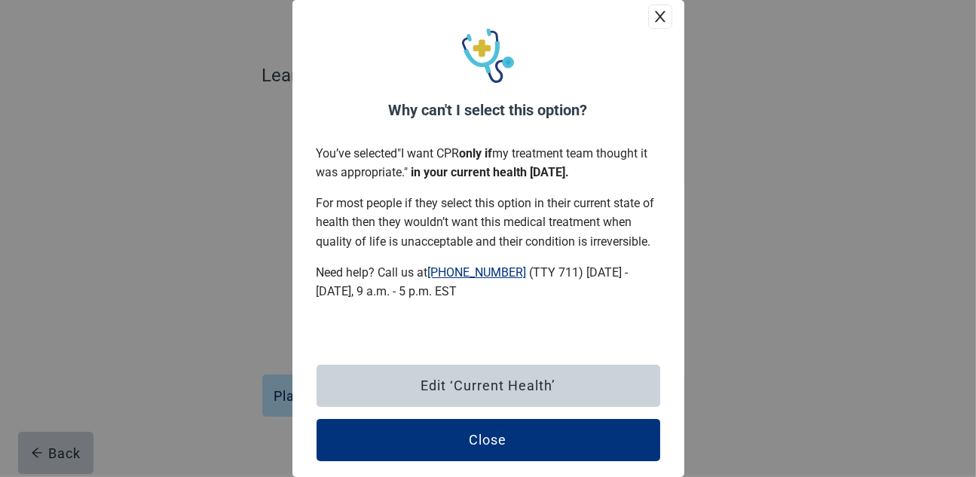
scroll to position [103, 0]
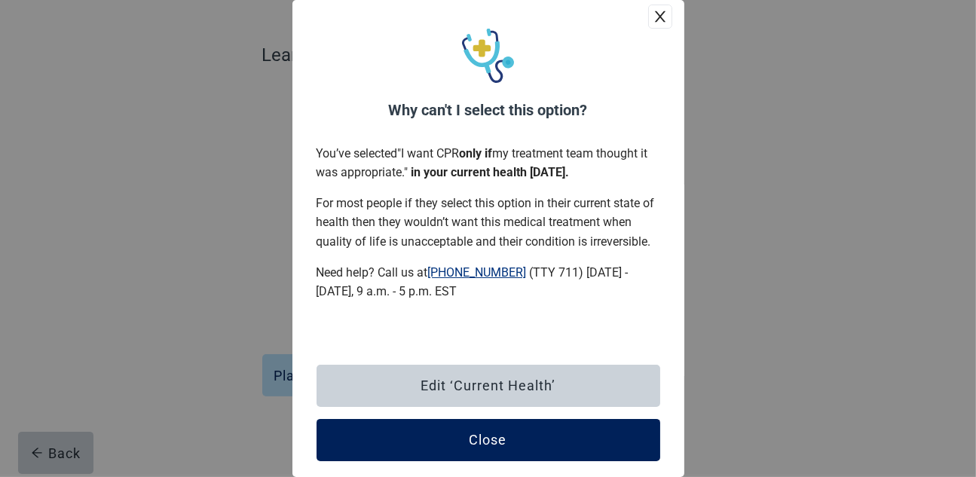
click at [611, 429] on button "Close" at bounding box center [489, 440] width 344 height 42
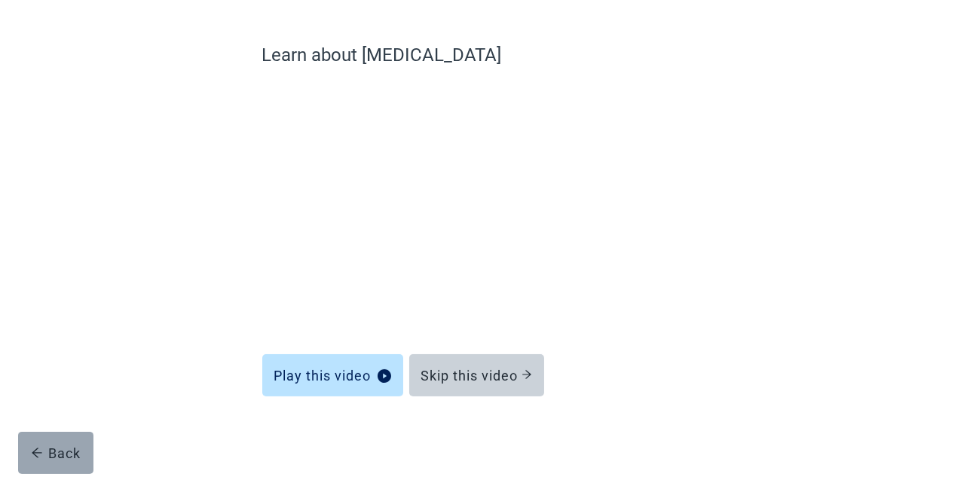
click at [60, 433] on button "Back" at bounding box center [55, 453] width 75 height 42
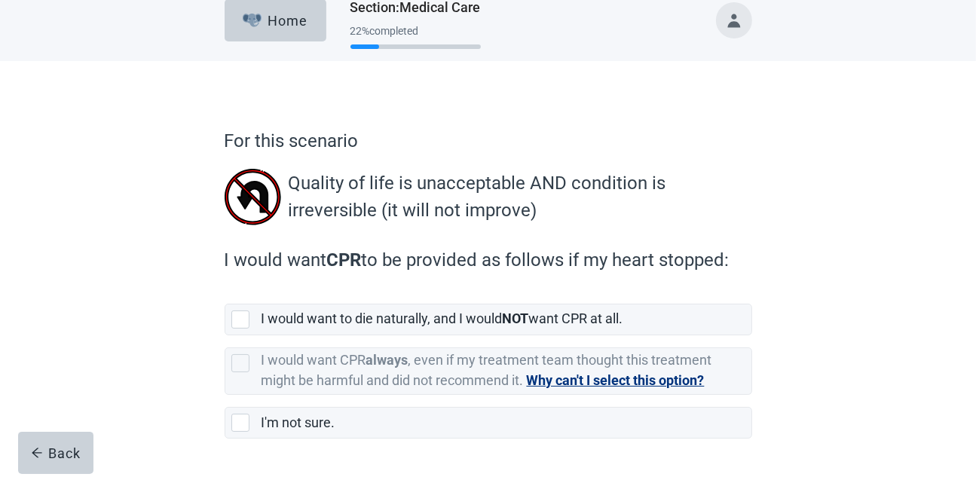
scroll to position [64, 0]
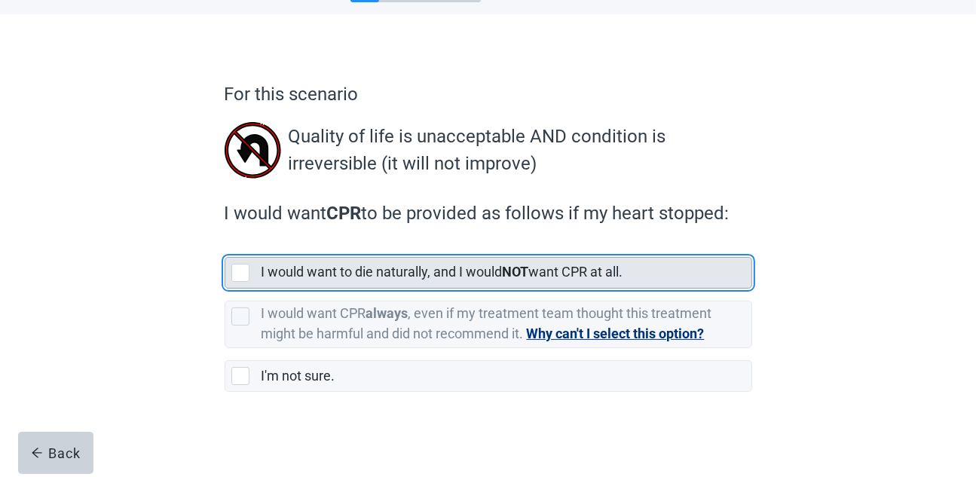
click at [228, 267] on div "I would want to die naturally, and I would NOT want CPR at all." at bounding box center [488, 273] width 526 height 30
click at [225, 246] on input "I would want to die naturally, and I would NOT want CPR at all." at bounding box center [225, 245] width 1 height 1
checkbox input "true"
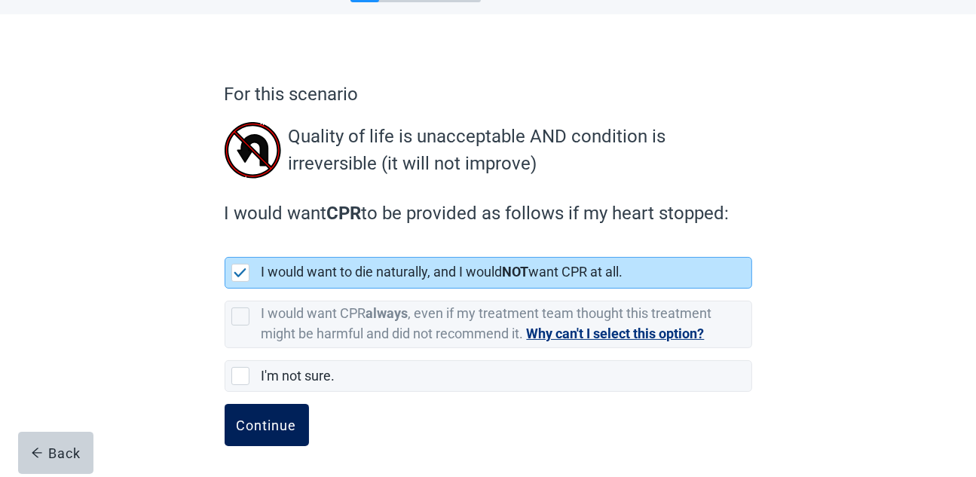
click at [261, 414] on button "Continue" at bounding box center [267, 425] width 84 height 42
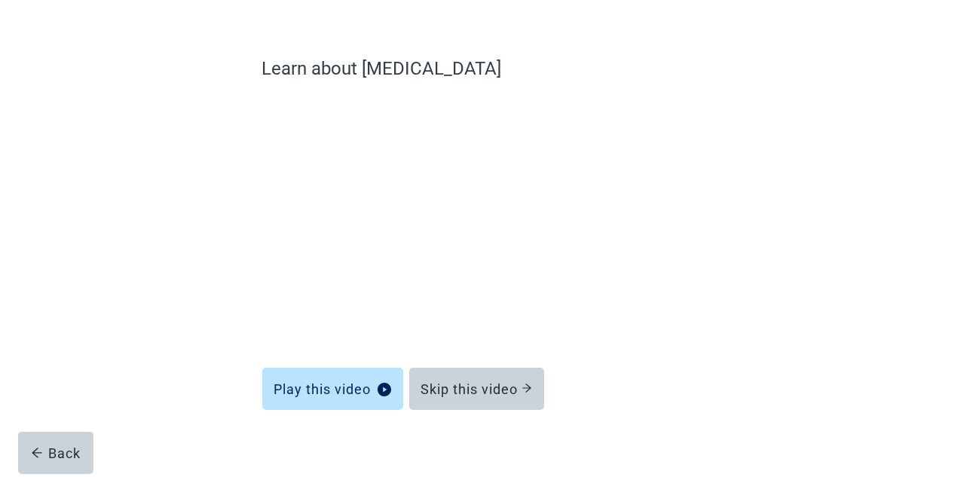
scroll to position [103, 0]
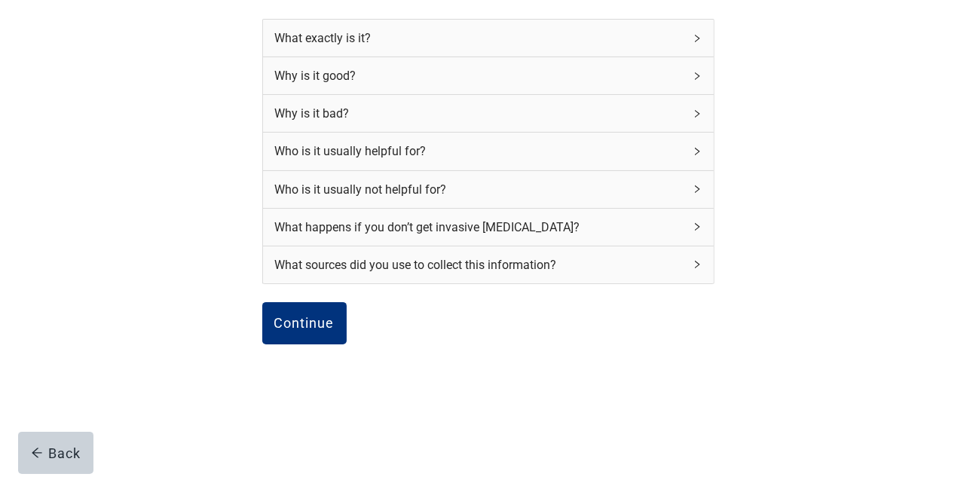
scroll to position [201, 0]
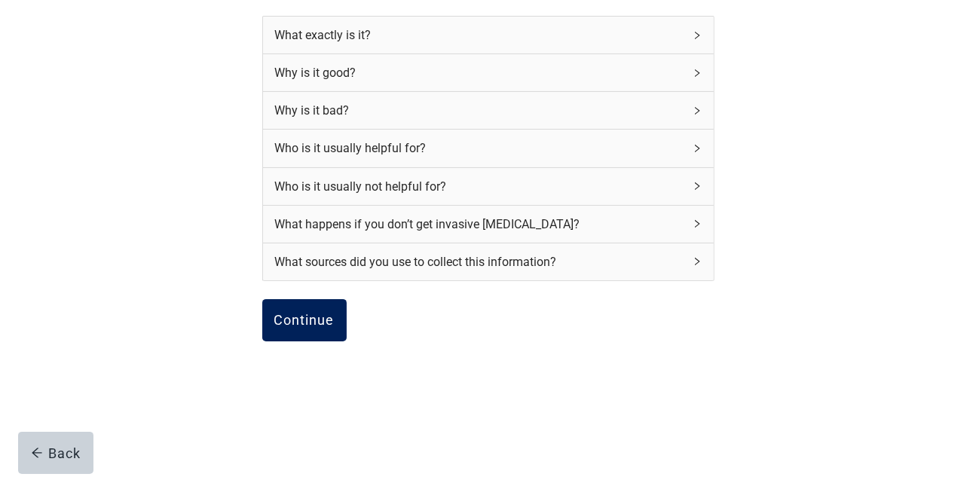
click at [302, 313] on div "Continue" at bounding box center [304, 320] width 60 height 15
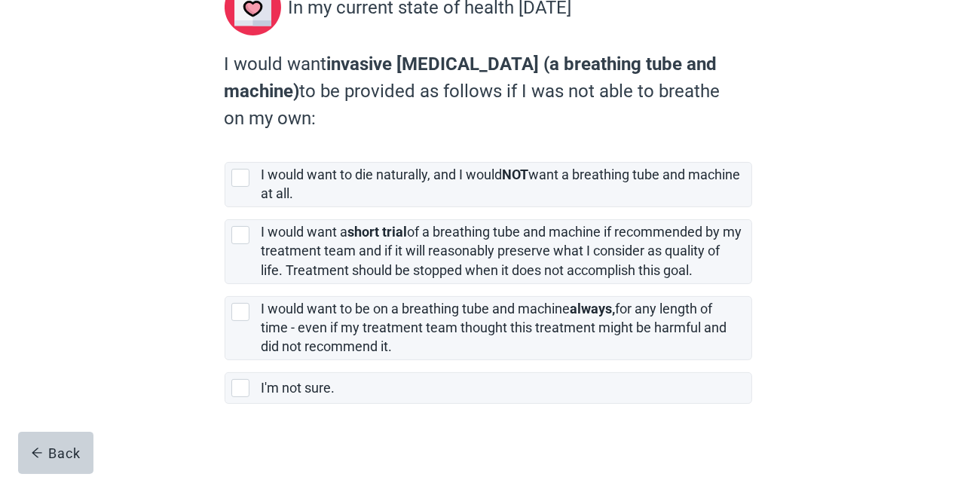
scroll to position [213, 0]
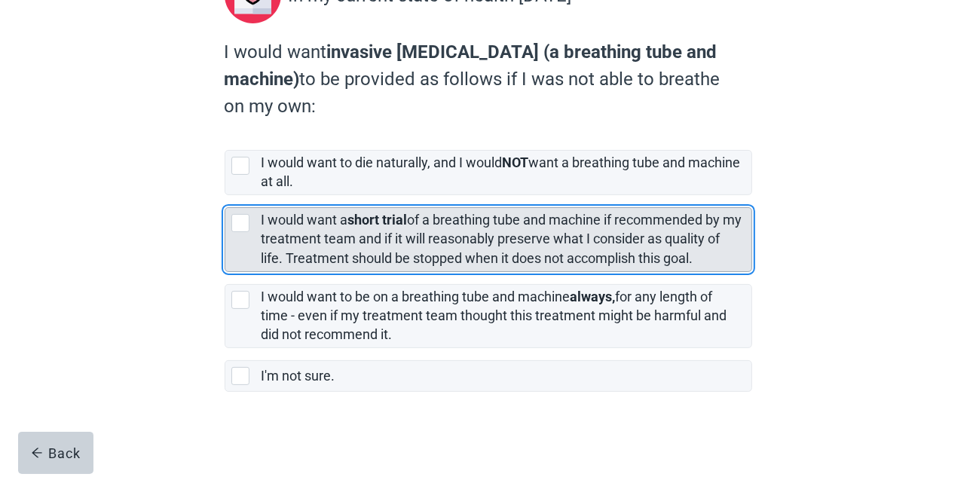
click at [236, 218] on div "[object Object], checkbox, not selected" at bounding box center [240, 223] width 18 height 18
click at [225, 196] on input "I would want a short trial of a breathing tube and machine if recommended by my…" at bounding box center [225, 195] width 1 height 1
checkbox input "true"
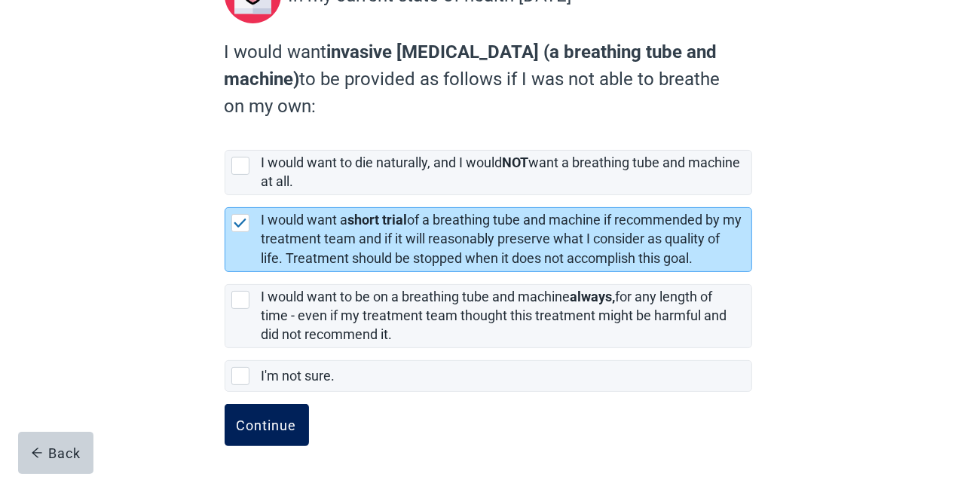
click at [256, 418] on div "Continue" at bounding box center [267, 425] width 60 height 15
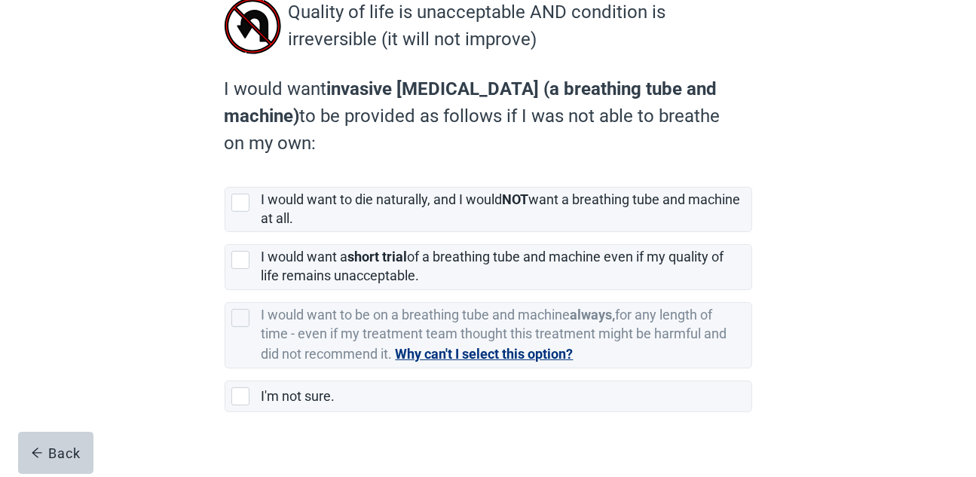
scroll to position [208, 0]
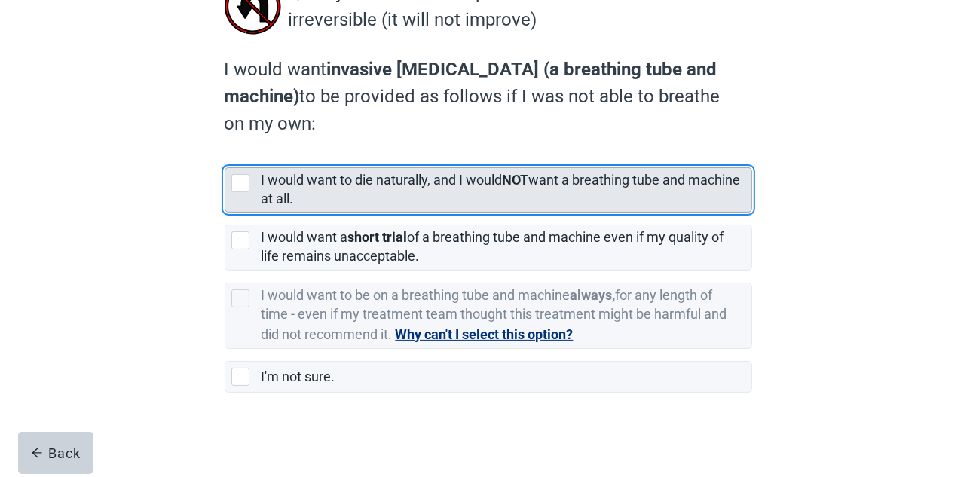
click at [237, 179] on div "[object Object], checkbox, not selected" at bounding box center [240, 183] width 18 height 18
click at [225, 156] on input "I would want to die naturally, and I would NOT want a breathing tube and machin…" at bounding box center [225, 155] width 1 height 1
checkbox input "true"
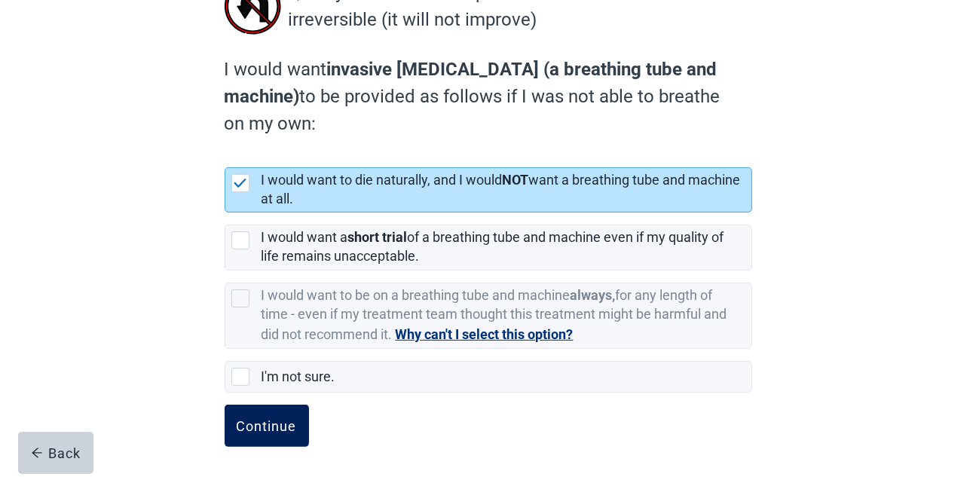
click at [258, 418] on div "Continue" at bounding box center [267, 425] width 60 height 15
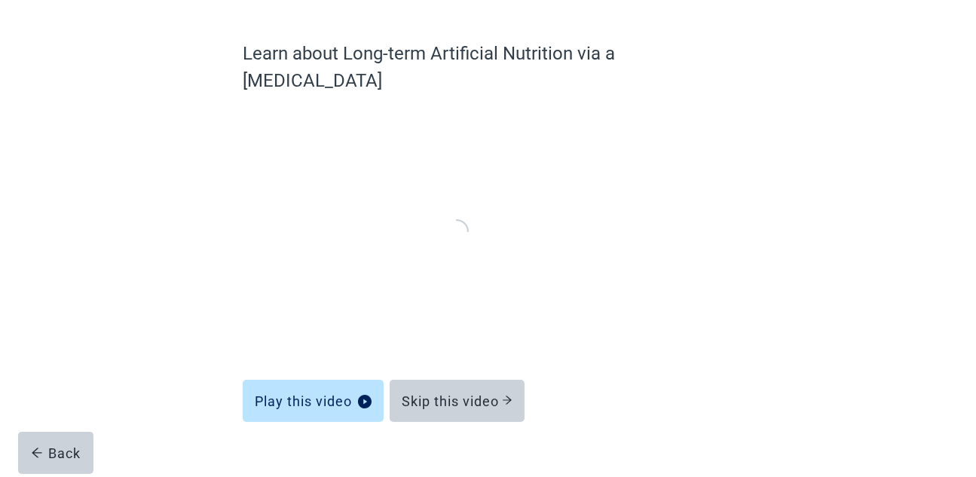
scroll to position [103, 0]
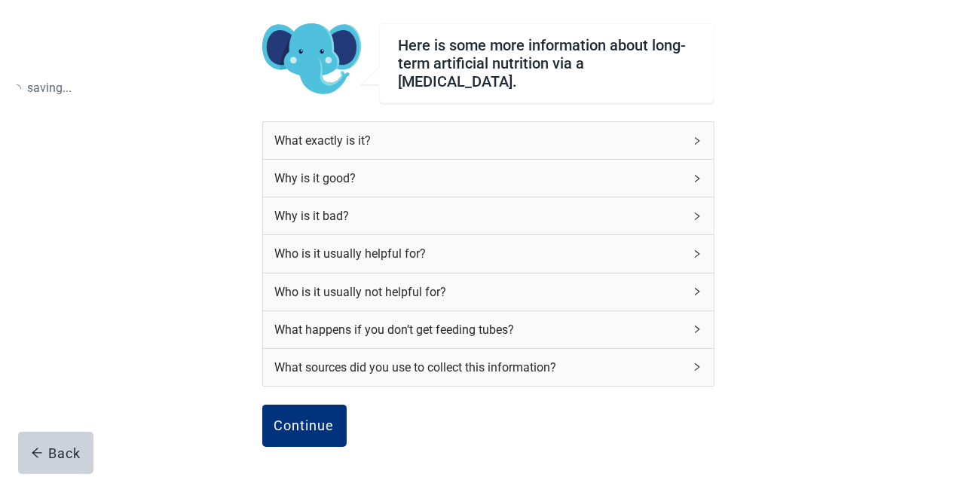
scroll to position [201, 0]
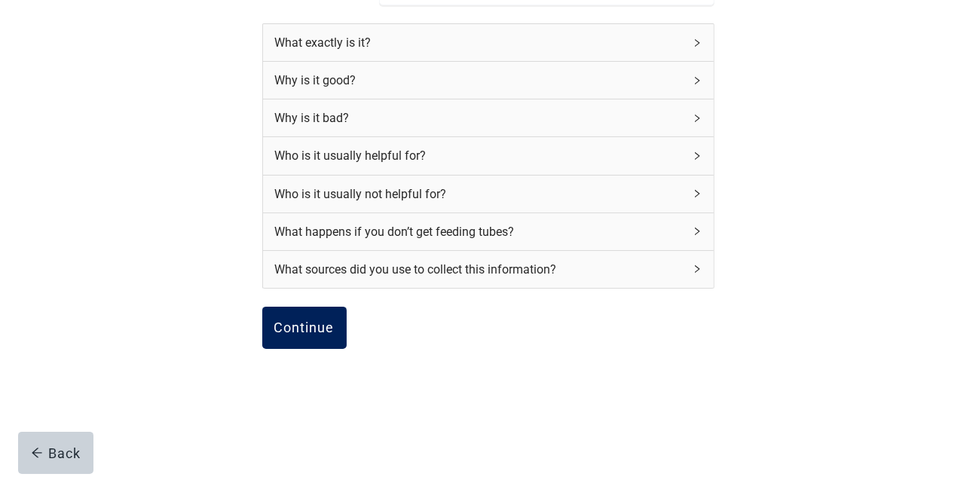
click at [271, 320] on button "Continue" at bounding box center [304, 328] width 84 height 42
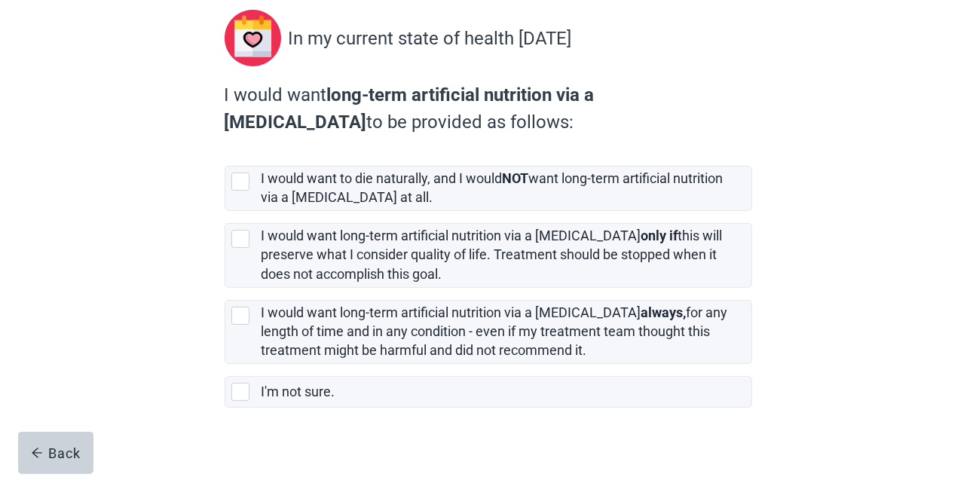
scroll to position [185, 0]
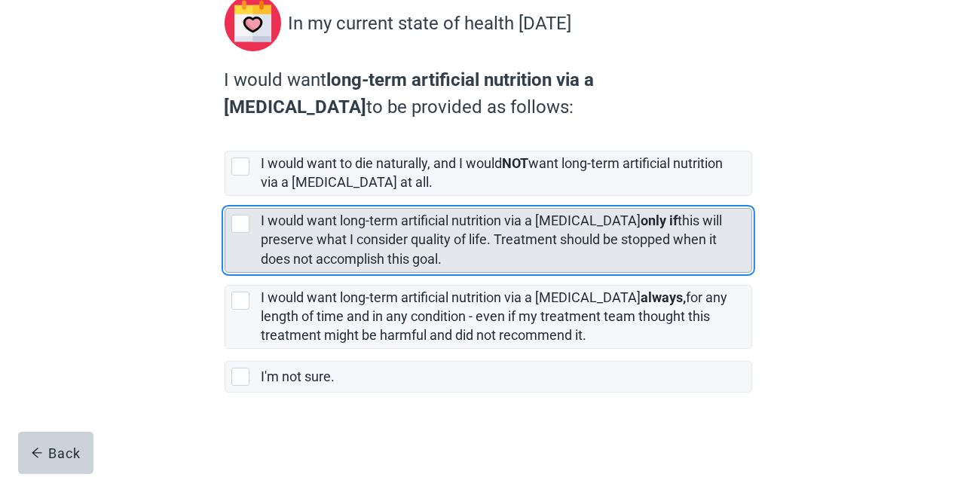
click at [237, 219] on div "[object Object], checkbox, not selected" at bounding box center [240, 224] width 18 height 18
click at [225, 197] on input "I would want long-term artificial nutrition via a [MEDICAL_DATA] only if this w…" at bounding box center [225, 196] width 1 height 1
checkbox input "true"
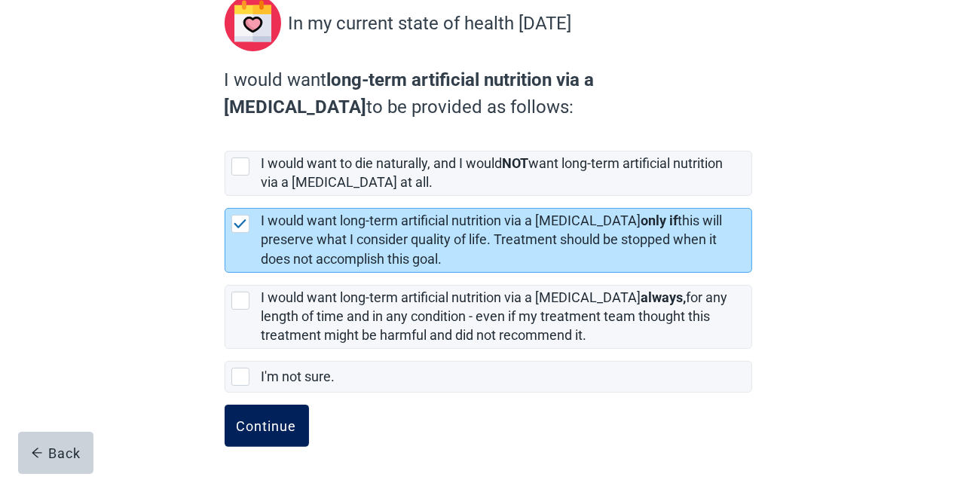
click at [271, 421] on div "Continue" at bounding box center [267, 425] width 60 height 15
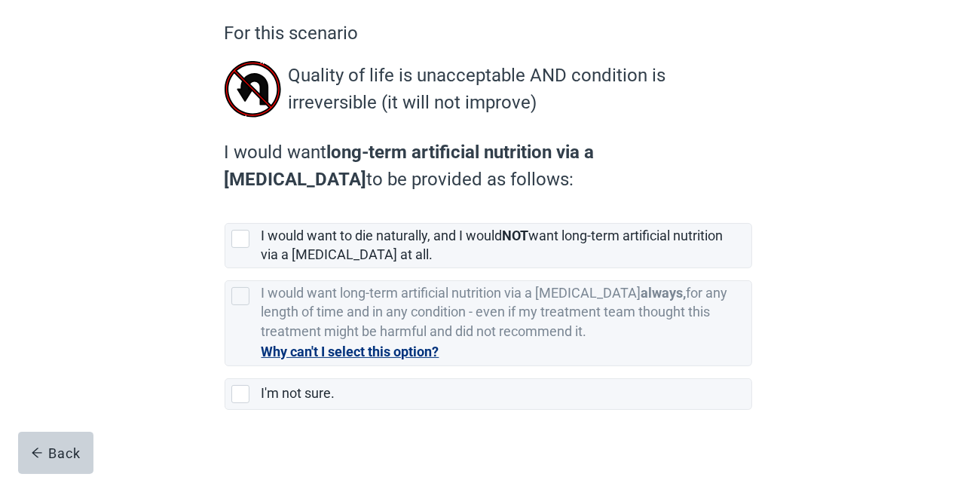
scroll to position [143, 0]
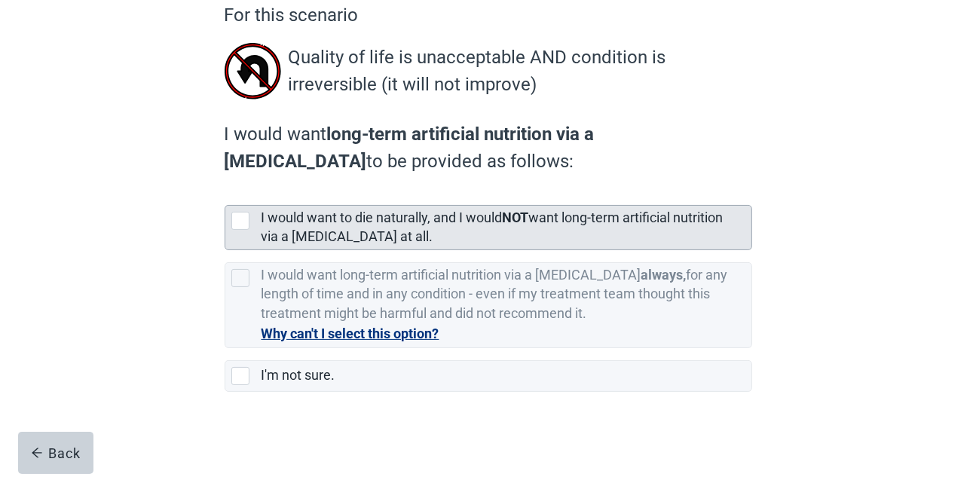
click at [237, 213] on div "[object Object], checkbox, not selected" at bounding box center [240, 221] width 18 height 18
click at [225, 194] on input "I would want to die naturally, and I would NOT want long-term artificial nutrit…" at bounding box center [225, 193] width 1 height 1
checkbox input "true"
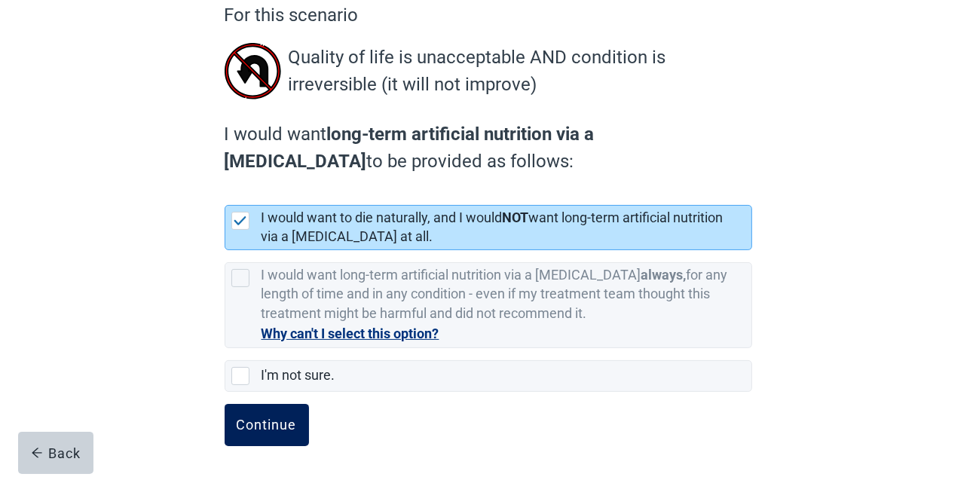
click at [253, 420] on div "Continue" at bounding box center [267, 425] width 60 height 15
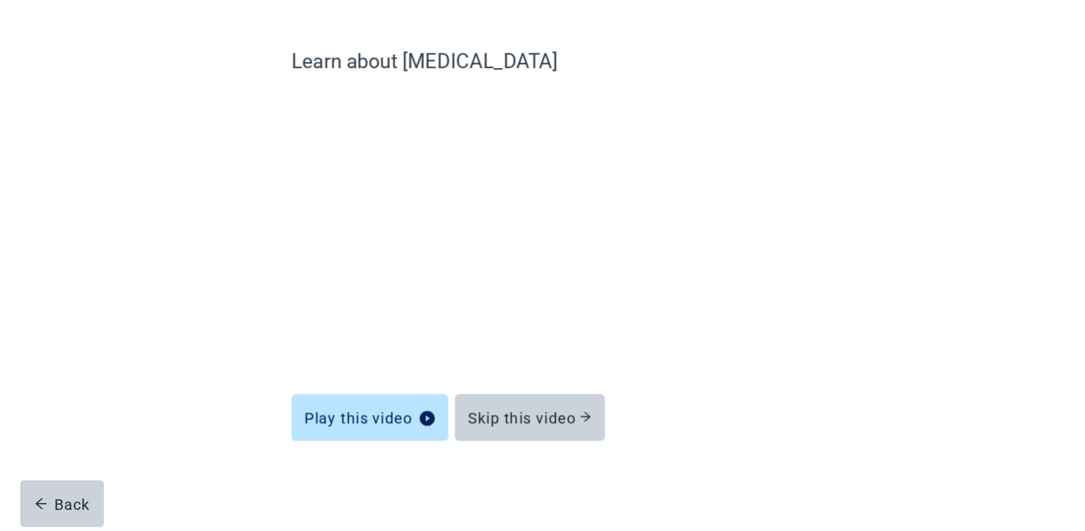
scroll to position [50, 0]
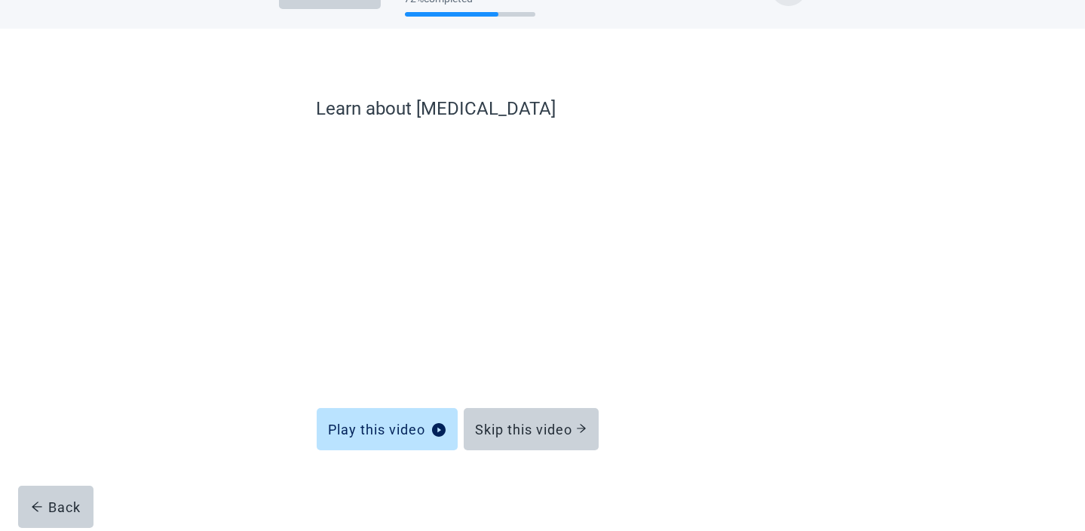
drag, startPoint x: 951, startPoint y: 2, endPoint x: 166, endPoint y: 165, distance: 802.2
click at [166, 165] on div "Learn about [MEDICAL_DATA] Play this video Skip this video Back" at bounding box center [542, 280] width 976 height 503
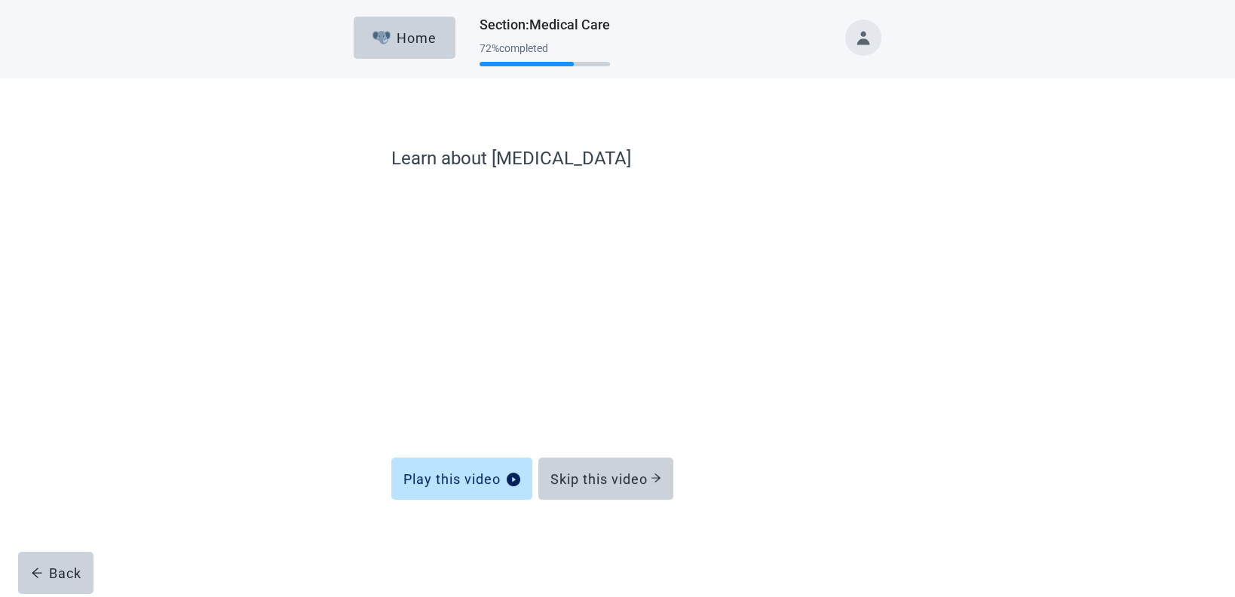
drag, startPoint x: 1050, startPoint y: 2, endPoint x: 326, endPoint y: 259, distance: 769.0
click at [326, 259] on div "Learn about [MEDICAL_DATA] Play this video Skip this video Back" at bounding box center [617, 345] width 633 height 473
click at [862, 40] on button "Toggle account menu" at bounding box center [863, 38] width 36 height 36
click at [975, 292] on div "Learn about [MEDICAL_DATA] Play this video Skip this video Back" at bounding box center [617, 329] width 1111 height 503
click at [975, 291] on div "Learn about [MEDICAL_DATA] Play this video Skip this video Back" at bounding box center [617, 329] width 1111 height 503
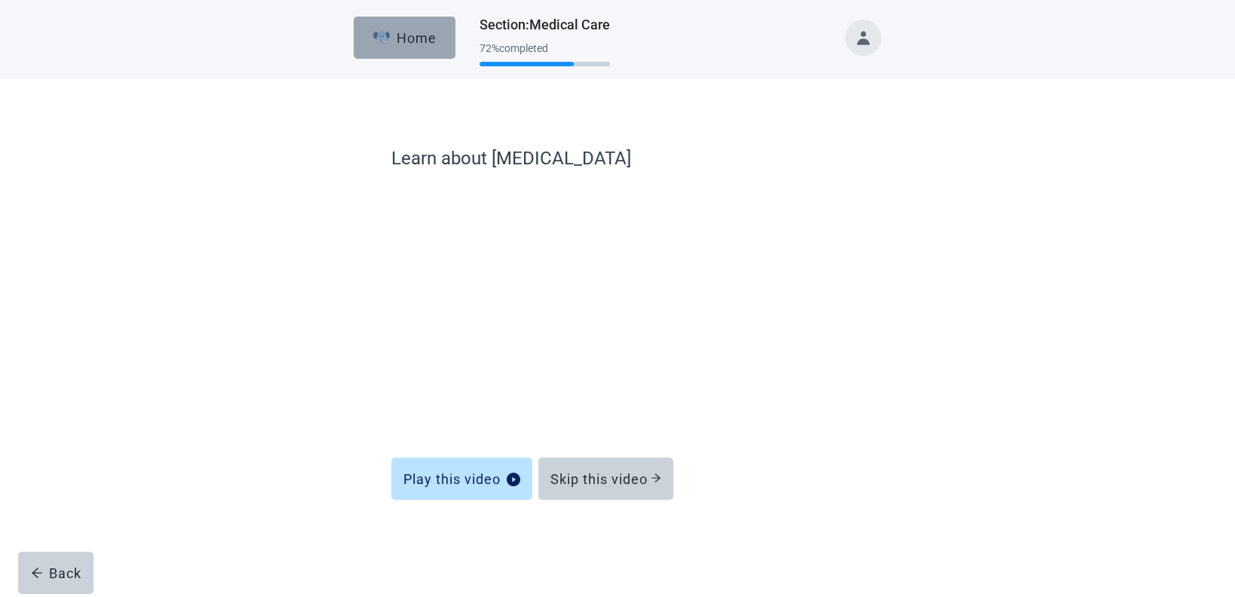
click at [398, 44] on div "Home" at bounding box center [404, 37] width 65 height 15
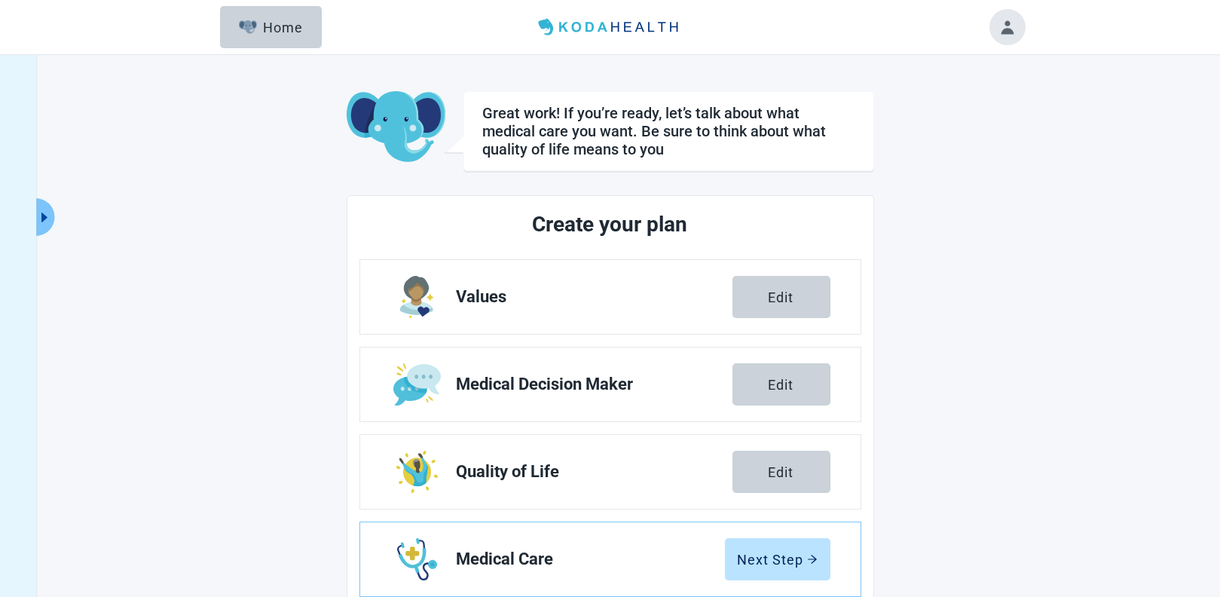
click at [975, 29] on button "Toggle account menu" at bounding box center [1008, 27] width 36 height 36
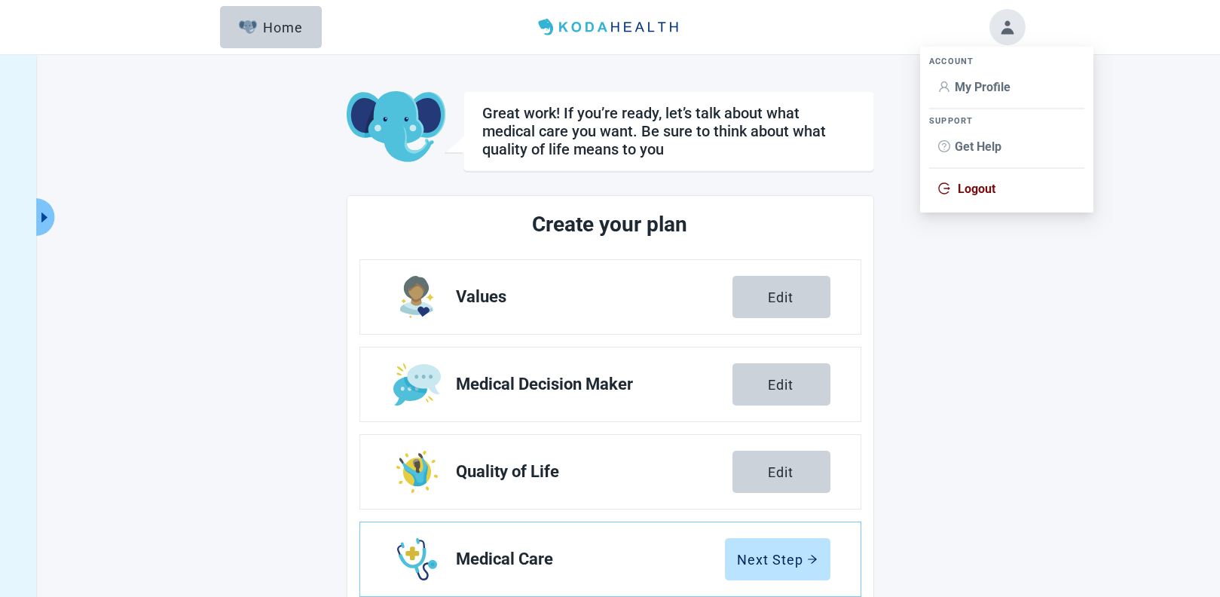
click at [975, 194] on span "Logout" at bounding box center [977, 189] width 38 height 14
